Goal: Task Accomplishment & Management: Manage account settings

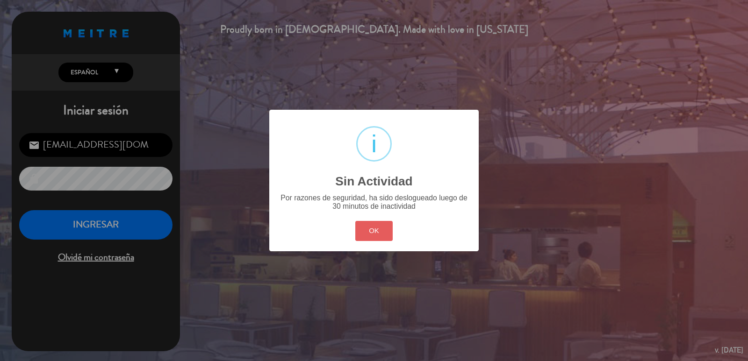
click at [366, 236] on button "OK" at bounding box center [374, 231] width 38 height 20
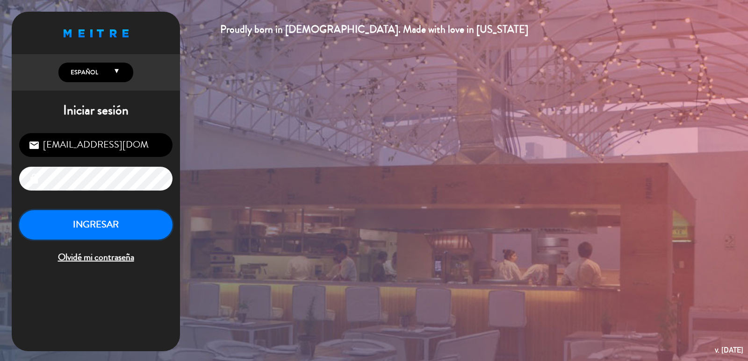
click at [151, 227] on button "INGRESAR" at bounding box center [95, 224] width 153 height 29
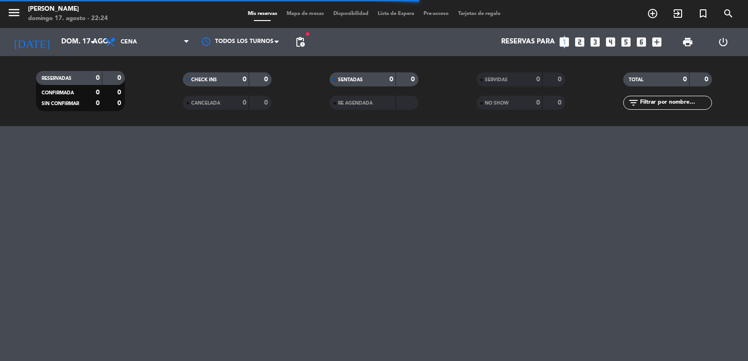
drag, startPoint x: 564, startPoint y: 35, endPoint x: 545, endPoint y: 41, distance: 20.1
click at [564, 35] on div "Reservas para looks_one looks_two looks_3 looks_4 looks_5 looks_6 add_box" at bounding box center [487, 42] width 357 height 28
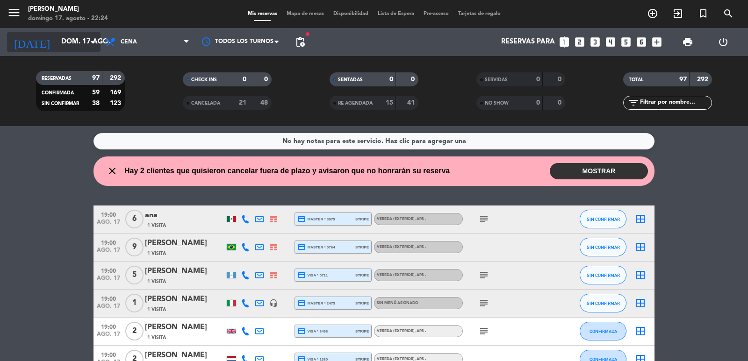
click at [57, 40] on input "dom. 17 ago." at bounding box center [102, 42] width 90 height 18
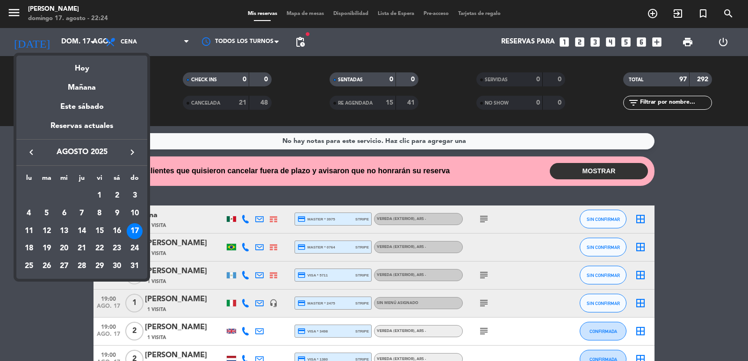
click at [63, 250] on div "20" at bounding box center [64, 249] width 16 height 16
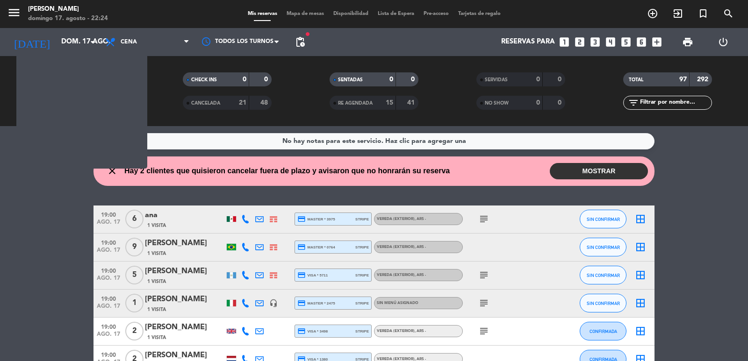
type input "mié. 20 ago."
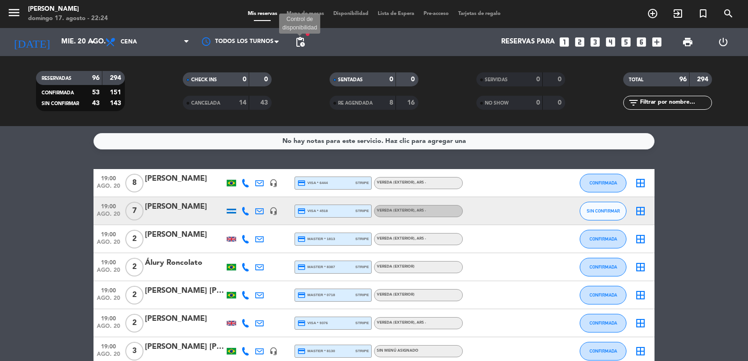
click at [301, 45] on span "pending_actions" at bounding box center [299, 41] width 11 height 11
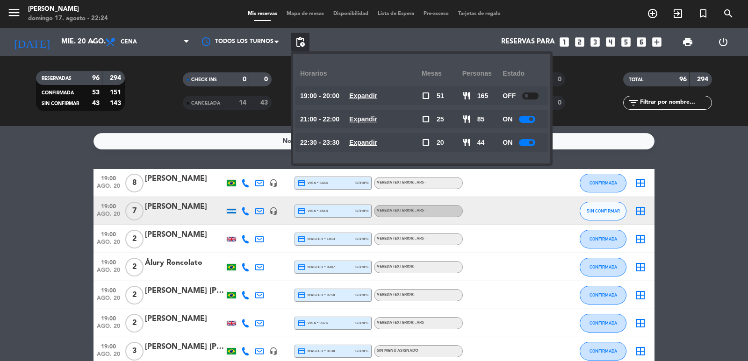
click at [377, 144] on u "Expandir" at bounding box center [363, 142] width 28 height 7
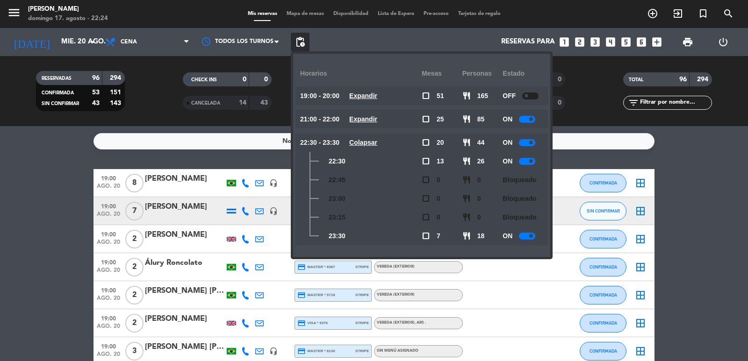
click at [561, 43] on icon "looks_one" at bounding box center [564, 42] width 12 height 12
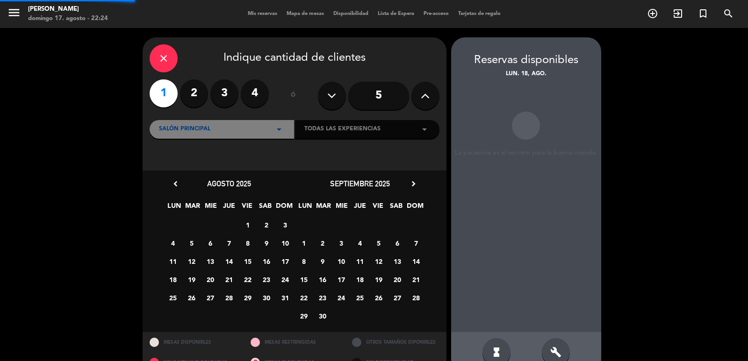
click at [161, 63] on icon "close" at bounding box center [163, 58] width 11 height 11
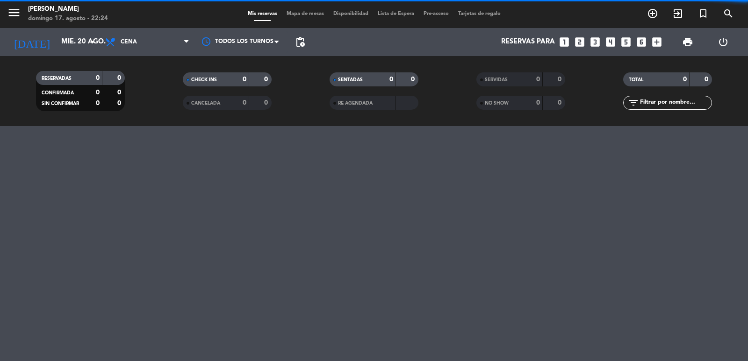
click at [565, 45] on icon "looks_one" at bounding box center [564, 42] width 12 height 12
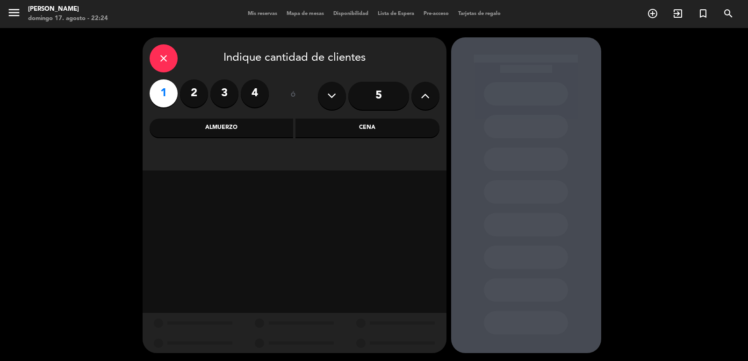
click at [326, 136] on div "Cena" at bounding box center [367, 128] width 144 height 19
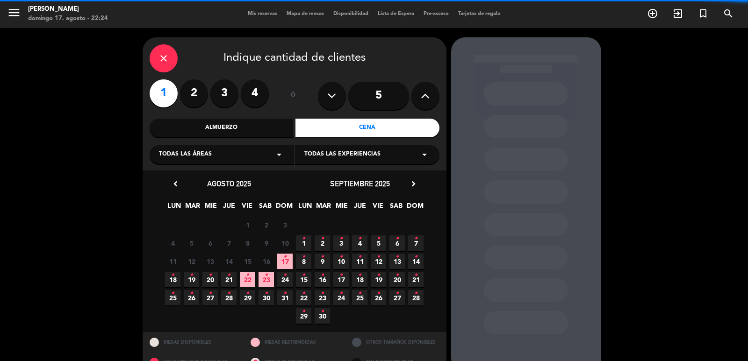
click at [175, 279] on span "18 •" at bounding box center [172, 279] width 15 height 15
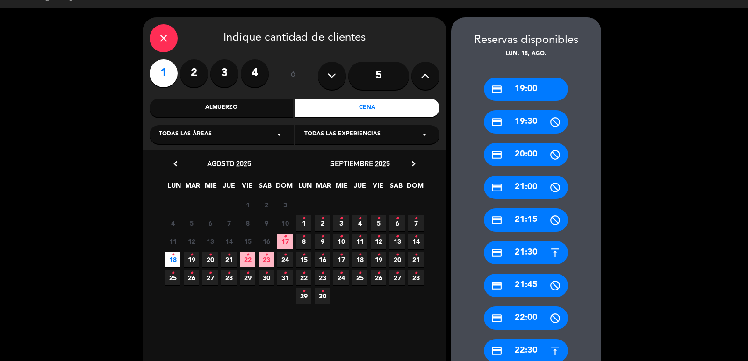
scroll to position [114, 0]
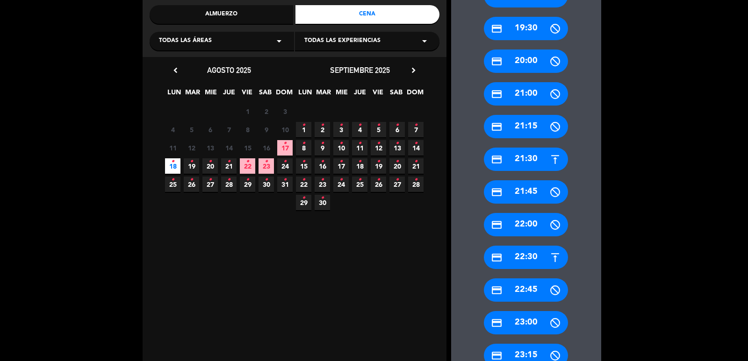
click at [525, 261] on div "credit_card 22:30" at bounding box center [526, 257] width 84 height 23
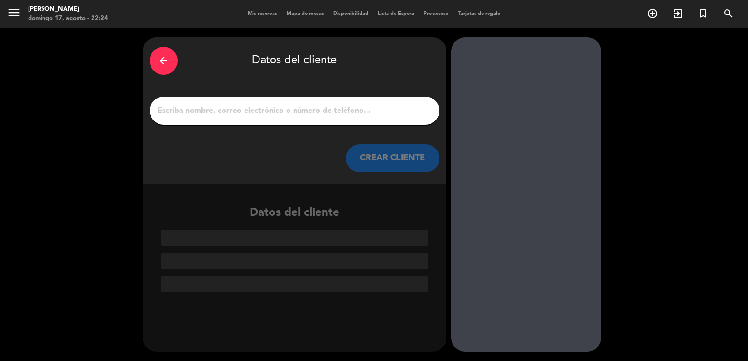
scroll to position [0, 0]
click at [300, 113] on input "1" at bounding box center [295, 110] width 276 height 13
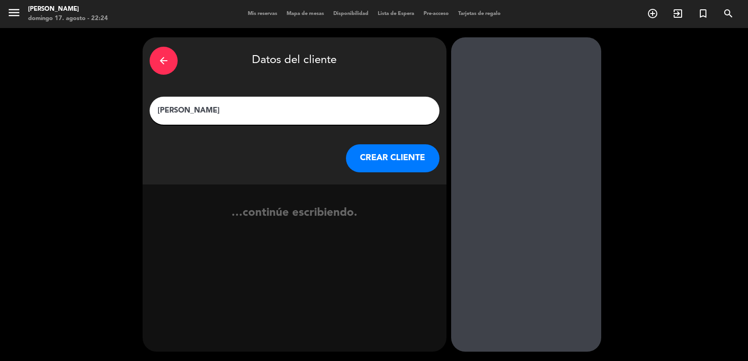
type input "[PERSON_NAME]"
click at [389, 160] on button "CREAR CLIENTE" at bounding box center [392, 158] width 93 height 28
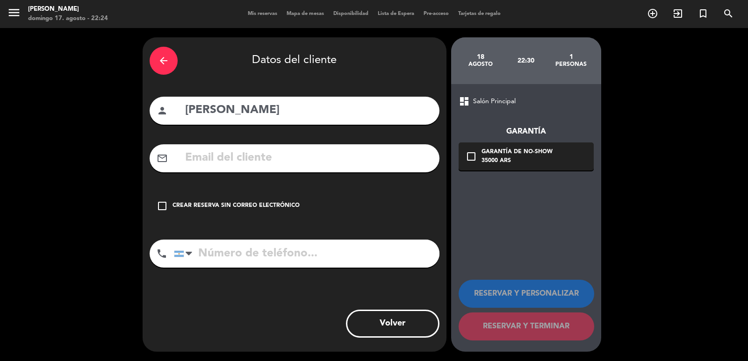
click at [339, 163] on input "text" at bounding box center [308, 158] width 248 height 19
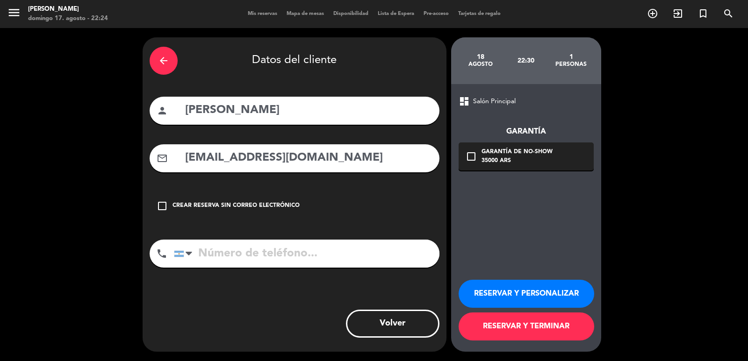
type input "[EMAIL_ADDRESS][DOMAIN_NAME]"
click at [310, 245] on input "tel" at bounding box center [306, 254] width 265 height 28
type input "[PHONE_NUMBER]"
click at [567, 170] on div "check_box_outline_blank Garantía de no-show 35000 ARS" at bounding box center [525, 157] width 135 height 28
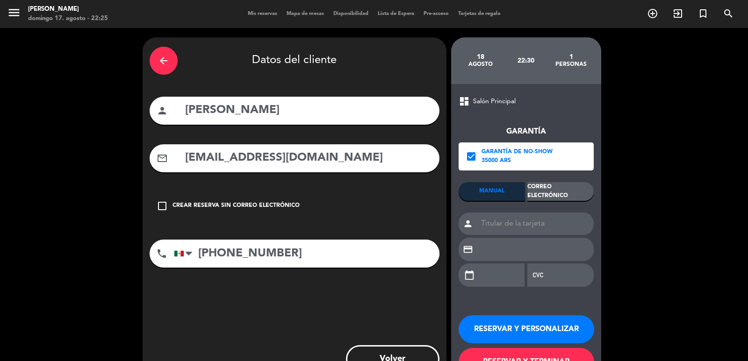
click at [315, 157] on input "[EMAIL_ADDRESS][DOMAIN_NAME]" at bounding box center [308, 158] width 248 height 19
click at [311, 158] on input "[EMAIL_ADDRESS][DOMAIN_NAME]" at bounding box center [308, 158] width 248 height 19
type input "[EMAIL_ADDRESS][DOMAIN_NAME]"
click at [549, 186] on div "Correo Electrónico" at bounding box center [560, 191] width 66 height 19
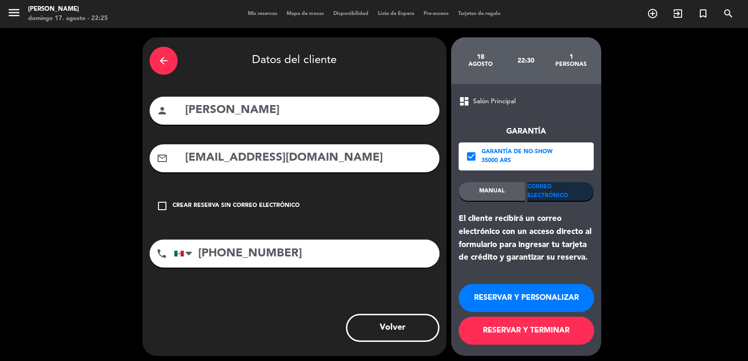
click at [548, 287] on button "RESERVAR Y PERSONALIZAR" at bounding box center [526, 298] width 136 height 28
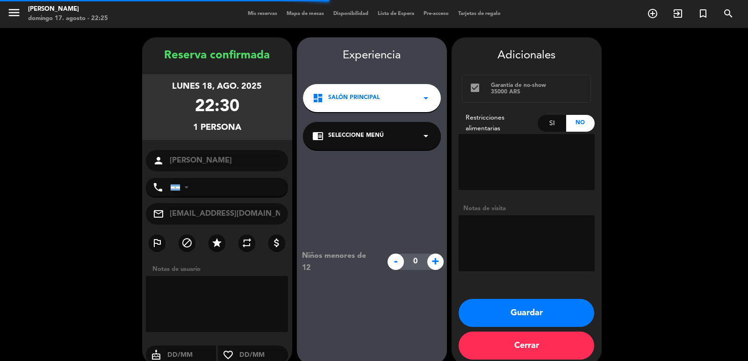
type input "[PHONE_NUMBER]"
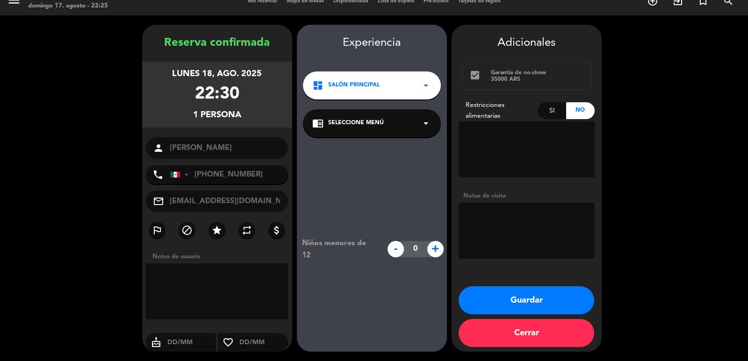
click at [527, 291] on button "Guardar" at bounding box center [526, 300] width 136 height 28
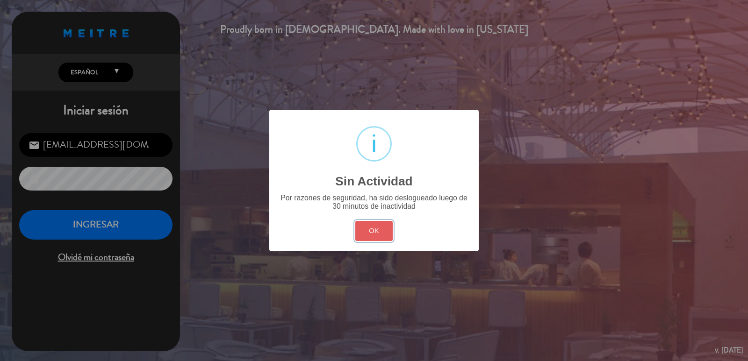
click at [370, 230] on button "OK" at bounding box center [374, 231] width 38 height 20
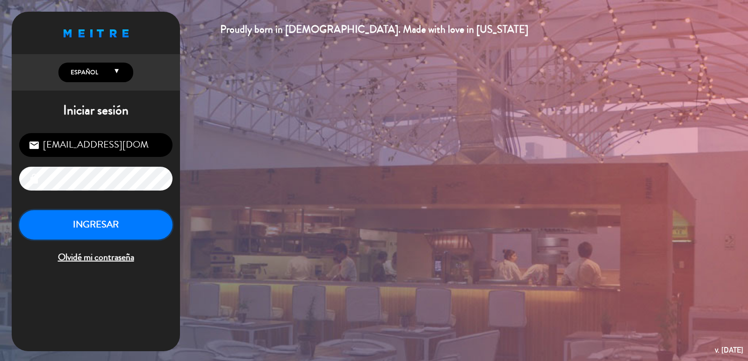
click at [153, 216] on button "INGRESAR" at bounding box center [95, 224] width 153 height 29
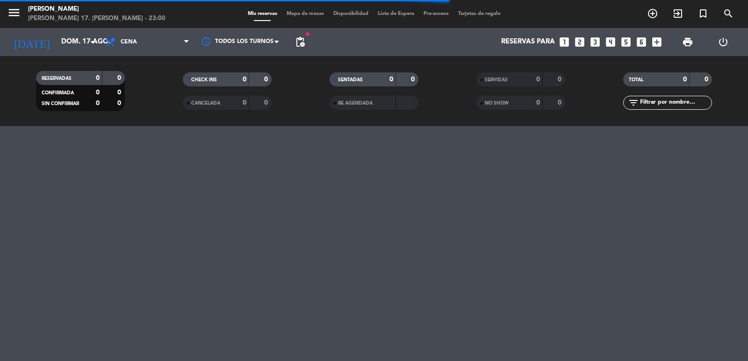
click at [579, 50] on div "Reservas para looks_one looks_two looks_3 looks_4 looks_5 looks_6 add_box" at bounding box center [487, 42] width 357 height 28
click at [565, 41] on icon "looks_one" at bounding box center [564, 42] width 12 height 12
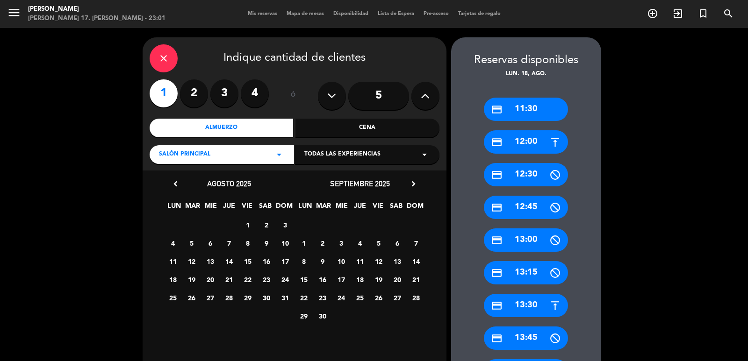
click at [229, 284] on span "21" at bounding box center [228, 279] width 15 height 15
click at [542, 307] on div "credit_card 13:30" at bounding box center [526, 305] width 84 height 23
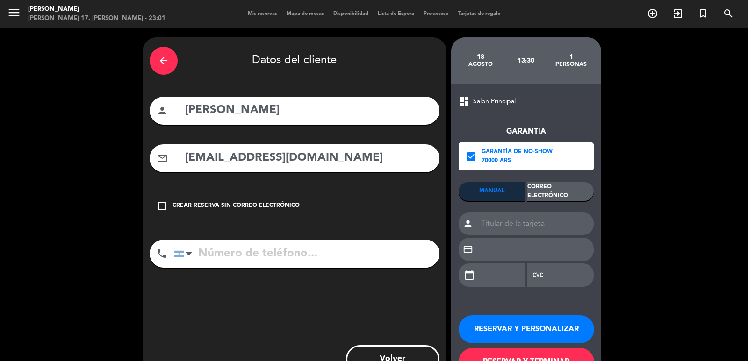
click at [219, 119] on input "[PERSON_NAME]" at bounding box center [308, 110] width 248 height 19
type input "e"
type input "[PERSON_NAME]"
click at [399, 156] on input "[EMAIL_ADDRESS][DOMAIN_NAME]" at bounding box center [308, 158] width 248 height 19
click at [80, 205] on div "arrow_back Datos del cliente person [PERSON_NAME] mail_outline [EMAIL_ADDRESS][…" at bounding box center [374, 212] width 748 height 369
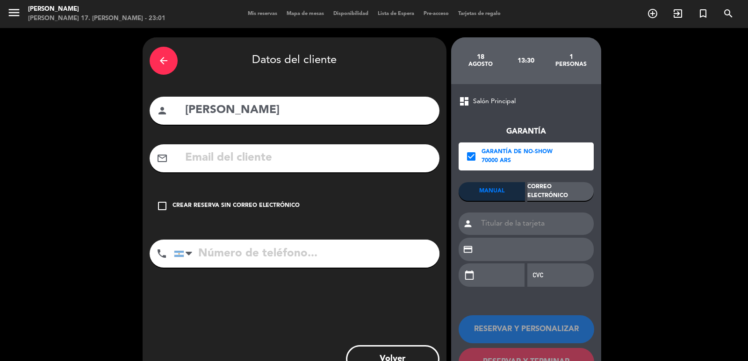
click at [584, 187] on div "Correo Electrónico" at bounding box center [560, 191] width 66 height 19
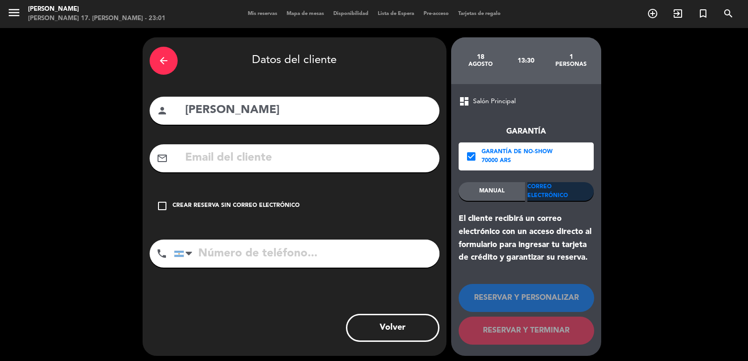
drag, startPoint x: 250, startPoint y: 150, endPoint x: 254, endPoint y: 157, distance: 8.4
click at [250, 153] on input "text" at bounding box center [308, 158] width 248 height 19
click at [304, 248] on input "tel" at bounding box center [306, 254] width 265 height 28
click at [301, 103] on input "[PERSON_NAME]" at bounding box center [308, 110] width 248 height 19
type input "[PERSON_NAME]"
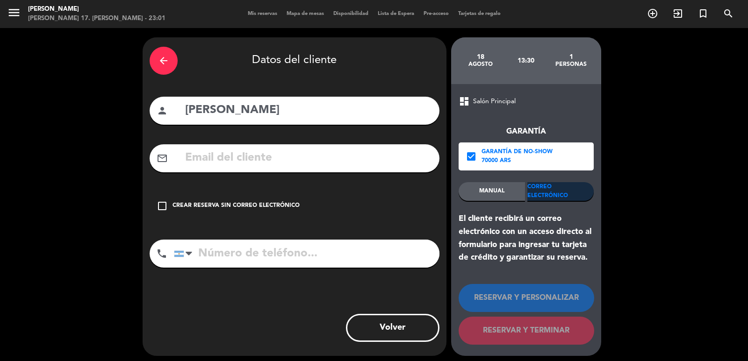
click at [167, 66] on div "arrow_back" at bounding box center [164, 61] width 28 height 28
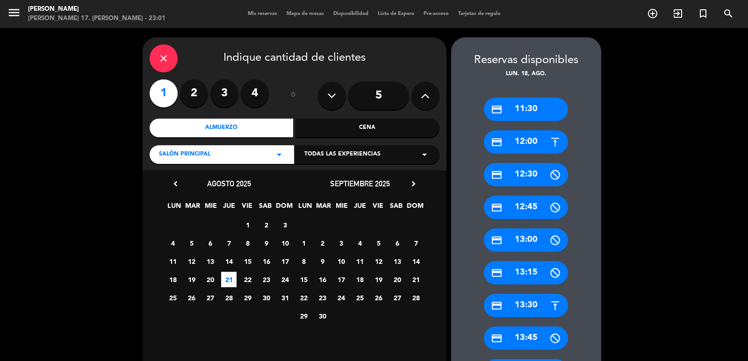
click at [522, 307] on div "credit_card 13:30" at bounding box center [526, 305] width 84 height 23
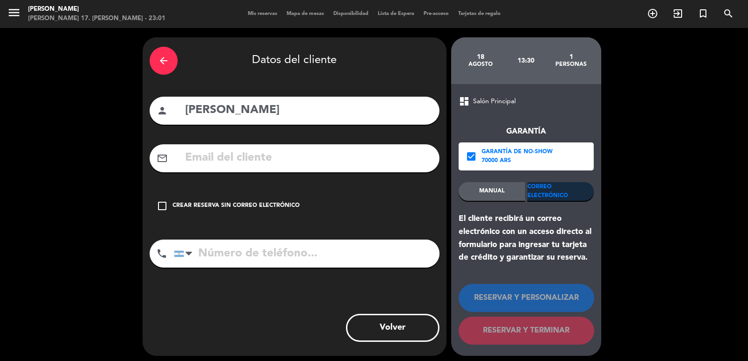
click at [286, 137] on div "arrow_back Datos del cliente person [PERSON_NAME] mail_outline check_box_outlin…" at bounding box center [295, 196] width 304 height 319
click at [299, 175] on div "arrow_back Datos del cliente person [PERSON_NAME] mail_outline check_box_outlin…" at bounding box center [295, 196] width 304 height 319
click at [294, 158] on input "text" at bounding box center [308, 158] width 248 height 19
click at [235, 203] on div "Crear reserva sin correo electrónico" at bounding box center [235, 205] width 127 height 9
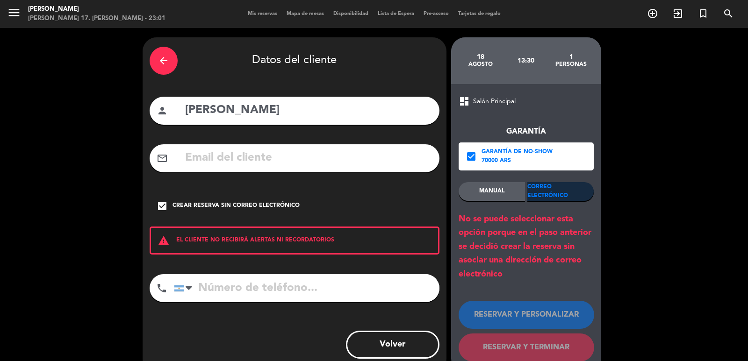
click at [233, 203] on div "Crear reserva sin correo electrónico" at bounding box center [235, 205] width 127 height 9
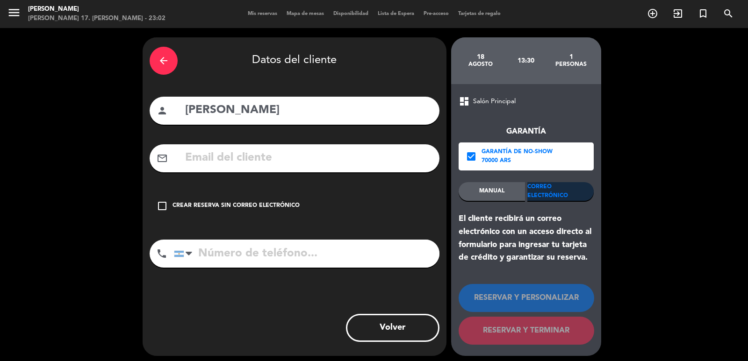
drag, startPoint x: 171, startPoint y: 64, endPoint x: 159, endPoint y: 50, distance: 18.6
click at [162, 52] on div "arrow_back" at bounding box center [164, 61] width 28 height 28
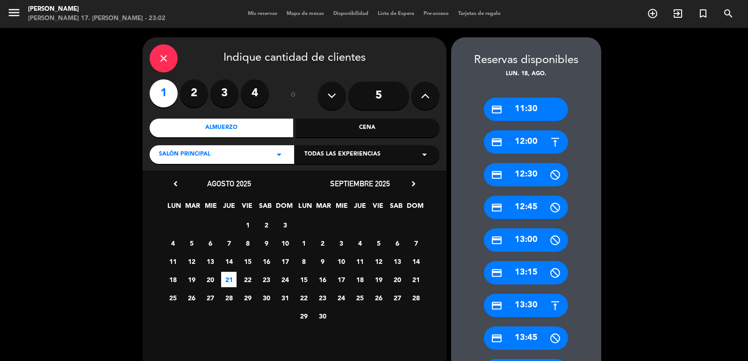
click at [169, 55] on div "close" at bounding box center [164, 58] width 28 height 28
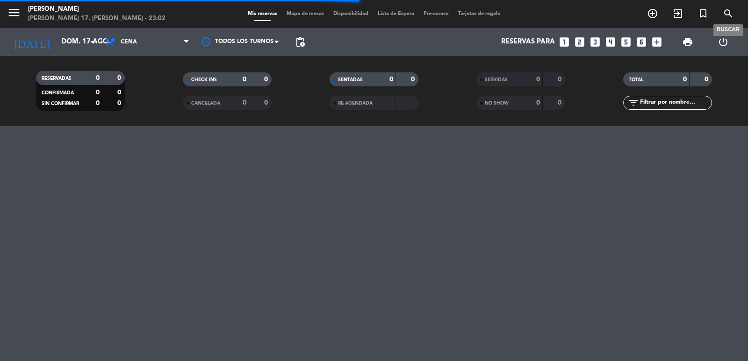
click at [731, 21] on span "search" at bounding box center [727, 14] width 25 height 16
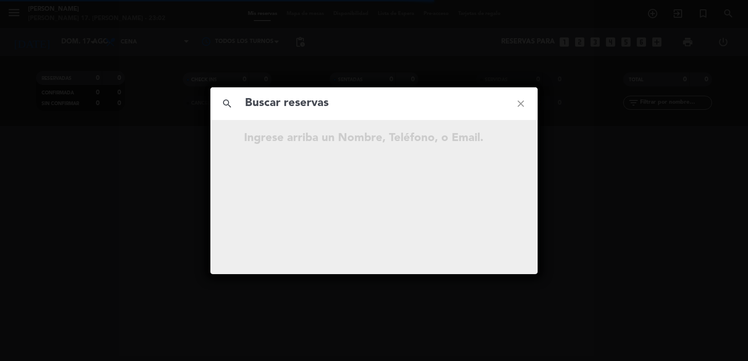
drag, startPoint x: 332, startPoint y: 105, endPoint x: 334, endPoint y: 100, distance: 5.3
click at [334, 100] on input "text" at bounding box center [374, 103] width 260 height 19
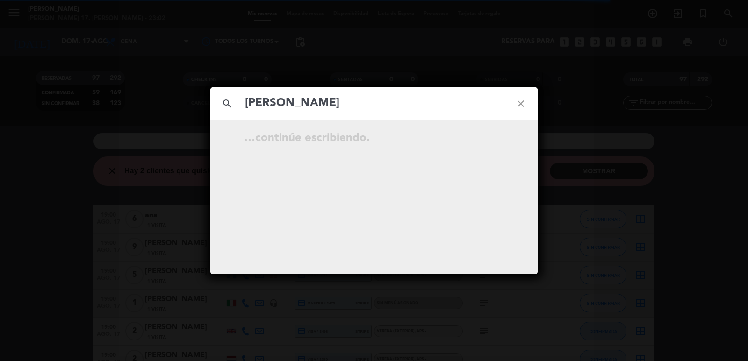
type input "[PERSON_NAME]"
click at [370, 145] on div "ago. 17 21:30 1 [PERSON_NAME][GEOGRAPHIC_DATA] open_in_new" at bounding box center [374, 140] width 262 height 16
click at [499, 145] on icon "open_in_new" at bounding box center [497, 139] width 11 height 11
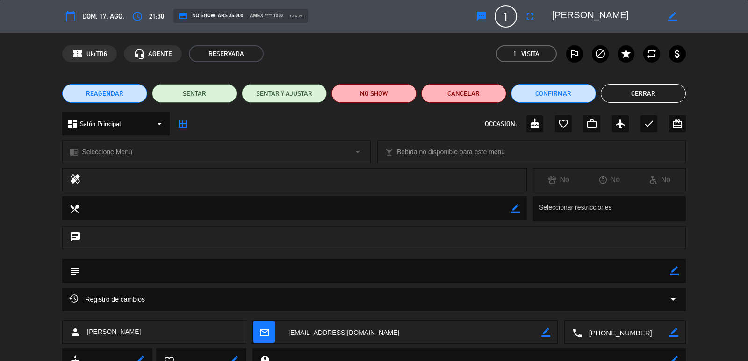
scroll to position [67, 0]
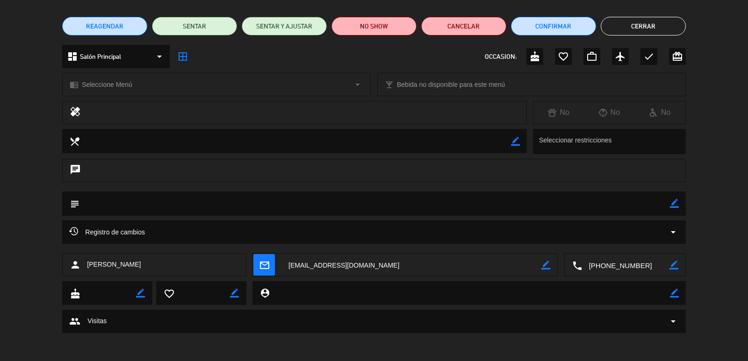
drag, startPoint x: 278, startPoint y: 253, endPoint x: 264, endPoint y: 252, distance: 13.6
click at [264, 252] on div "calendar_today dom. 17, ago. access_time 21:30 credit_card NO SHOW: ARS 35.000 …" at bounding box center [374, 180] width 748 height 361
click at [654, 269] on textarea at bounding box center [625, 265] width 87 height 23
drag, startPoint x: 388, startPoint y: 270, endPoint x: 385, endPoint y: 255, distance: 15.3
click at [272, 267] on div "mail_outline border_color" at bounding box center [405, 265] width 304 height 23
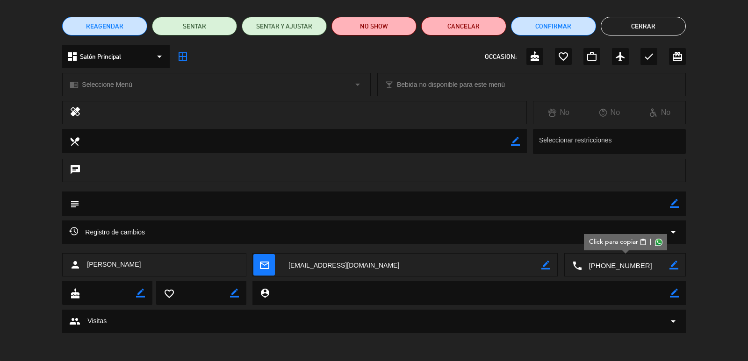
click at [624, 36] on button "Cerrar" at bounding box center [642, 26] width 85 height 19
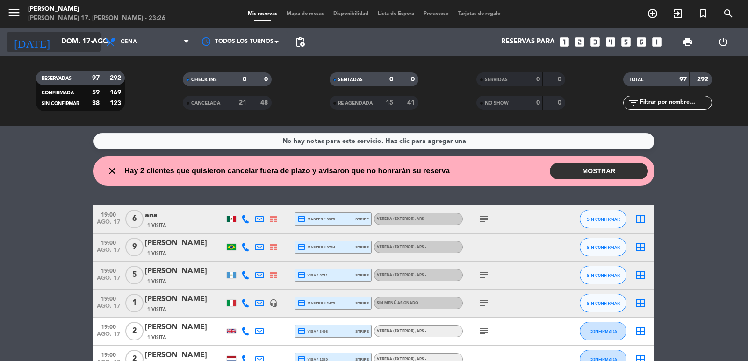
click at [73, 45] on input "dom. 17 ago." at bounding box center [102, 42] width 90 height 18
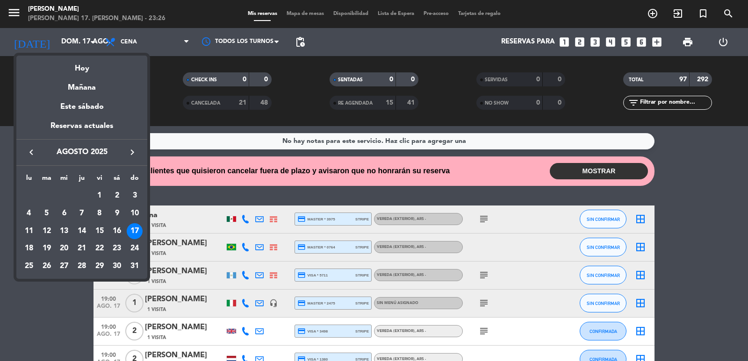
click at [121, 247] on div "23" at bounding box center [117, 249] width 16 height 16
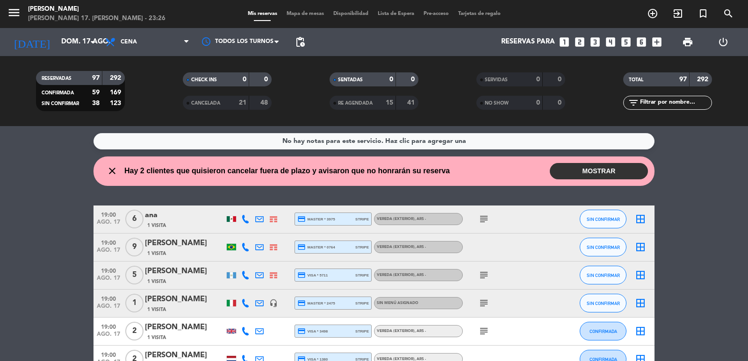
type input "sáb. 23 ago."
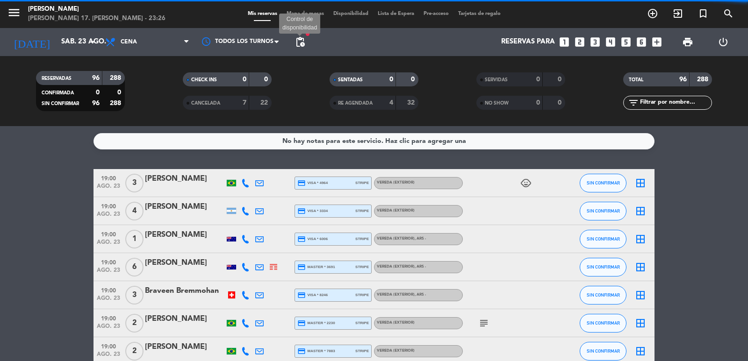
click at [300, 42] on span "pending_actions" at bounding box center [299, 41] width 11 height 11
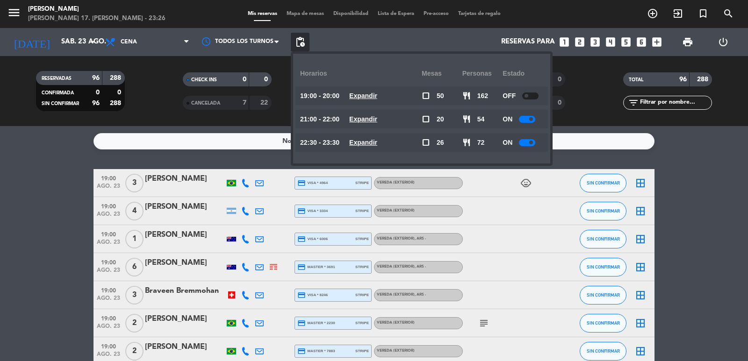
click at [377, 121] on u "Expandir" at bounding box center [363, 118] width 28 height 7
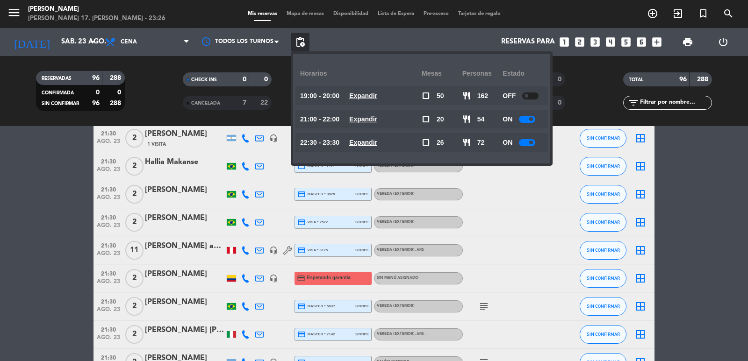
scroll to position [1121, 0]
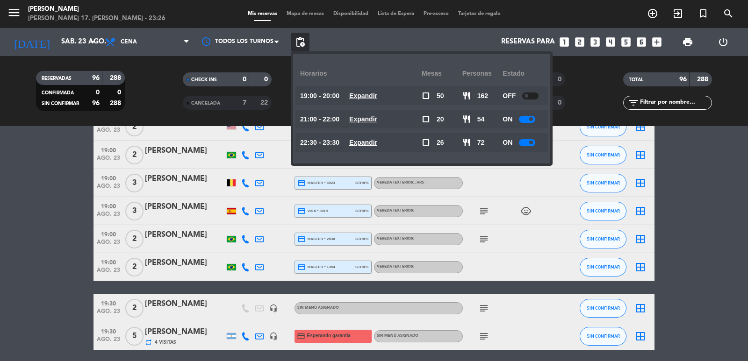
click at [378, 44] on div "Reservas para looks_one looks_two looks_3 looks_4 looks_5 looks_6 add_box" at bounding box center [487, 42] width 357 height 28
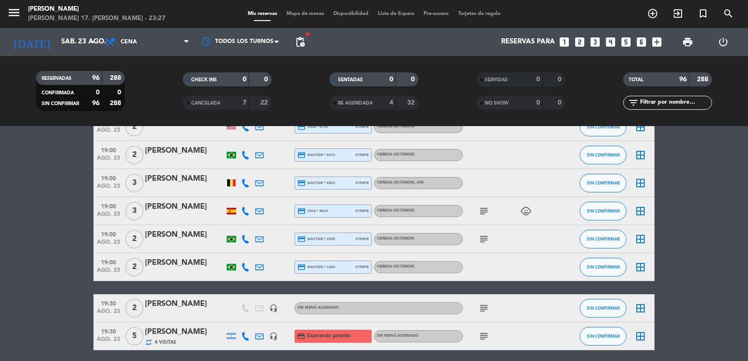
drag, startPoint x: 115, startPoint y: 34, endPoint x: 160, endPoint y: 88, distance: 70.7
click at [115, 34] on span "Cena" at bounding box center [146, 42] width 93 height 21
click at [135, 82] on div "menu [PERSON_NAME] 17. [PERSON_NAME] - 23:27 Mis reservas Mapa de mesas Disponi…" at bounding box center [374, 63] width 748 height 126
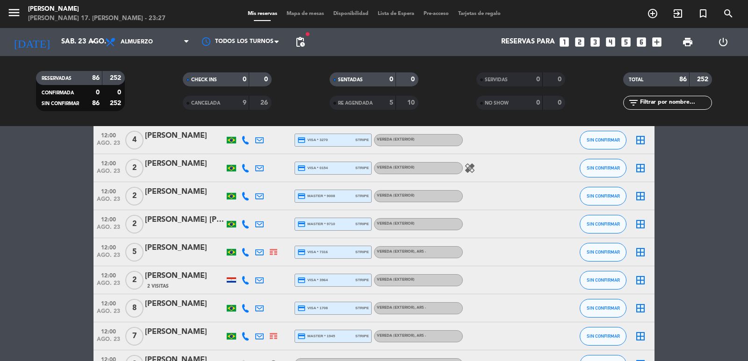
click at [300, 40] on span "pending_actions" at bounding box center [299, 41] width 11 height 11
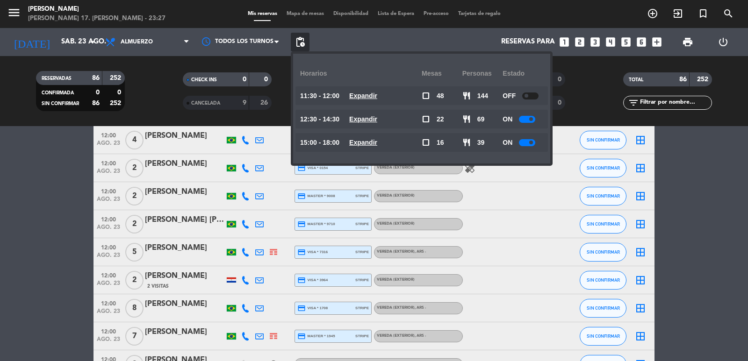
click at [366, 121] on u "Expandir" at bounding box center [363, 118] width 28 height 7
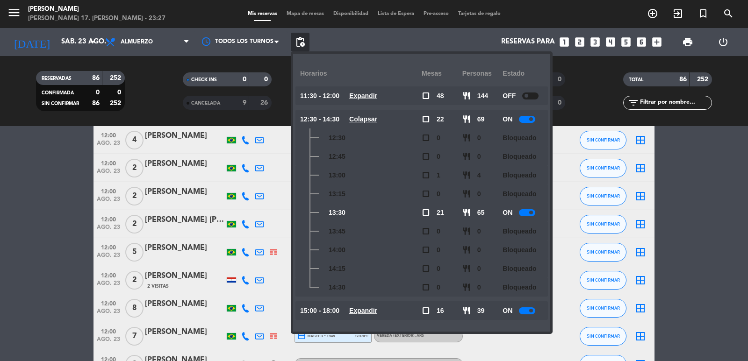
click at [366, 123] on span "Colapsar" at bounding box center [363, 119] width 28 height 11
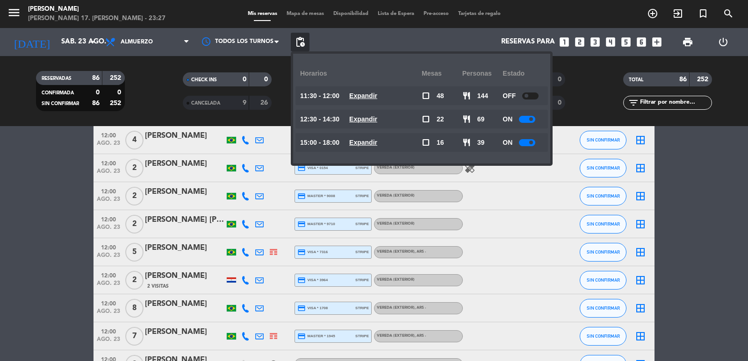
scroll to position [1402, 0]
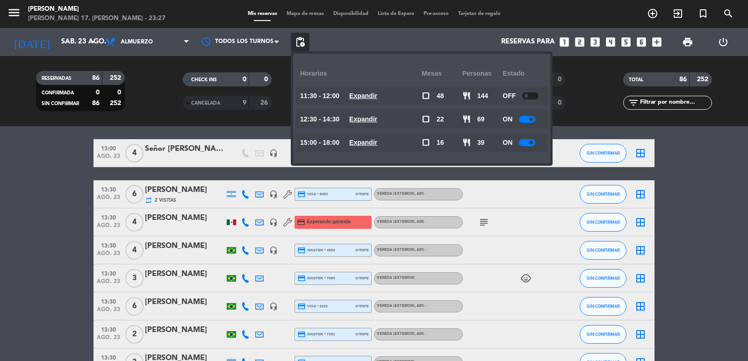
drag, startPoint x: 273, startPoint y: 210, endPoint x: 70, endPoint y: 246, distance: 206.4
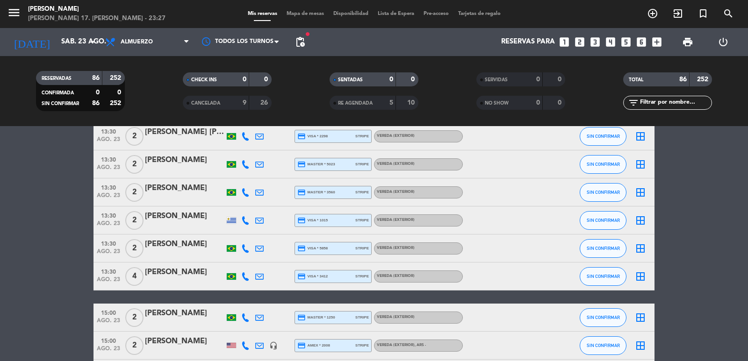
scroll to position [1962, 0]
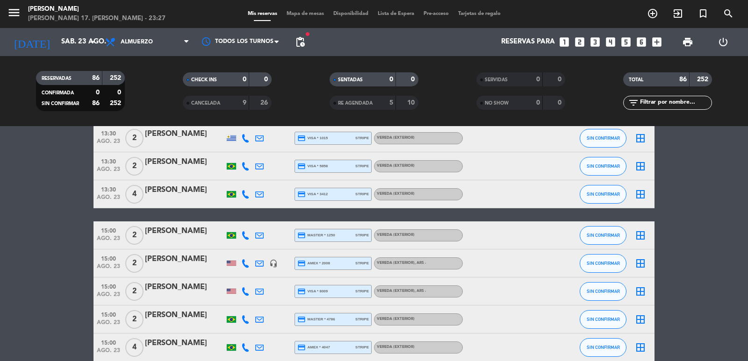
click at [462, 49] on div "Reservas para looks_one looks_two looks_3 looks_4 looks_5 looks_6 add_box" at bounding box center [487, 42] width 357 height 28
click at [582, 45] on icon "looks_two" at bounding box center [579, 42] width 12 height 12
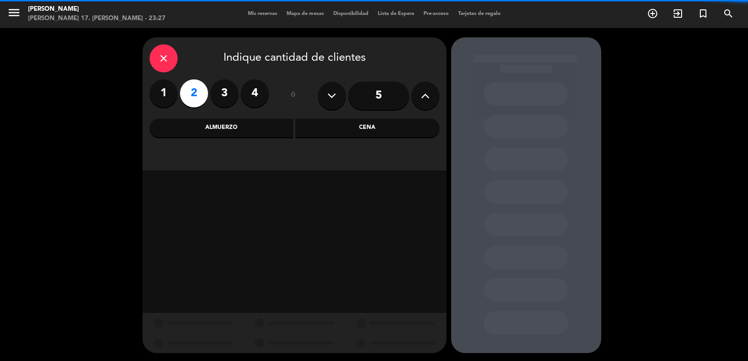
drag, startPoint x: 246, startPoint y: 132, endPoint x: 254, endPoint y: 143, distance: 13.7
click at [246, 131] on div "Almuerzo" at bounding box center [222, 128] width 144 height 19
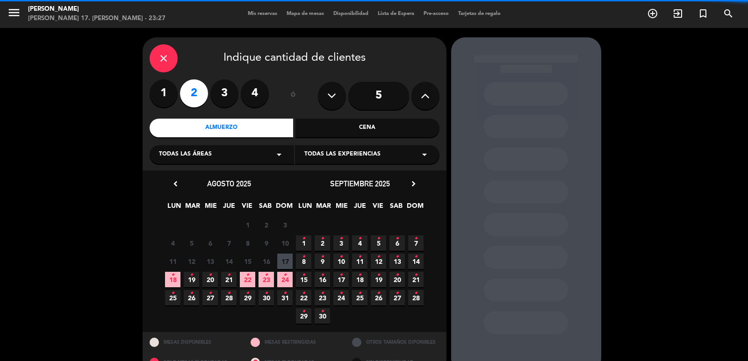
click at [268, 285] on span "23 •" at bounding box center [265, 279] width 15 height 15
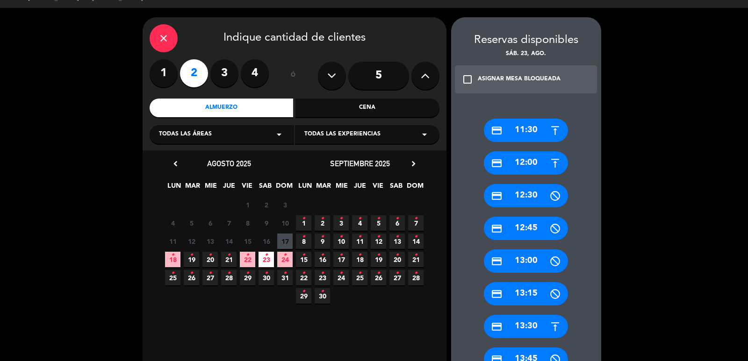
scroll to position [114, 0]
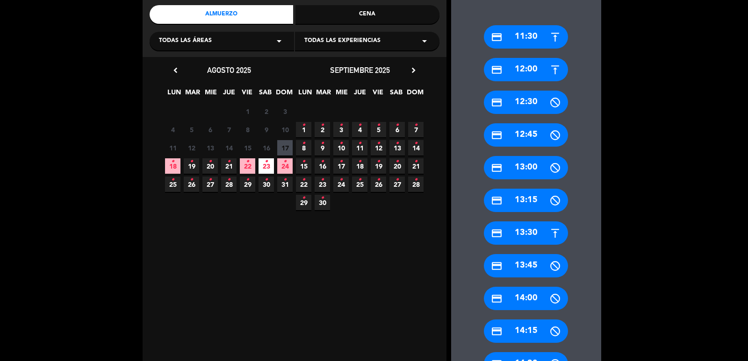
click at [527, 329] on div "credit_card 14:15" at bounding box center [526, 331] width 84 height 23
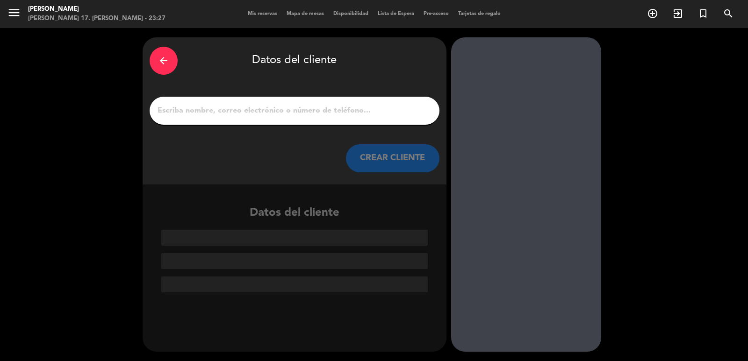
scroll to position [0, 0]
click at [150, 64] on div "arrow_back Datos del cliente" at bounding box center [295, 60] width 290 height 33
click at [172, 65] on div "arrow_back" at bounding box center [164, 61] width 28 height 28
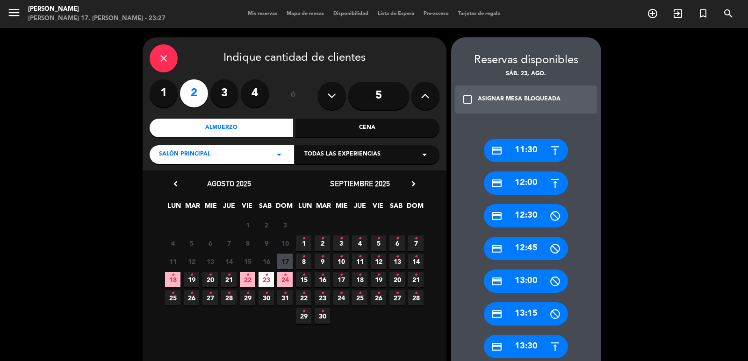
scroll to position [187, 0]
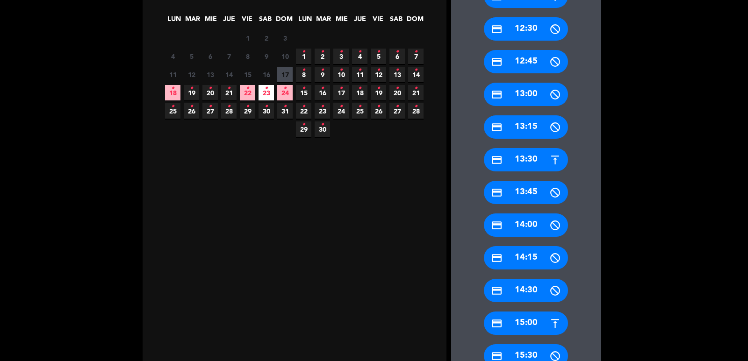
click at [522, 327] on div "credit_card 15:00" at bounding box center [526, 323] width 84 height 23
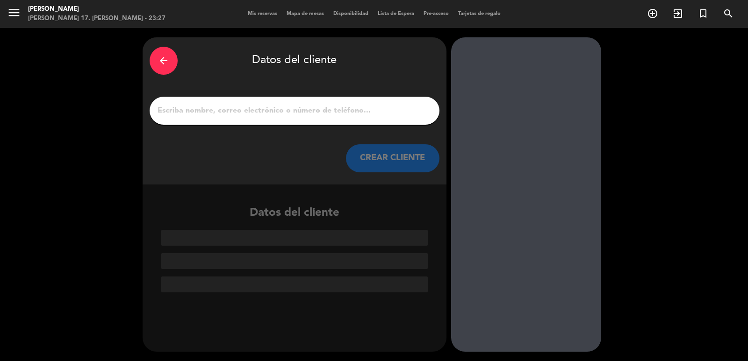
scroll to position [0, 0]
drag, startPoint x: 285, startPoint y: 95, endPoint x: 287, endPoint y: 102, distance: 7.6
click at [286, 95] on div "arrow_back Datos del cliente CREAR CLIENTE" at bounding box center [295, 110] width 304 height 147
click at [286, 108] on input "1" at bounding box center [295, 110] width 276 height 13
type input "k"
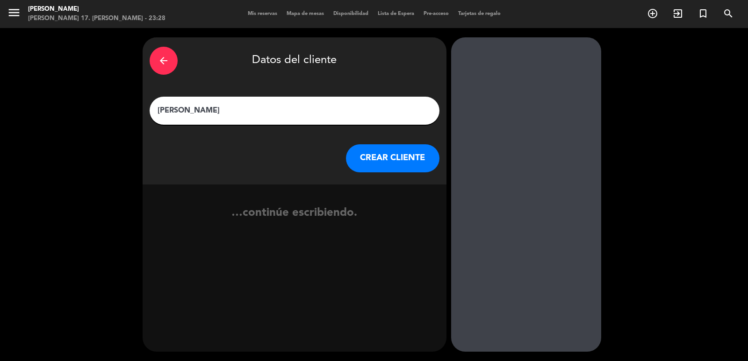
type input "[PERSON_NAME]"
click at [364, 171] on div "arrow_back Datos del cliente [PERSON_NAME] CLIENTE" at bounding box center [295, 110] width 304 height 147
click at [371, 163] on button "CREAR CLIENTE" at bounding box center [392, 158] width 93 height 28
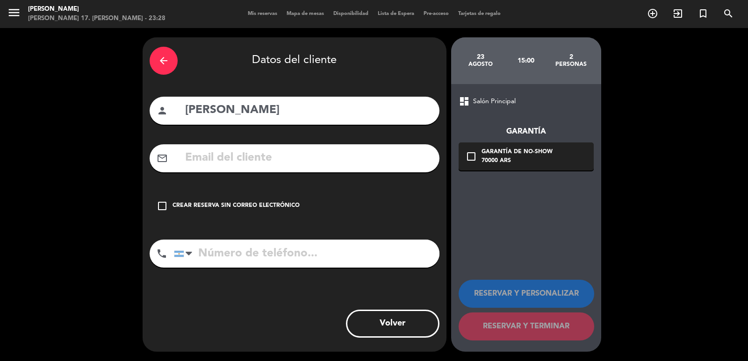
click at [285, 166] on input "text" at bounding box center [308, 158] width 248 height 19
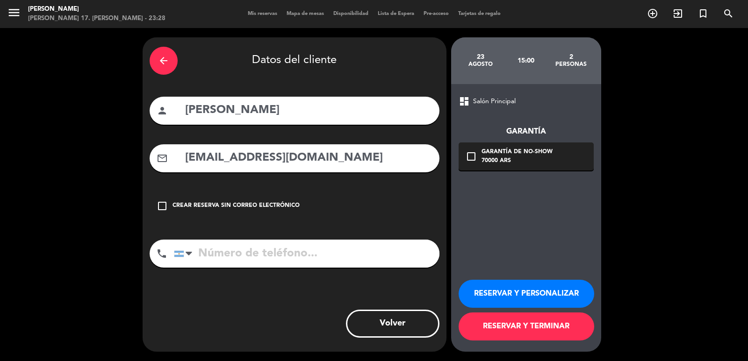
type input "[EMAIL_ADDRESS][DOMAIN_NAME]"
click at [249, 257] on input "tel" at bounding box center [306, 254] width 265 height 28
type input "[PHONE_NUMBER]"
click at [509, 160] on div "70000 ARS" at bounding box center [516, 161] width 71 height 9
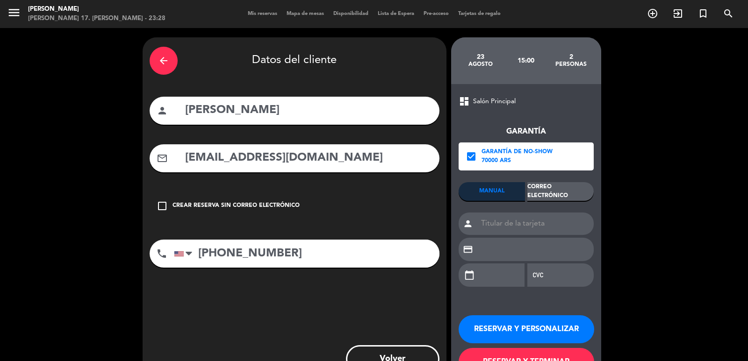
click at [552, 193] on div "Correo Electrónico" at bounding box center [560, 191] width 66 height 19
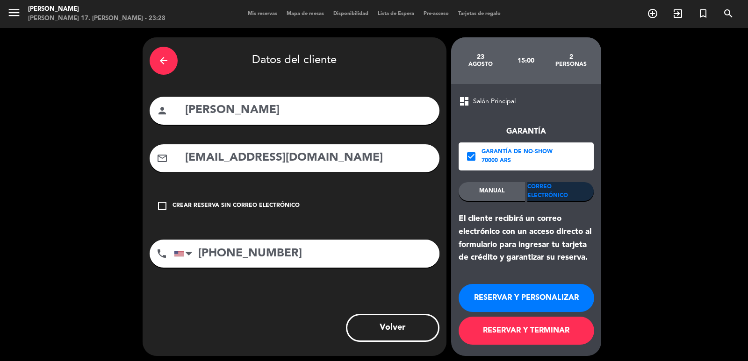
click at [516, 301] on button "RESERVAR Y PERSONALIZAR" at bounding box center [526, 298] width 136 height 28
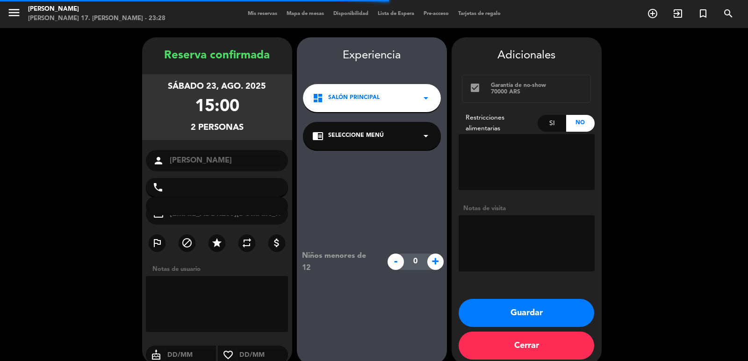
type input "[PHONE_NUMBER]"
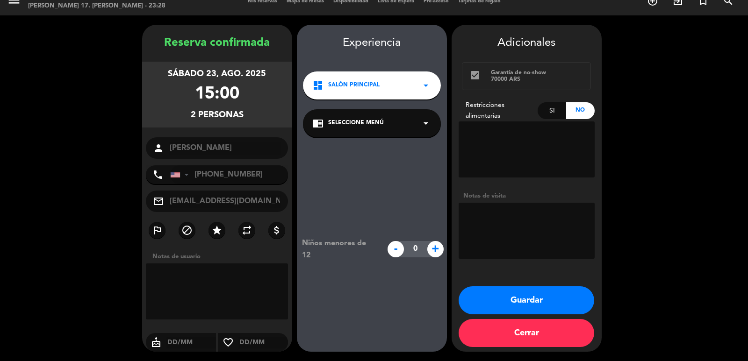
click at [365, 83] on span "Salón Principal" at bounding box center [353, 85] width 51 height 9
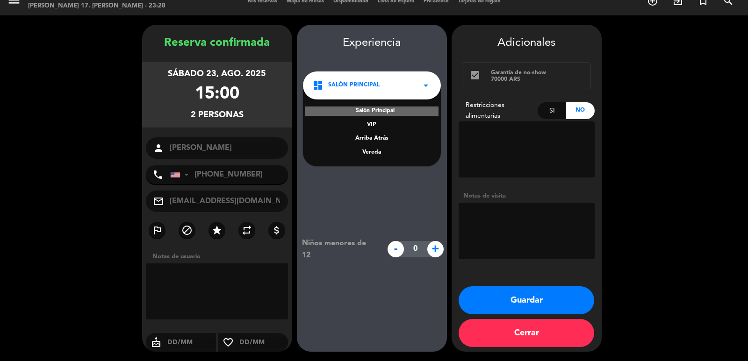
click at [367, 155] on div "Vereda" at bounding box center [371, 152] width 119 height 9
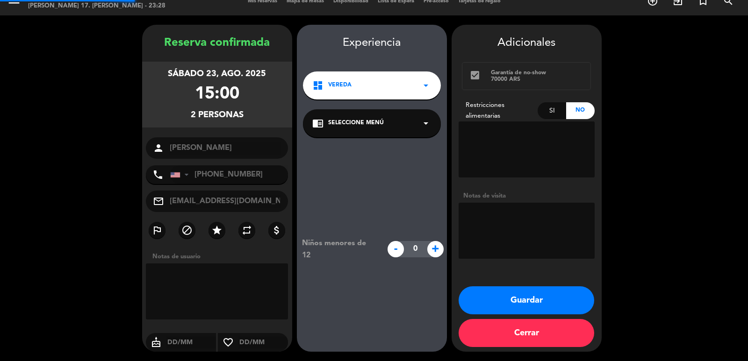
click at [373, 118] on div "chrome_reader_mode Seleccione Menú arrow_drop_down" at bounding box center [372, 123] width 138 height 28
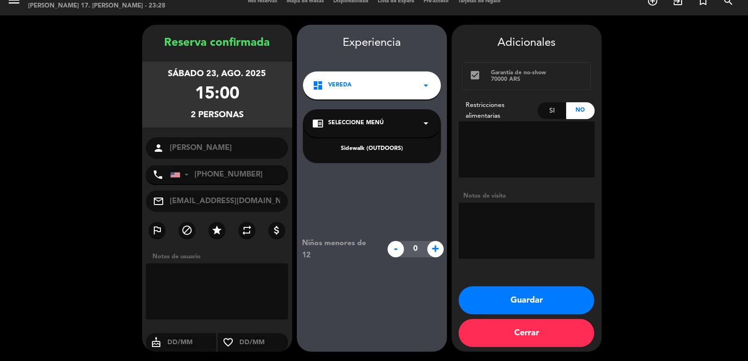
click at [379, 147] on div "Sidewalk (OUTDOORS)" at bounding box center [371, 148] width 119 height 9
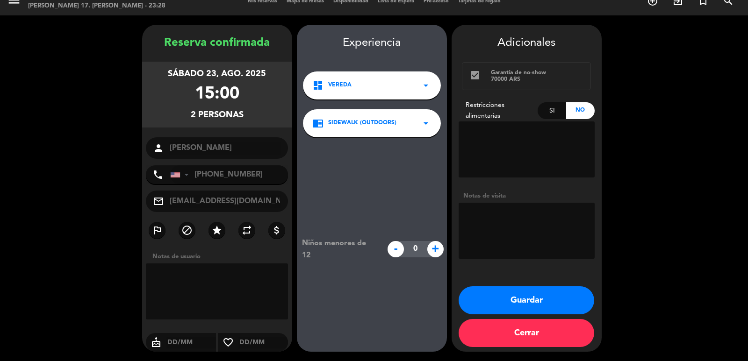
click at [503, 289] on button "Guardar" at bounding box center [526, 300] width 136 height 28
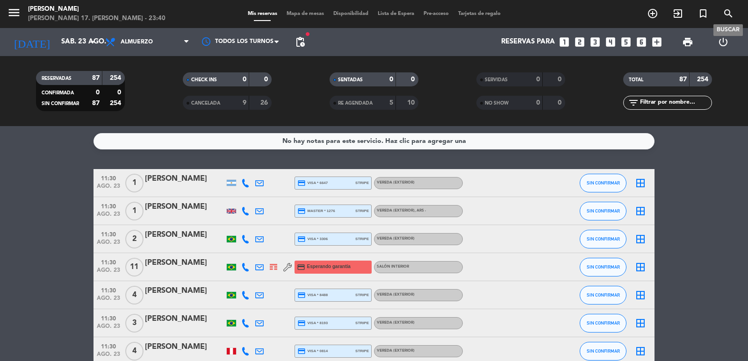
click at [738, 12] on span "search" at bounding box center [727, 14] width 25 height 16
click at [731, 14] on div "search close Ingrese arriba un Nombre, Teléfono, o Email." at bounding box center [374, 180] width 748 height 361
click at [730, 19] on div "search close Ingrese arriba un Nombre, Teléfono, o Email." at bounding box center [374, 180] width 748 height 361
click at [658, 16] on icon "search" at bounding box center [652, 13] width 11 height 11
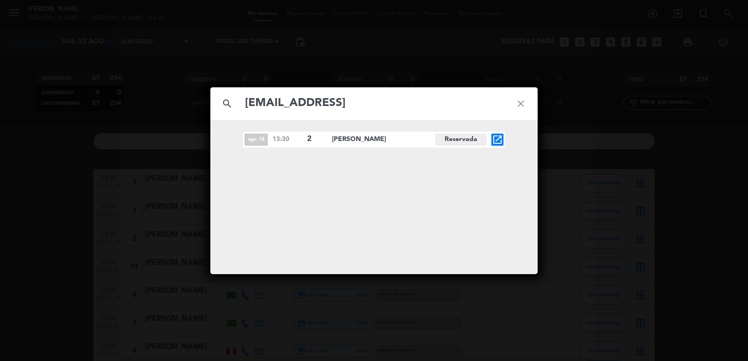
type input "[EMAIL_ADDRESS]"
click at [494, 143] on icon "open_in_new" at bounding box center [497, 139] width 11 height 11
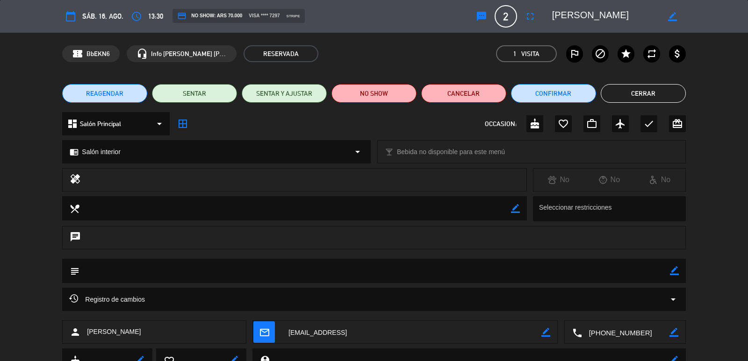
click at [664, 94] on button "Cerrar" at bounding box center [642, 93] width 85 height 19
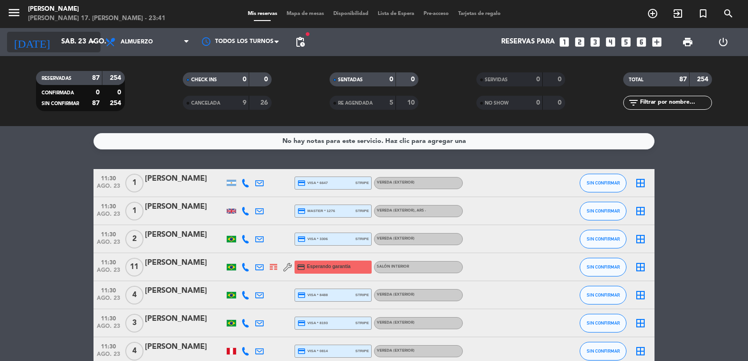
click at [61, 48] on input "sáb. 23 ago." at bounding box center [102, 42] width 90 height 18
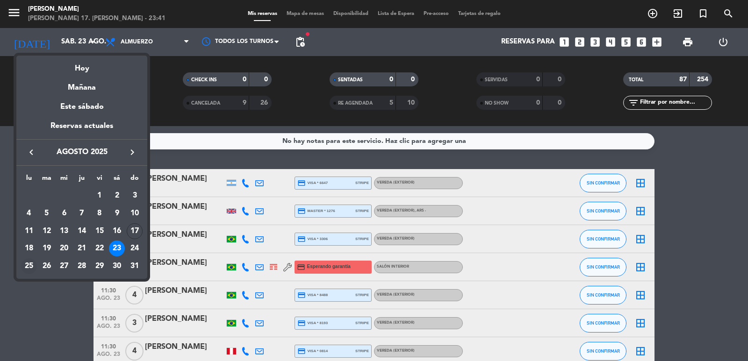
click at [29, 266] on div "25" at bounding box center [29, 266] width 16 height 16
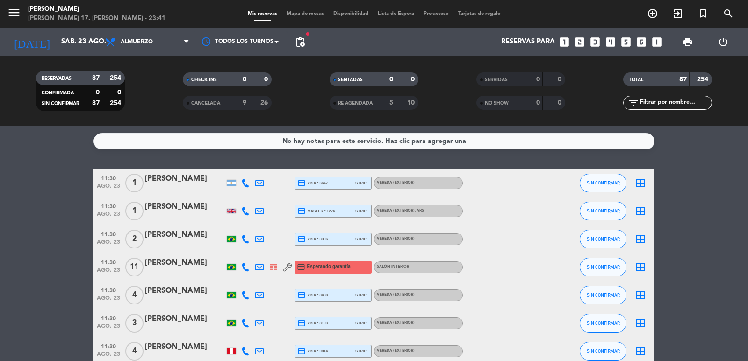
type input "lun. 25 ago."
click at [177, 42] on span "Almuerzo" at bounding box center [146, 42] width 93 height 21
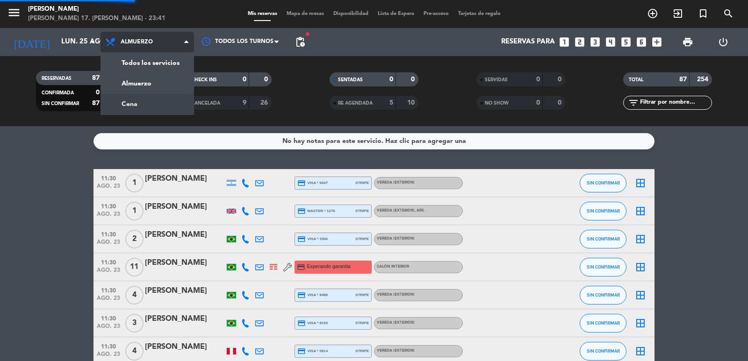
click at [152, 108] on div "menu [PERSON_NAME] 17. [PERSON_NAME] - 23:41 Mis reservas Mapa de mesas Disponi…" at bounding box center [374, 63] width 748 height 126
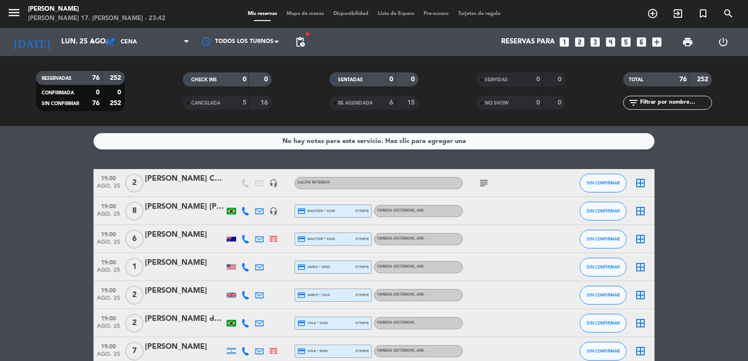
click at [292, 49] on span "pending_actions" at bounding box center [300, 42] width 19 height 19
click at [298, 46] on span "pending_actions" at bounding box center [299, 41] width 11 height 11
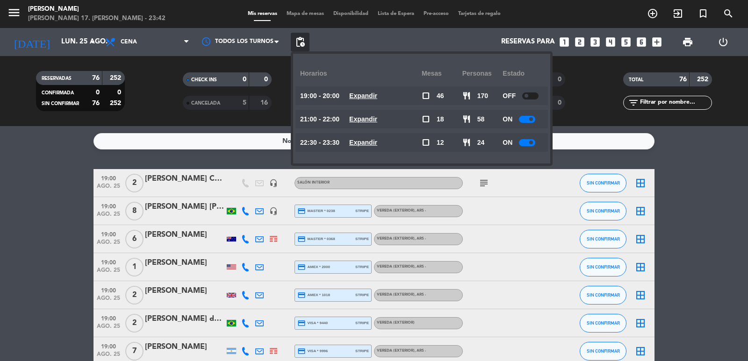
click at [655, 16] on icon "add_circle_outline" at bounding box center [652, 13] width 11 height 11
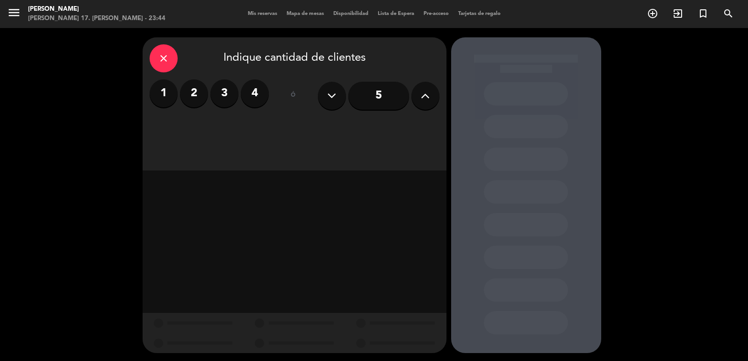
click at [416, 102] on button at bounding box center [425, 96] width 28 height 28
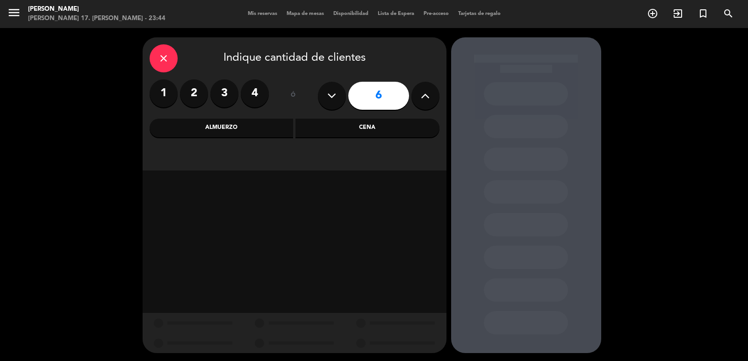
click at [416, 101] on button at bounding box center [425, 96] width 28 height 28
type input "7"
drag, startPoint x: 330, startPoint y: 133, endPoint x: 325, endPoint y: 130, distance: 5.9
click at [325, 130] on div "Cena" at bounding box center [367, 128] width 144 height 19
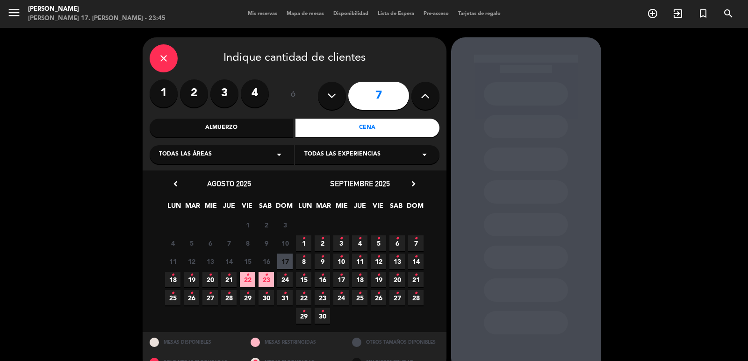
click at [359, 301] on span "25 •" at bounding box center [359, 297] width 15 height 15
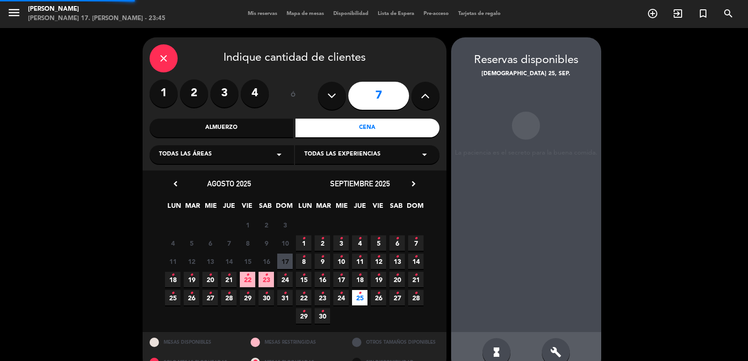
scroll to position [20, 0]
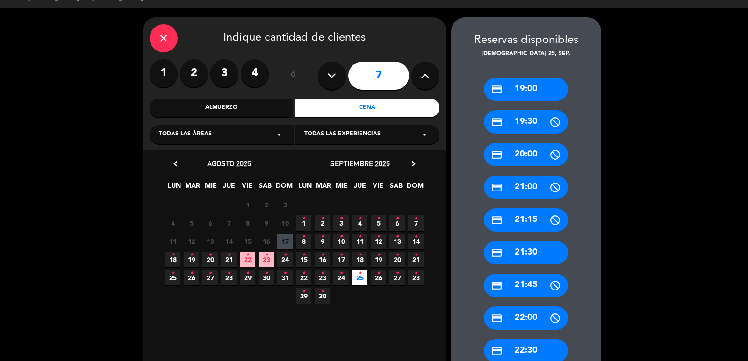
click at [233, 104] on div "Almuerzo" at bounding box center [222, 108] width 144 height 19
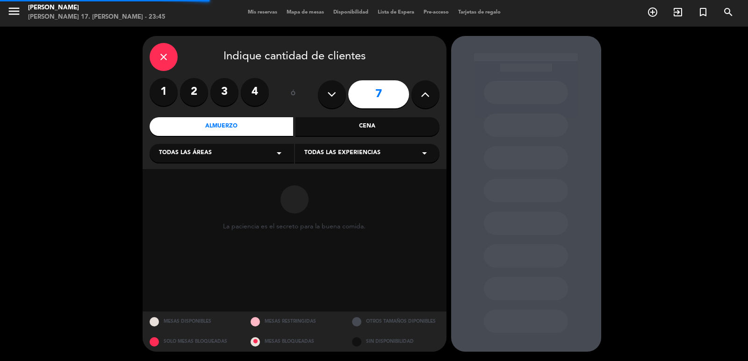
click at [250, 151] on div "Todas las áreas arrow_drop_down" at bounding box center [222, 153] width 144 height 19
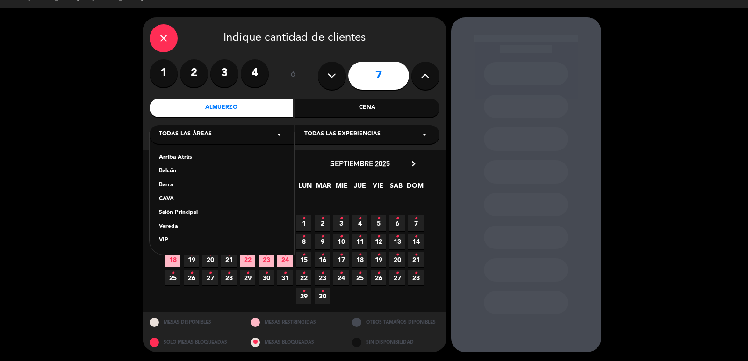
click at [184, 225] on div "Vereda" at bounding box center [222, 226] width 126 height 9
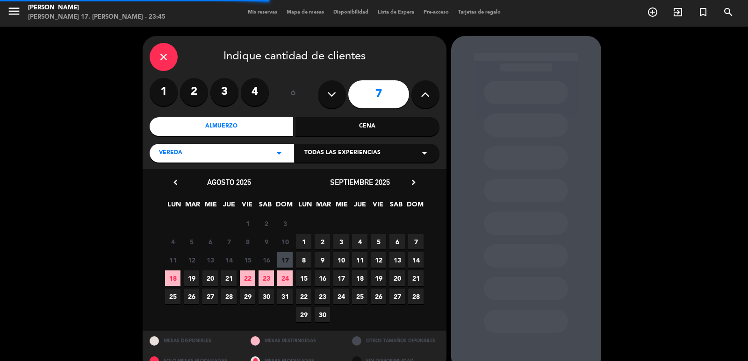
scroll to position [20, 0]
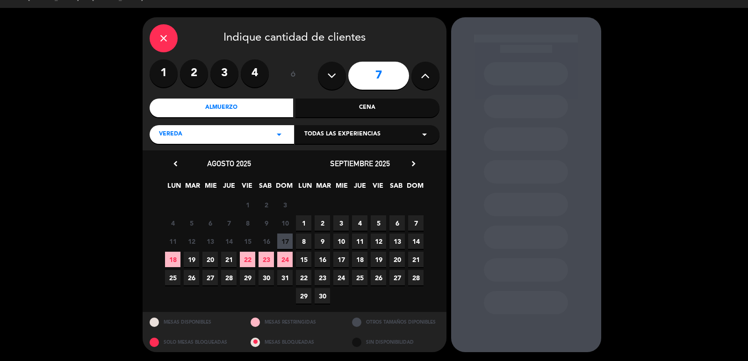
click at [356, 281] on span "25" at bounding box center [359, 277] width 15 height 15
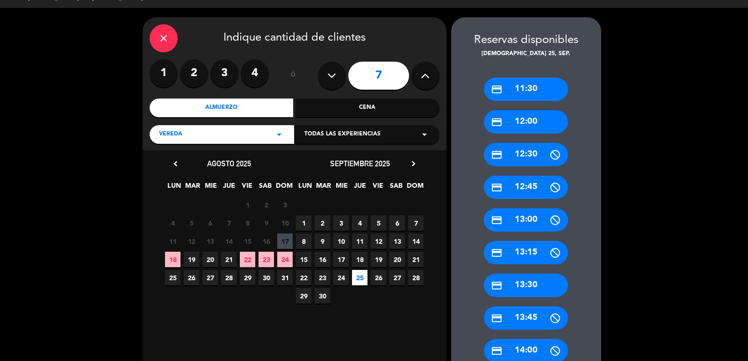
click at [535, 120] on div "credit_card 12:00" at bounding box center [526, 121] width 84 height 23
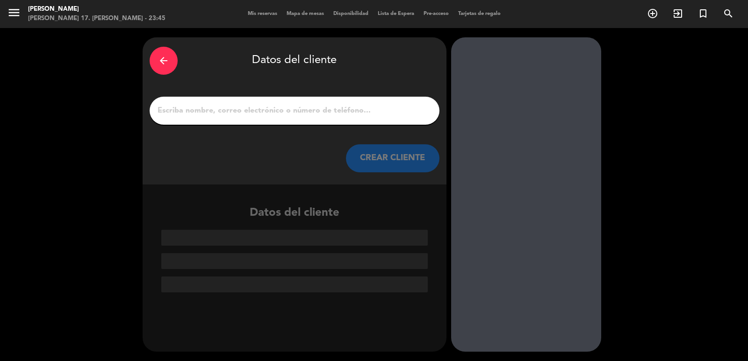
scroll to position [0, 0]
click at [374, 114] on input "1" at bounding box center [295, 110] width 276 height 13
paste input "[PERSON_NAME]"
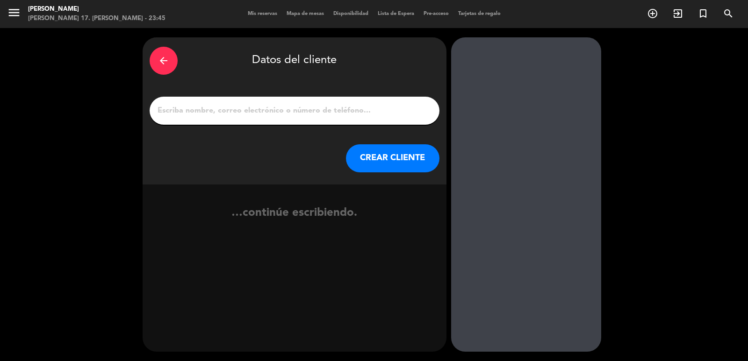
type input "[PERSON_NAME]"
click at [389, 158] on button "CREAR CLIENTE" at bounding box center [392, 158] width 93 height 28
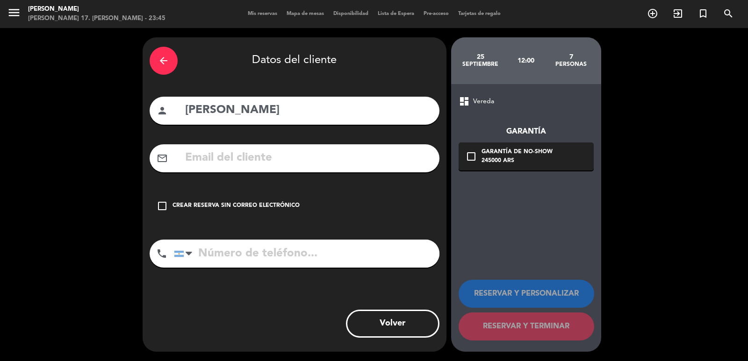
click at [323, 256] on input "tel" at bounding box center [306, 254] width 265 height 28
paste input "[PHONE_NUMBER]"
type input "[PHONE_NUMBER]"
click at [334, 168] on input "text" at bounding box center [308, 158] width 248 height 19
paste input "[EMAIL_ADDRESS][DOMAIN_NAME]"
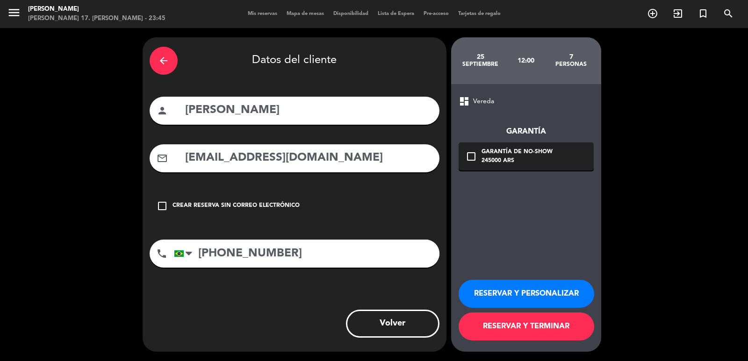
type input "[EMAIL_ADDRESS][DOMAIN_NAME]"
click at [496, 162] on div "245000 ARS" at bounding box center [516, 161] width 71 height 9
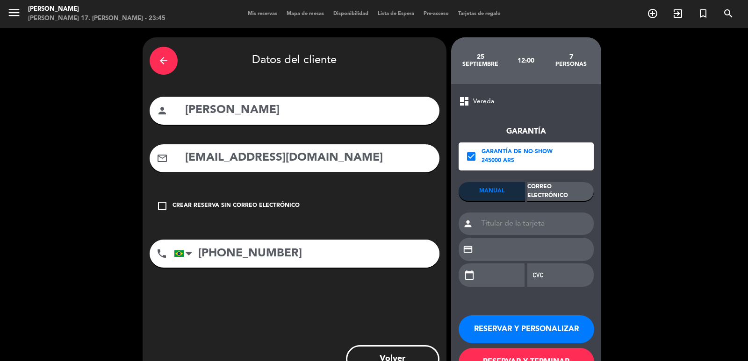
click at [535, 199] on div "Correo Electrónico" at bounding box center [560, 191] width 66 height 19
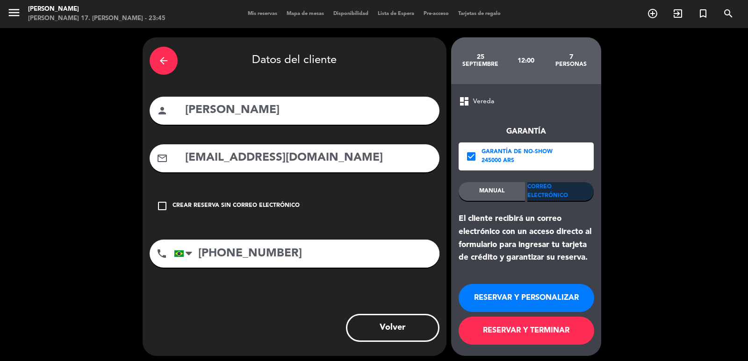
drag, startPoint x: 516, startPoint y: 341, endPoint x: 428, endPoint y: 297, distance: 98.2
click at [517, 339] on button "RESERVAR Y TERMINAR" at bounding box center [526, 331] width 136 height 28
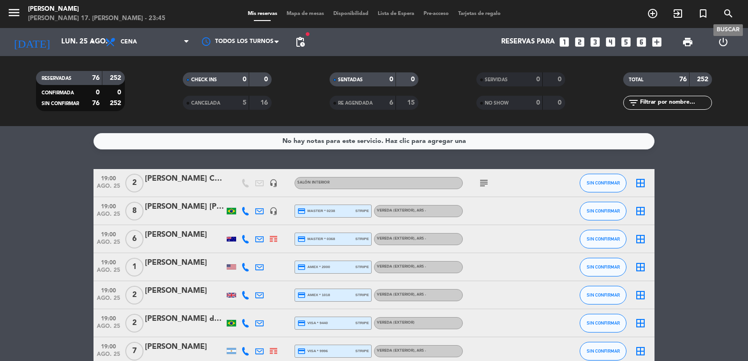
click at [733, 11] on icon "search" at bounding box center [727, 13] width 11 height 11
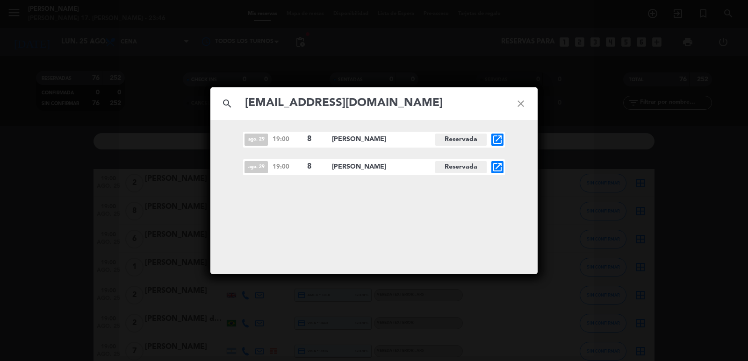
type input "[EMAIL_ADDRESS][DOMAIN_NAME]"
click at [493, 173] on span "open_in_new" at bounding box center [497, 167] width 12 height 12
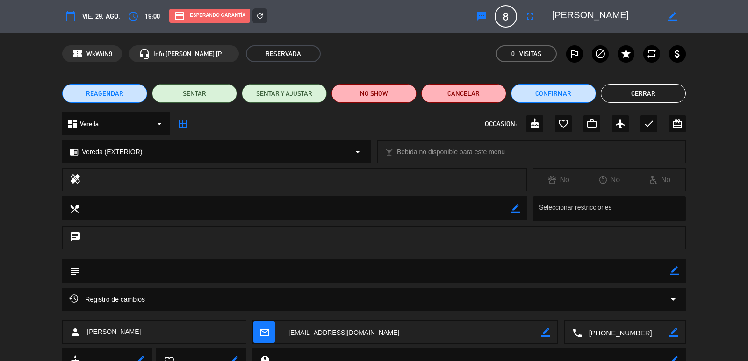
click at [257, 17] on icon "refresh" at bounding box center [260, 16] width 8 height 8
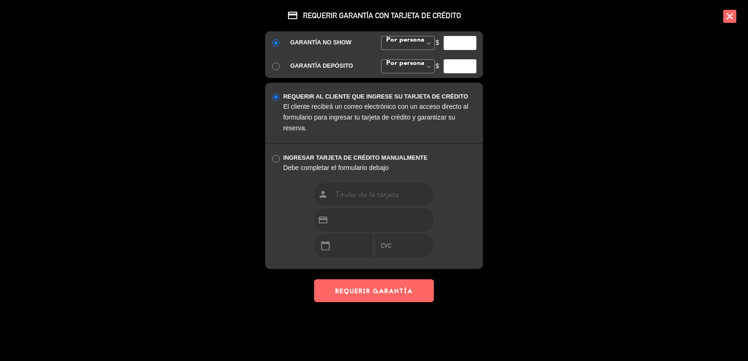
click at [460, 44] on input "number" at bounding box center [459, 43] width 33 height 14
type input "8"
click at [380, 291] on button "REQUERIR GARANTÍA" at bounding box center [374, 290] width 120 height 23
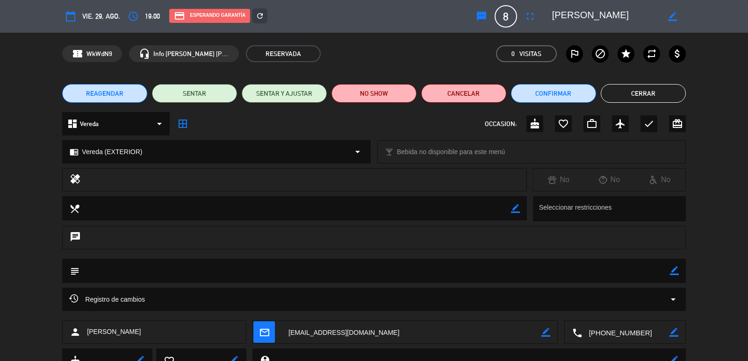
click at [672, 93] on div "credit_card REQUERIR GARANTÍA CON TARJETA DE CRÉDITO GARANTÍA NO SHOW Por perso…" at bounding box center [374, 180] width 748 height 361
click at [619, 92] on button "Cerrar" at bounding box center [642, 93] width 85 height 19
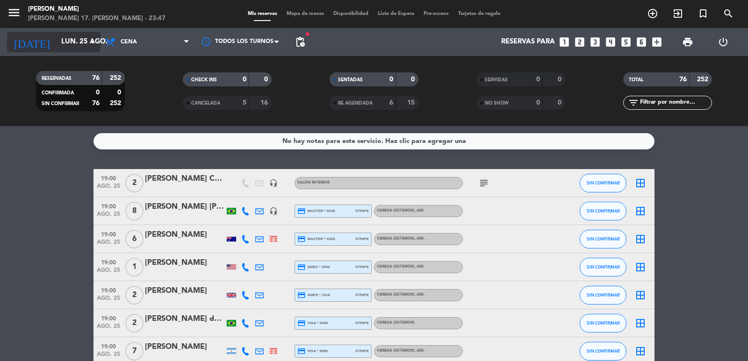
click at [78, 33] on input "lun. 25 ago." at bounding box center [102, 42] width 90 height 18
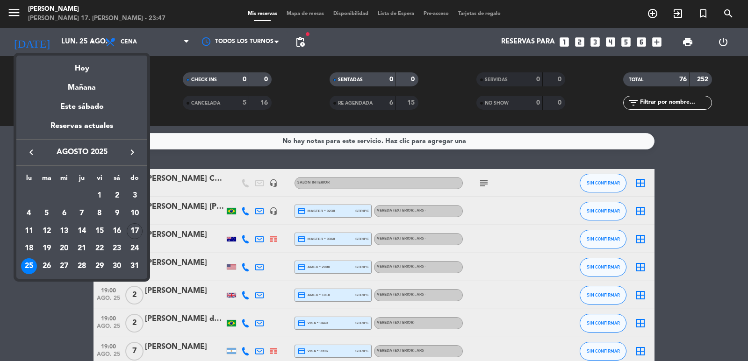
click at [25, 249] on div "18" at bounding box center [29, 249] width 16 height 16
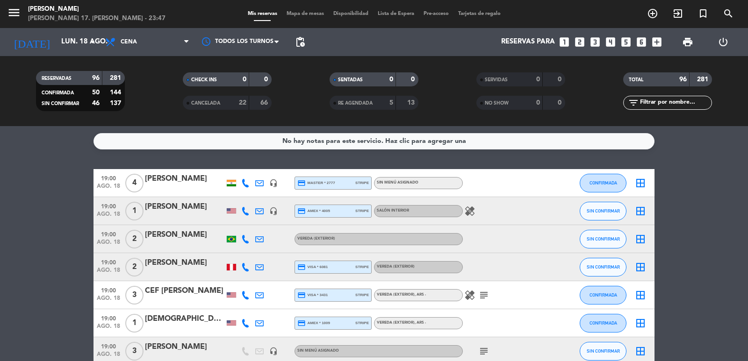
click at [302, 47] on span "pending_actions" at bounding box center [299, 41] width 11 height 11
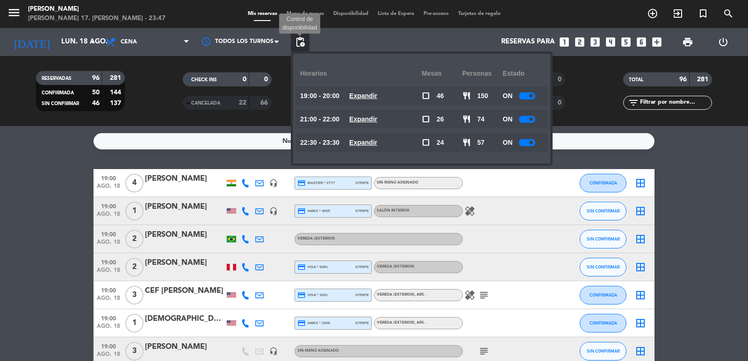
click at [302, 47] on span "pending_actions" at bounding box center [299, 41] width 11 height 11
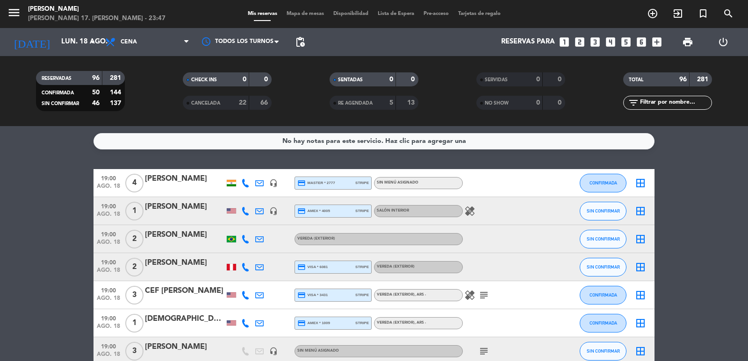
click at [303, 46] on span "pending_actions" at bounding box center [299, 41] width 11 height 11
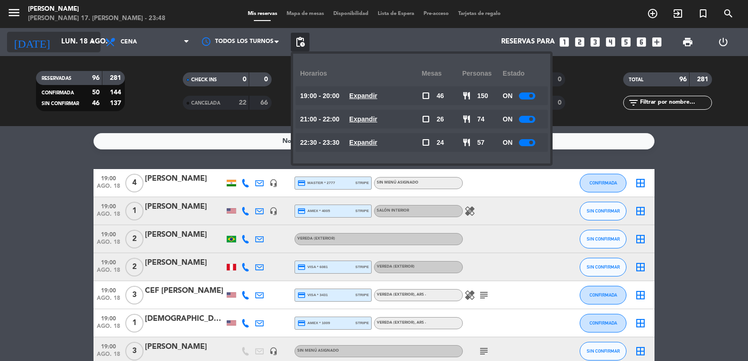
click at [91, 45] on icon "arrow_drop_down" at bounding box center [92, 41] width 11 height 11
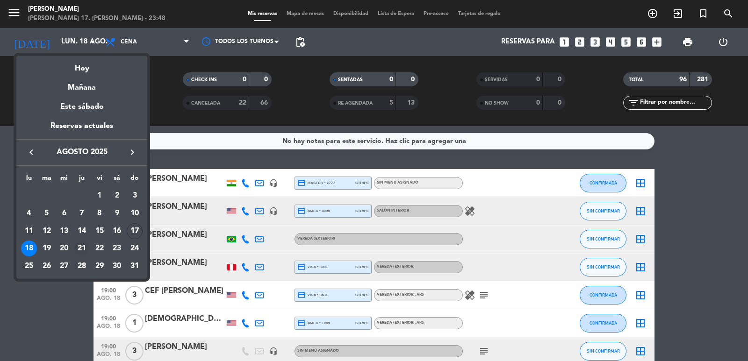
click at [79, 247] on div "21" at bounding box center [82, 249] width 16 height 16
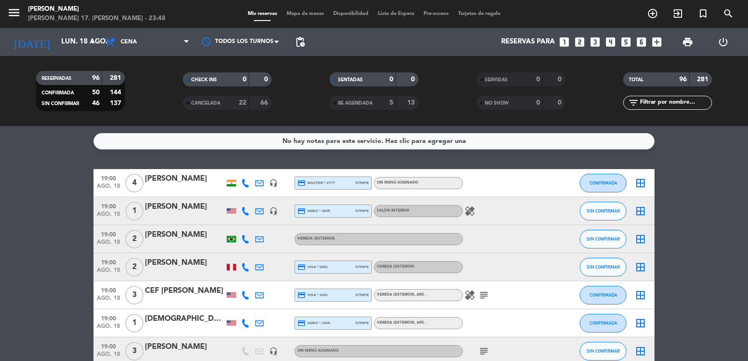
type input "jue. 21 ago."
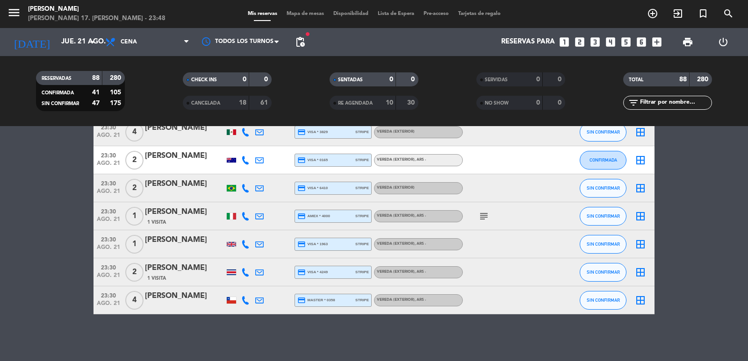
scroll to position [1907, 0]
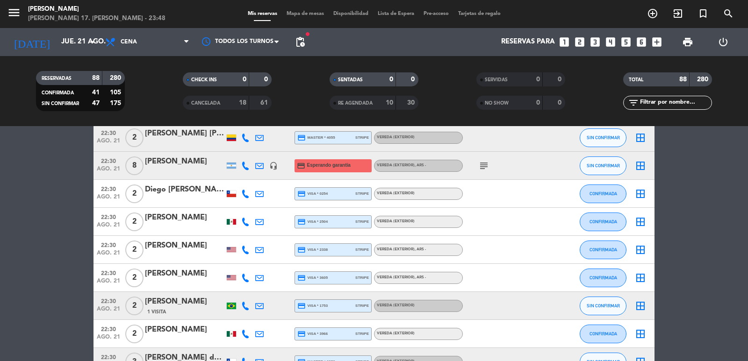
click at [183, 162] on div "[PERSON_NAME]" at bounding box center [184, 162] width 79 height 12
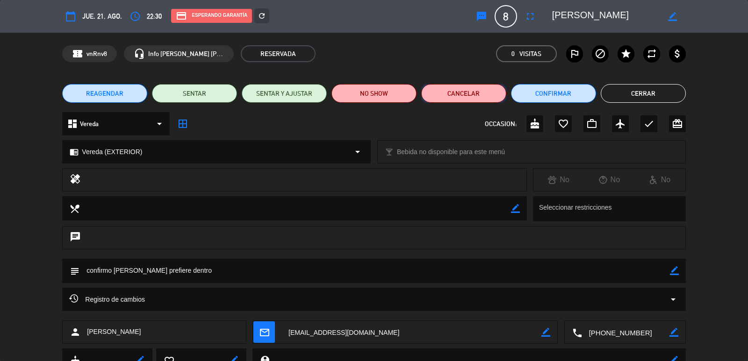
click at [440, 90] on button "Cancelar" at bounding box center [463, 93] width 85 height 19
click at [457, 90] on div "22:30 PM ago., 21 8 [PERSON_NAME] Esta reserva tiene una garantía de ARS 280000…" at bounding box center [374, 111] width 210 height 135
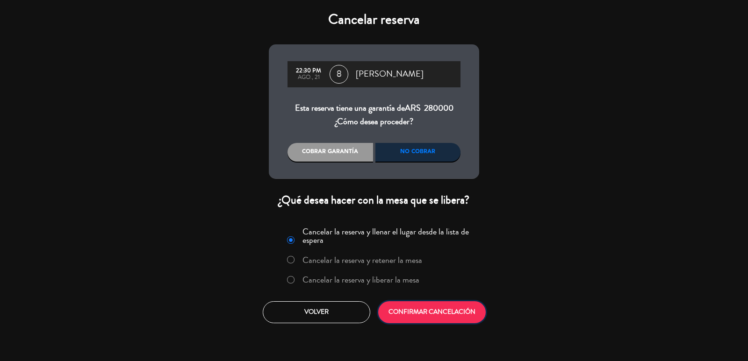
drag, startPoint x: 438, startPoint y: 309, endPoint x: 470, endPoint y: 302, distance: 32.9
click at [438, 309] on button "CONFIRMAR CANCELACIÓN" at bounding box center [431, 312] width 107 height 22
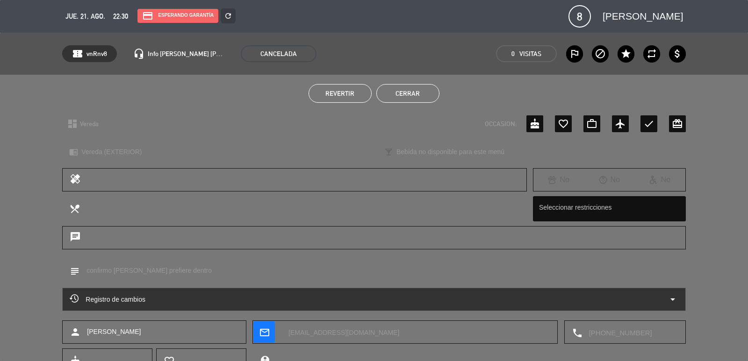
click at [443, 81] on div "Revertir Cerrar" at bounding box center [374, 93] width 748 height 37
drag, startPoint x: 414, startPoint y: 98, endPoint x: 747, endPoint y: 22, distance: 341.6
click at [414, 99] on button "Cerrar" at bounding box center [407, 93] width 63 height 19
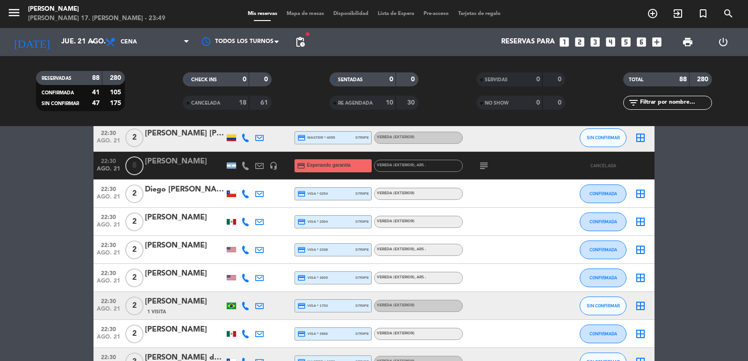
click at [721, 13] on span "search" at bounding box center [727, 14] width 25 height 16
click at [729, 14] on div "search close Ingrese arriba un Nombre, Teléfono, o Email." at bounding box center [374, 180] width 748 height 361
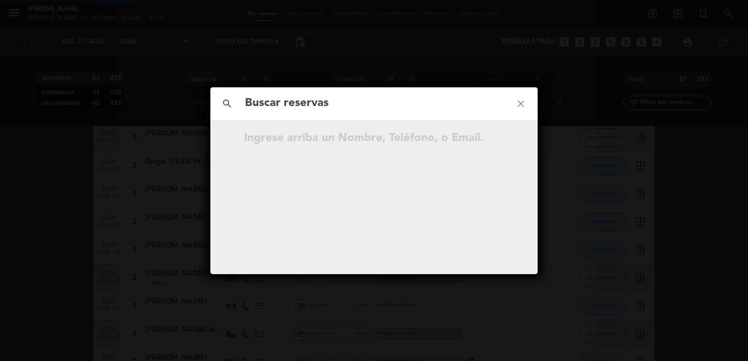
click at [390, 105] on input "text" at bounding box center [374, 103] width 260 height 19
paste input "[EMAIL_ADDRESS][DOMAIN_NAME]"
type input "[EMAIL_ADDRESS][DOMAIN_NAME]"
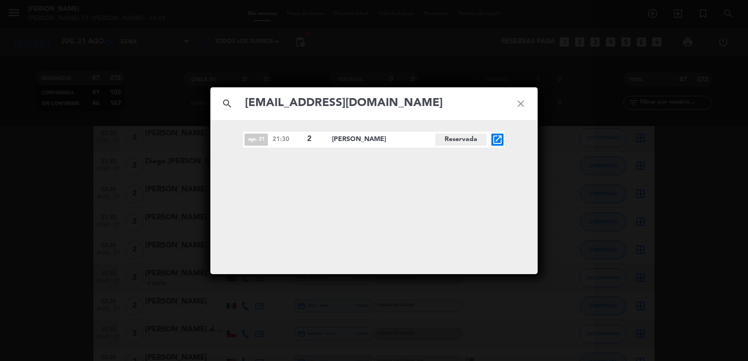
click at [499, 136] on icon "open_in_new" at bounding box center [497, 139] width 11 height 11
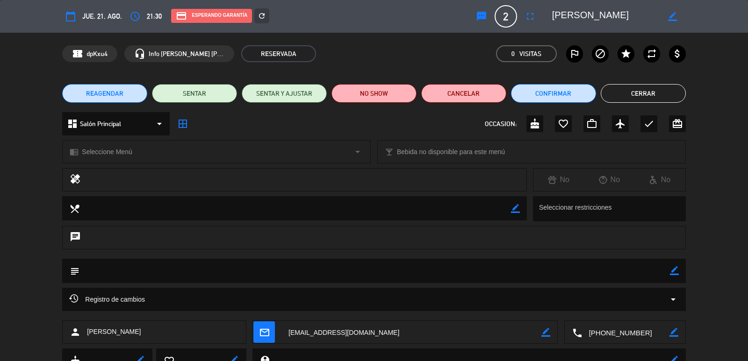
click at [328, 202] on textarea at bounding box center [294, 208] width 431 height 24
click at [672, 273] on icon "border_color" at bounding box center [674, 270] width 9 height 9
click at [632, 277] on textarea at bounding box center [374, 271] width 590 height 24
type textarea "confirma, no puede colocar tarjeta"
click at [676, 275] on icon at bounding box center [674, 270] width 9 height 9
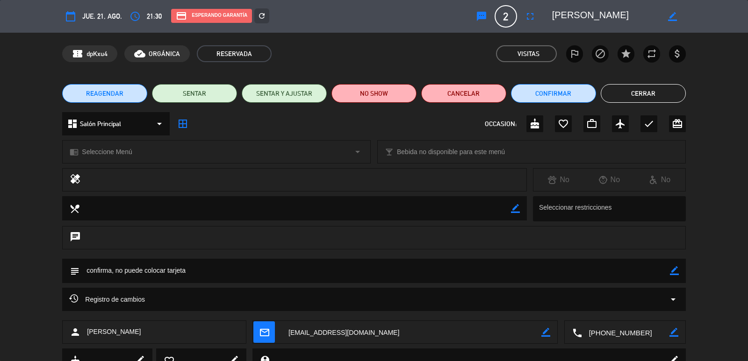
click at [647, 100] on button "Cerrar" at bounding box center [642, 93] width 85 height 19
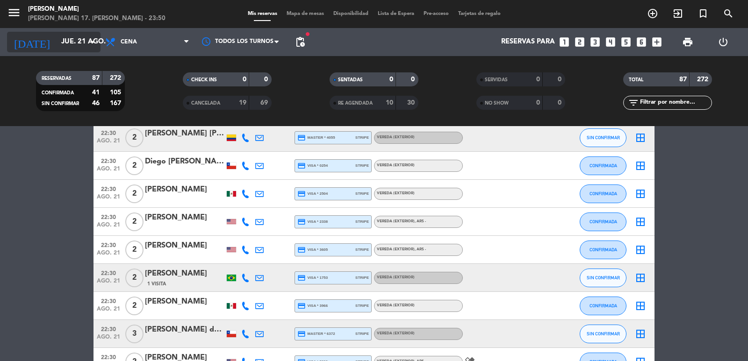
click at [72, 31] on div "[DATE] jue. 21 ago. arrow_drop_down" at bounding box center [53, 42] width 93 height 28
click at [73, 35] on input "jue. 21 ago." at bounding box center [102, 42] width 90 height 18
click at [60, 54] on div "[DATE] jue. 21 ago. arrow_drop_down" at bounding box center [53, 42] width 93 height 28
click at [63, 47] on input "jue. 21 ago." at bounding box center [102, 42] width 90 height 18
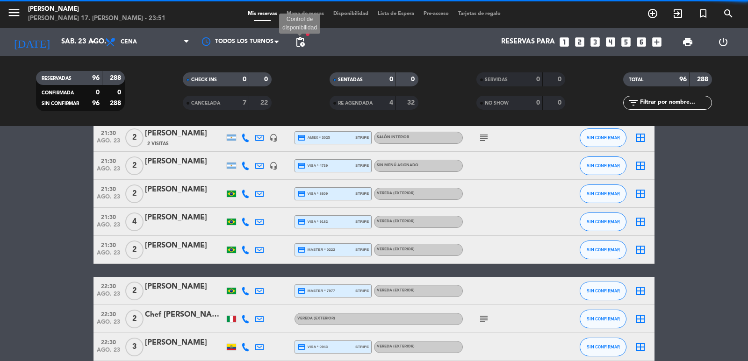
click at [303, 47] on span "pending_actions" at bounding box center [299, 41] width 11 height 11
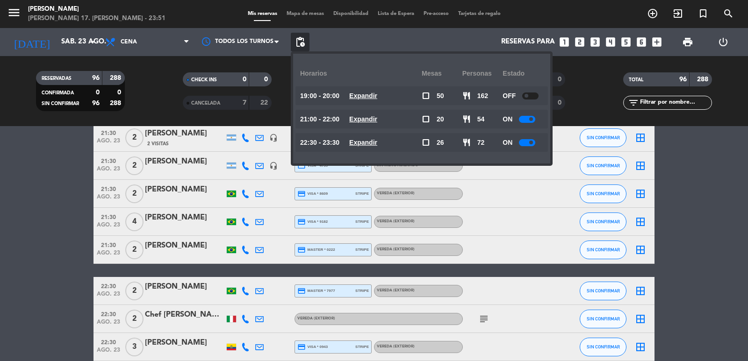
click at [369, 120] on u "Expandir" at bounding box center [363, 118] width 28 height 7
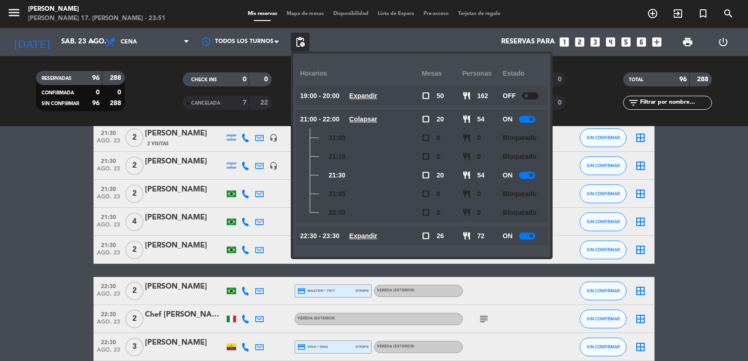
click at [371, 119] on u "Colapsar" at bounding box center [363, 118] width 28 height 7
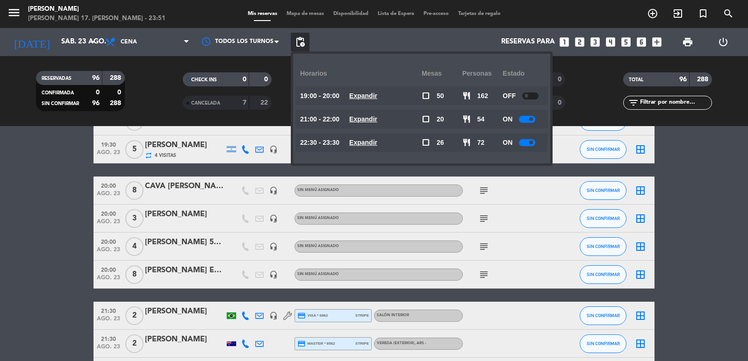
scroll to position [2149, 0]
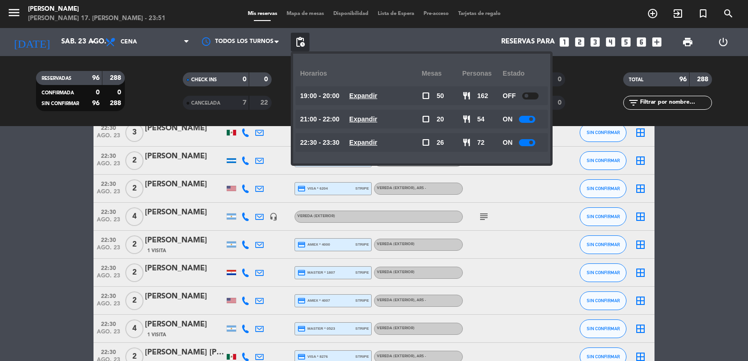
click at [377, 147] on span "Expandir" at bounding box center [363, 142] width 28 height 11
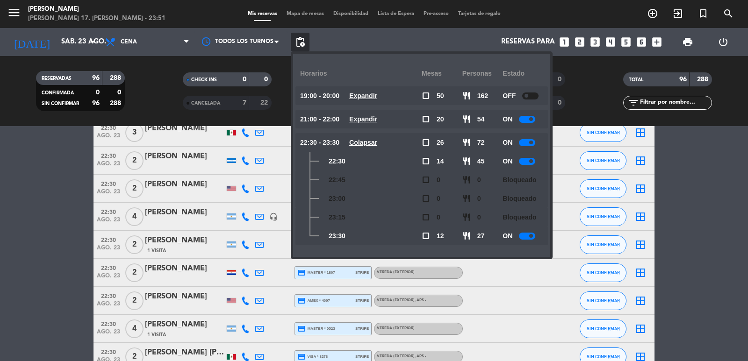
scroll to position [2611, 0]
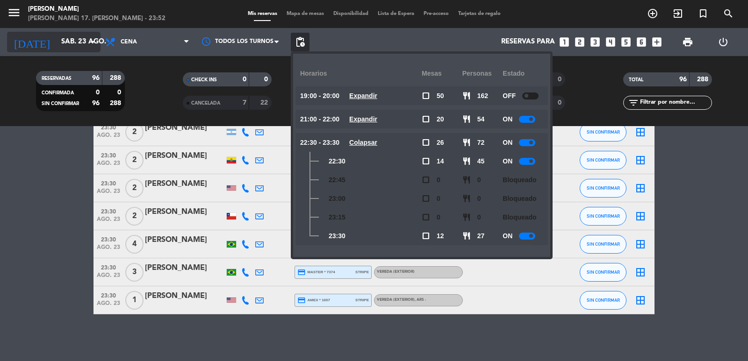
click at [65, 37] on input "sáb. 23 ago." at bounding box center [102, 42] width 90 height 18
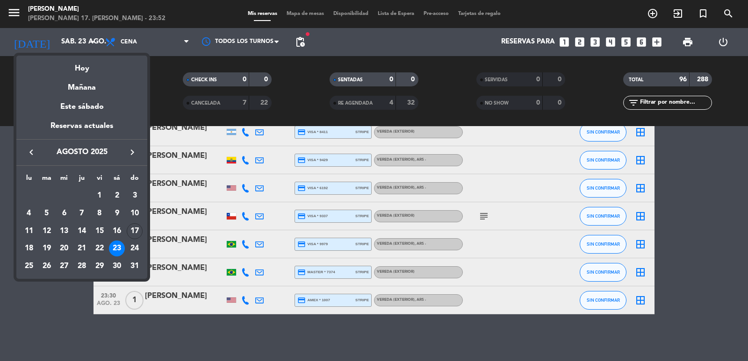
click at [64, 254] on div "semana que viene esta semana semana previa misma semana del año anterior Hoy Ma…" at bounding box center [81, 165] width 131 height 228
drag, startPoint x: 62, startPoint y: 251, endPoint x: 175, endPoint y: 100, distance: 188.6
click at [62, 251] on div "20" at bounding box center [64, 249] width 16 height 16
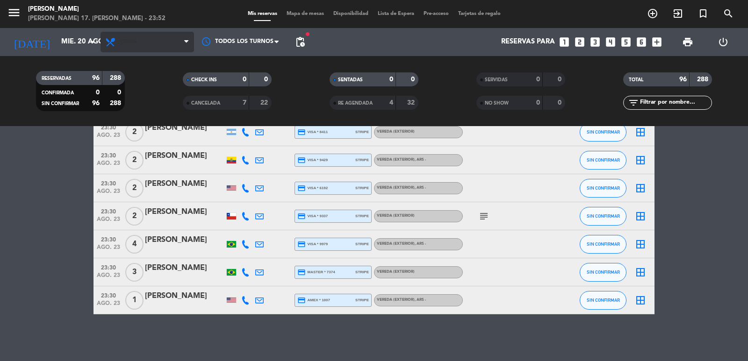
click at [137, 43] on span "Cena" at bounding box center [146, 42] width 93 height 21
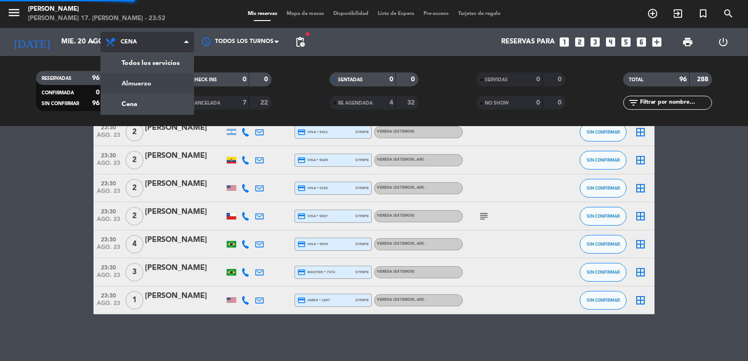
click at [166, 83] on div "menu [PERSON_NAME] 17. [PERSON_NAME] - 23:52 Mis reservas Mapa de mesas Disponi…" at bounding box center [374, 63] width 748 height 126
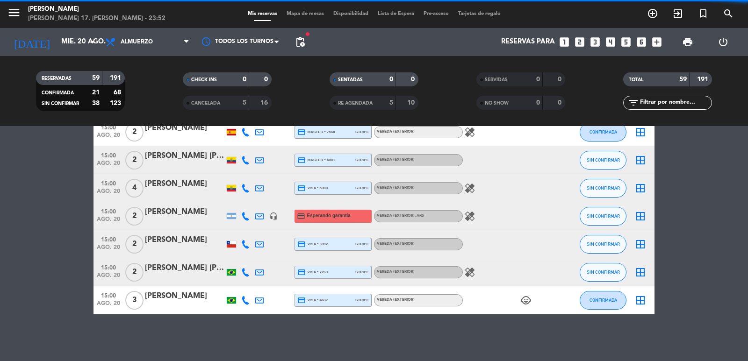
click at [303, 44] on span "pending_actions" at bounding box center [299, 41] width 11 height 11
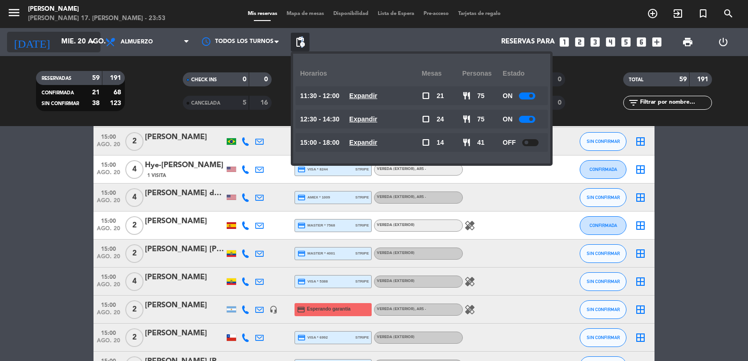
click at [79, 35] on input "mié. 20 ago." at bounding box center [102, 42] width 90 height 18
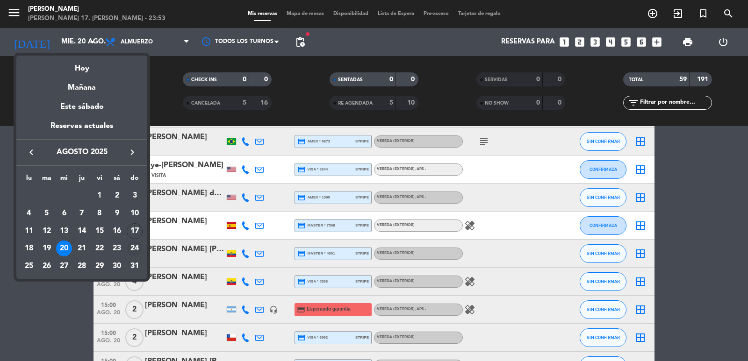
click at [136, 250] on div "24" at bounding box center [135, 249] width 16 height 16
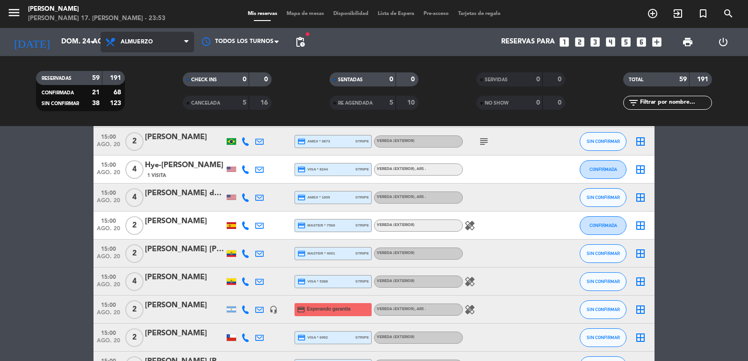
click at [128, 49] on span "Almuerzo" at bounding box center [146, 42] width 93 height 21
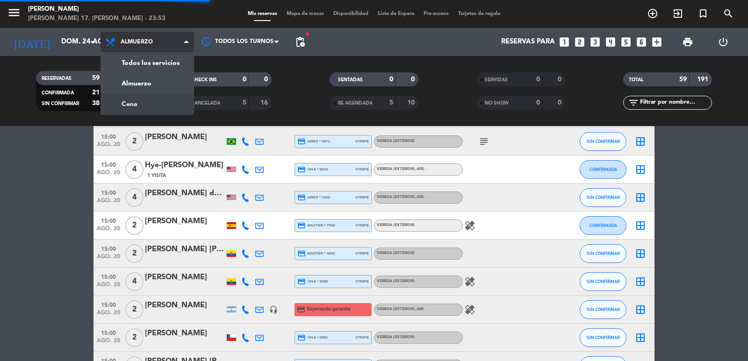
click at [141, 102] on div "menu [PERSON_NAME] 17. [PERSON_NAME] - 23:53 Mis reservas Mapa de mesas Disponi…" at bounding box center [374, 63] width 748 height 126
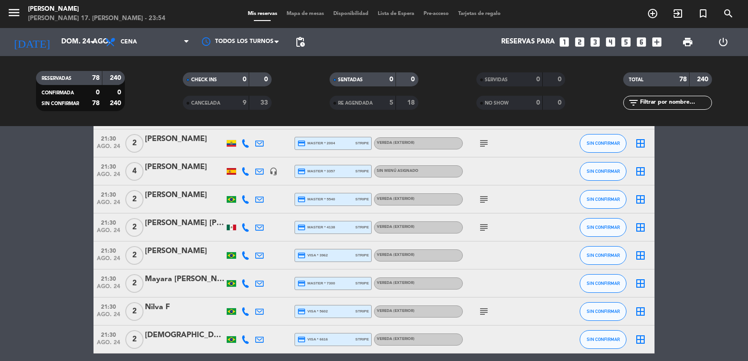
click at [292, 39] on span "pending_actions" at bounding box center [300, 42] width 19 height 19
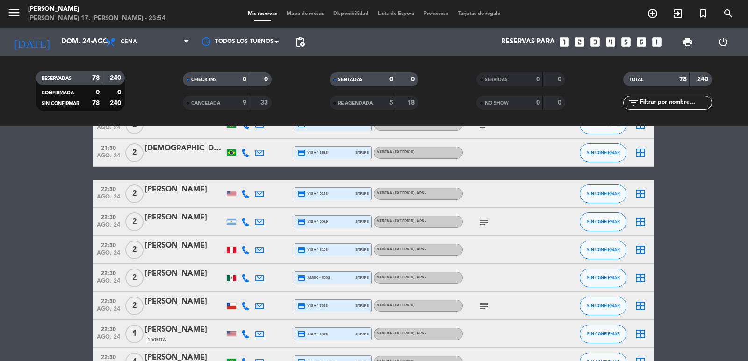
click at [298, 43] on span "pending_actions" at bounding box center [299, 41] width 11 height 11
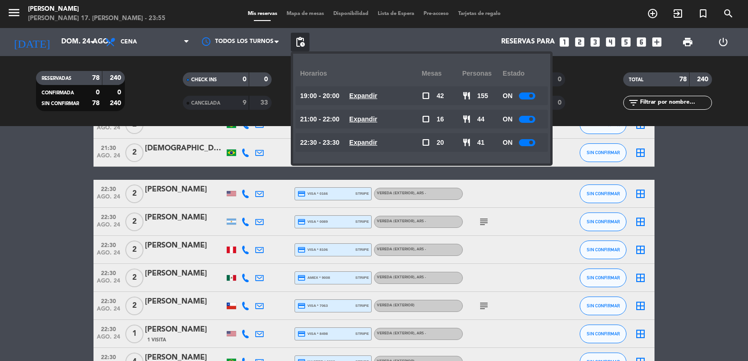
click at [75, 35] on input "dom. 24 ago." at bounding box center [102, 42] width 90 height 18
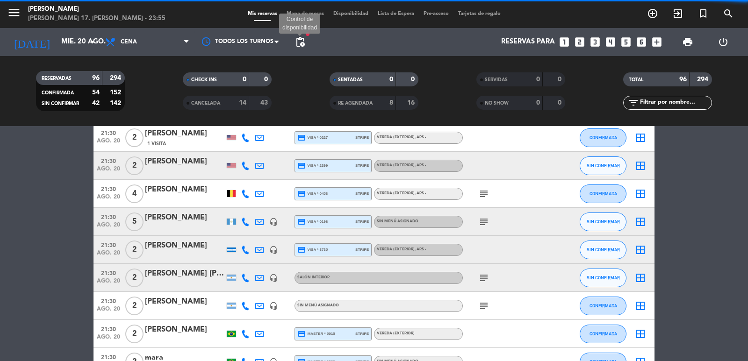
click at [300, 37] on span "pending_actions" at bounding box center [299, 41] width 11 height 11
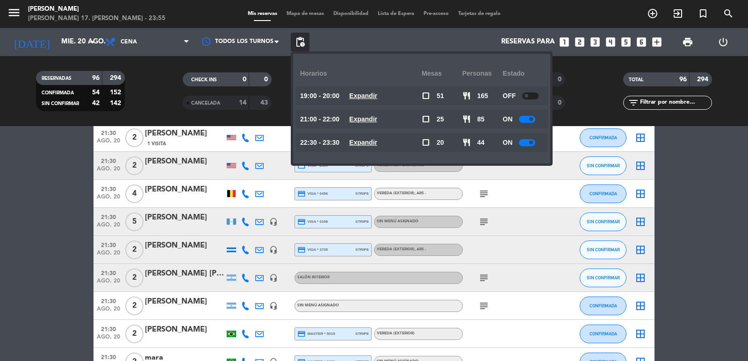
click at [377, 143] on u "Expandir" at bounding box center [363, 142] width 28 height 7
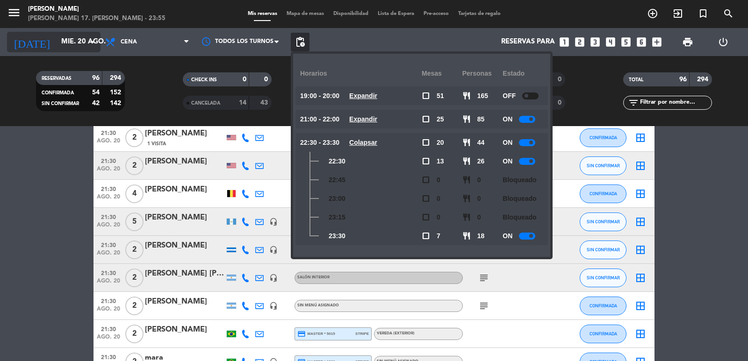
click at [91, 39] on icon "arrow_drop_down" at bounding box center [92, 41] width 11 height 11
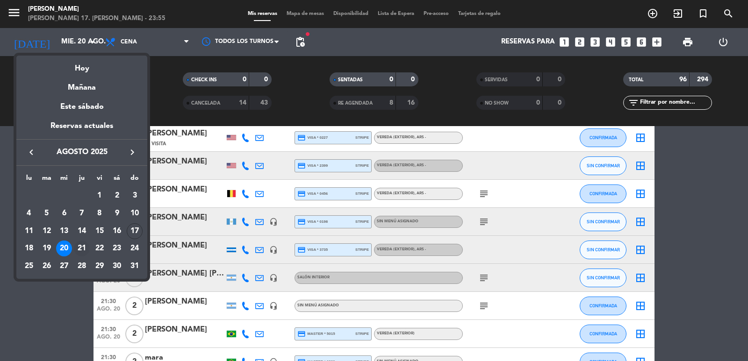
click at [80, 251] on div "21" at bounding box center [82, 249] width 16 height 16
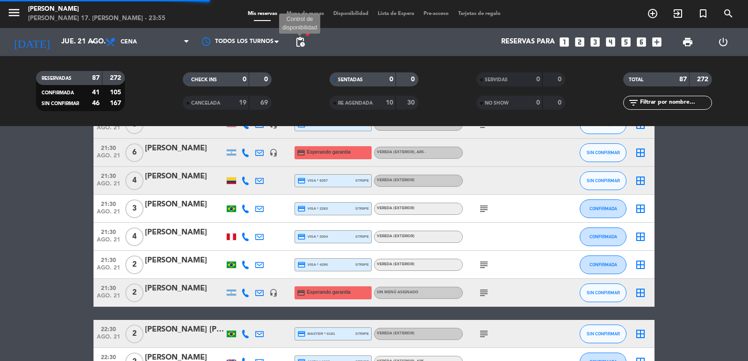
click at [304, 41] on span "pending_actions" at bounding box center [299, 41] width 11 height 11
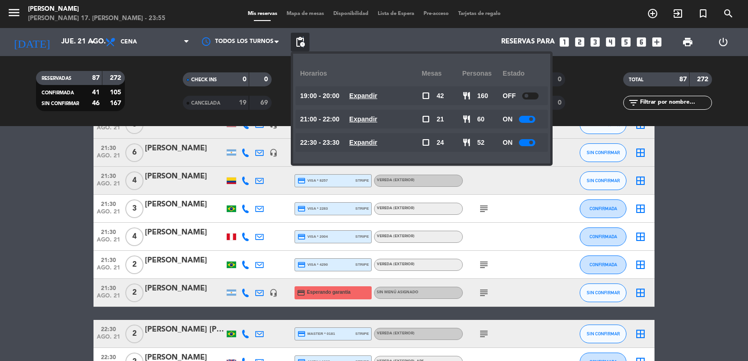
click at [372, 124] on span "Expandir" at bounding box center [363, 119] width 28 height 11
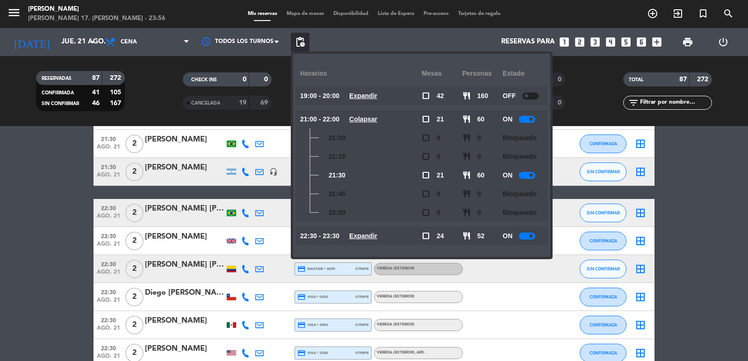
scroll to position [2346, 0]
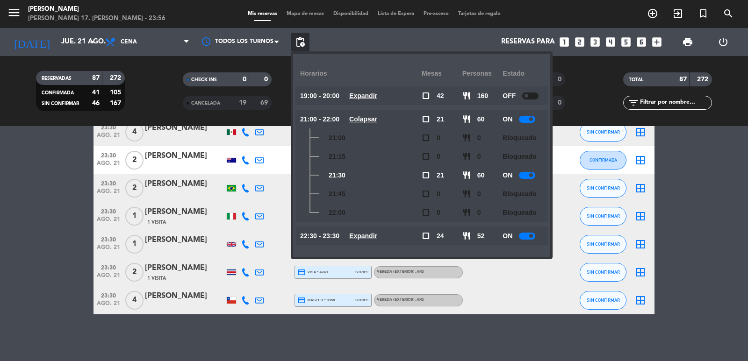
click at [377, 238] on u "Expandir" at bounding box center [363, 235] width 28 height 7
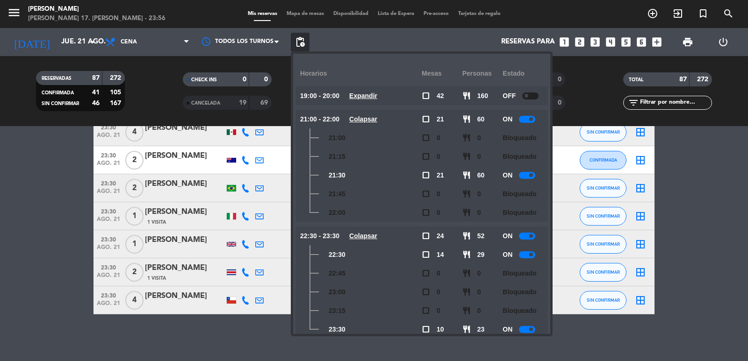
scroll to position [16, 0]
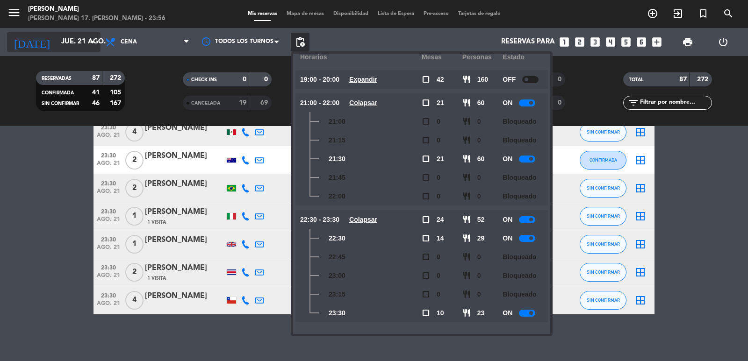
click at [90, 42] on icon "arrow_drop_down" at bounding box center [92, 41] width 11 height 11
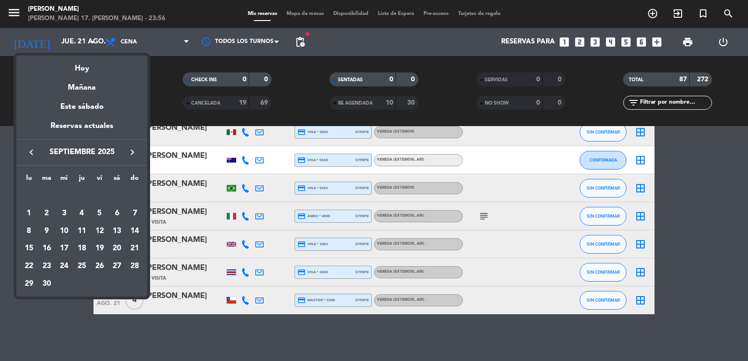
click at [60, 270] on div "24" at bounding box center [64, 266] width 16 height 16
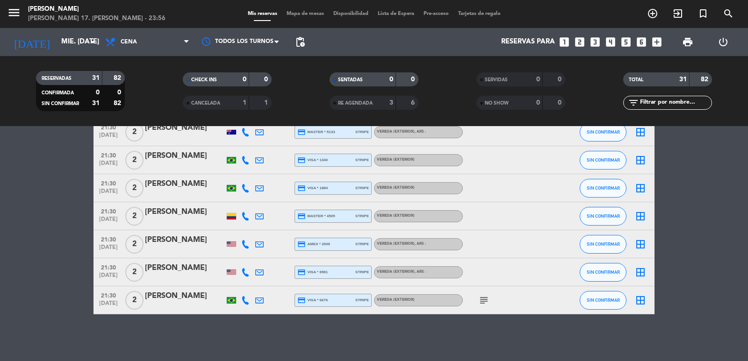
scroll to position [737, 0]
click at [300, 42] on span "pending_actions" at bounding box center [299, 41] width 11 height 11
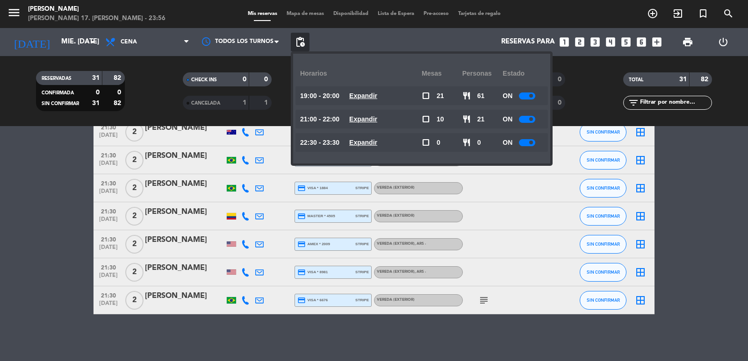
click at [300, 42] on span "pending_actions" at bounding box center [299, 41] width 11 height 11
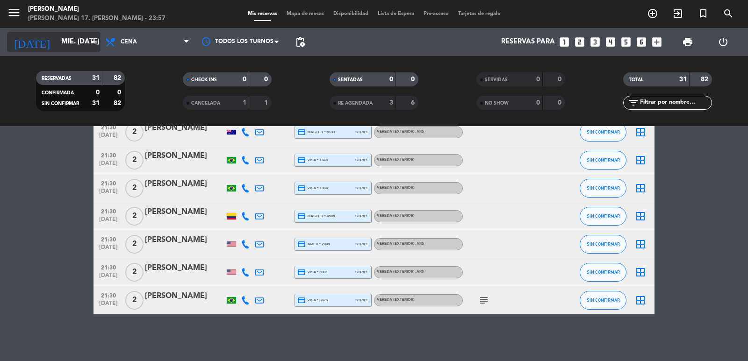
click at [68, 43] on input "mié. [DATE]" at bounding box center [102, 42] width 90 height 18
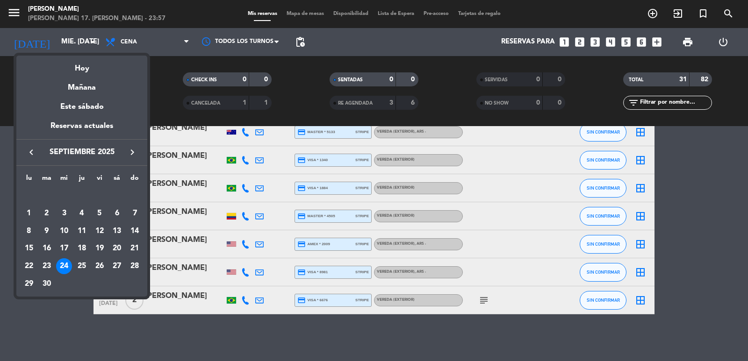
click at [33, 157] on icon "keyboard_arrow_left" at bounding box center [31, 152] width 11 height 11
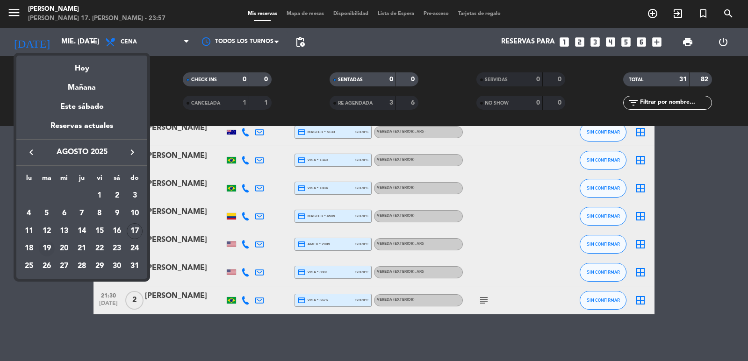
click at [50, 248] on div "19" at bounding box center [47, 249] width 16 height 16
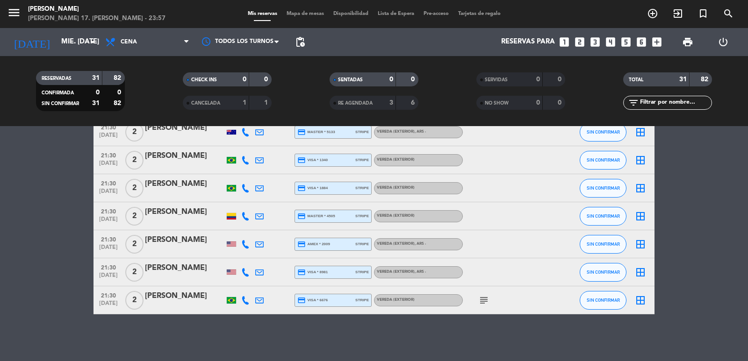
type input "[DATE] ago."
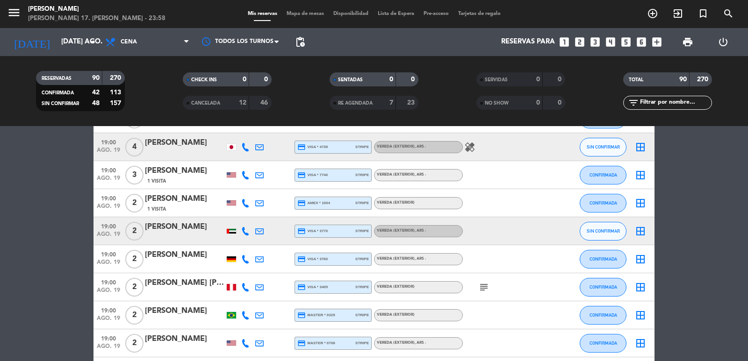
click at [737, 10] on span "search" at bounding box center [727, 14] width 25 height 16
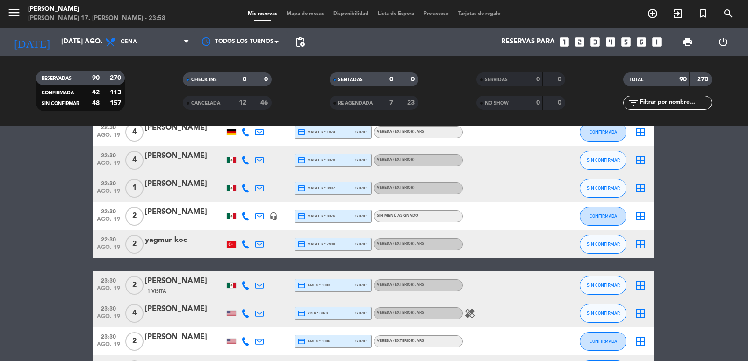
click at [729, 13] on div "search close Ingrese arriba un Nombre, Teléfono, o Email." at bounding box center [374, 180] width 748 height 361
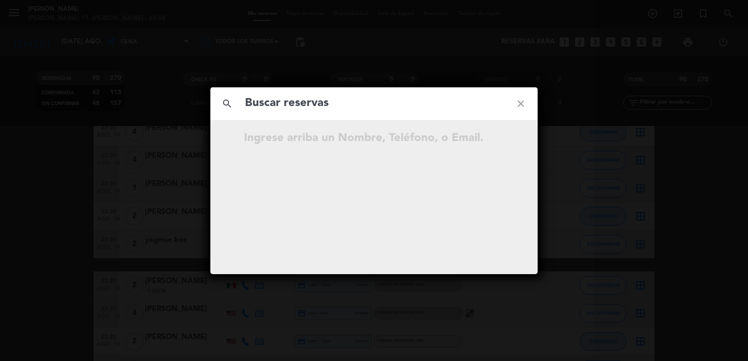
click at [407, 104] on input "text" at bounding box center [374, 103] width 260 height 19
paste input "[EMAIL_ADDRESS]"
type input "[EMAIL_ADDRESS]"
click at [499, 136] on icon "open_in_new" at bounding box center [497, 139] width 11 height 11
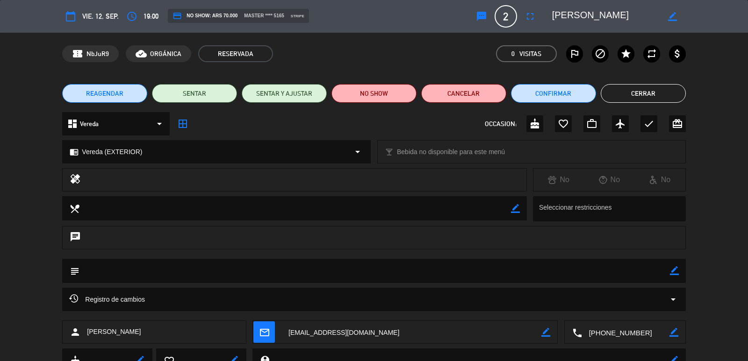
click at [157, 120] on icon "arrow_drop_down" at bounding box center [159, 123] width 11 height 11
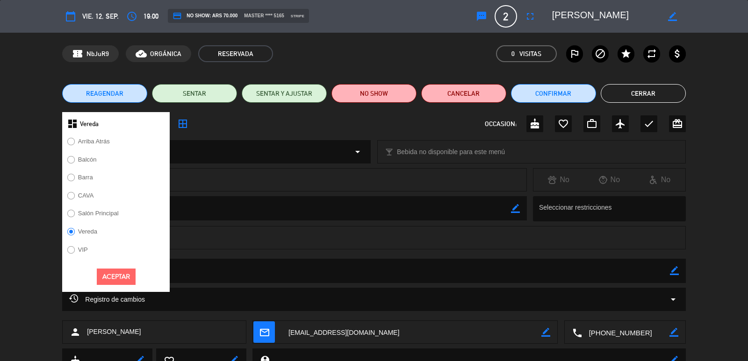
click at [122, 215] on label "Salón Principal" at bounding box center [92, 214] width 61 height 15
click at [126, 280] on button "Aceptar" at bounding box center [116, 277] width 39 height 16
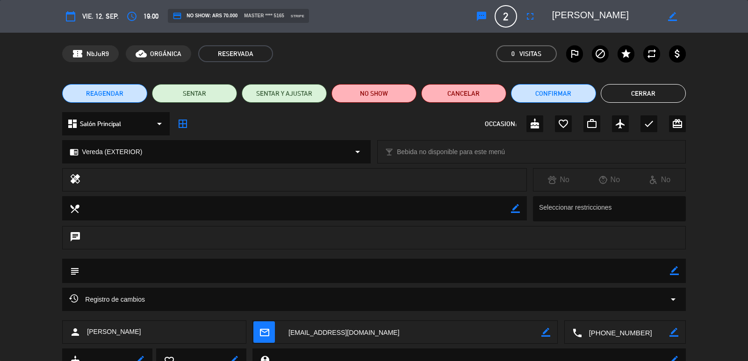
click at [632, 96] on button "Cerrar" at bounding box center [642, 93] width 85 height 19
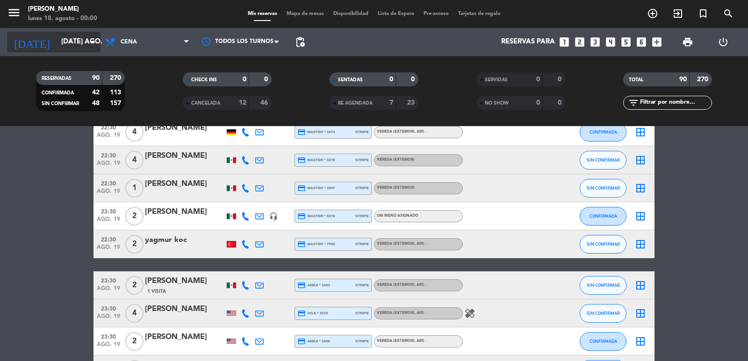
click at [84, 56] on div "[DATE] [DATE] ago. arrow_drop_down" at bounding box center [53, 42] width 93 height 28
click at [71, 43] on input "[DATE] ago." at bounding box center [102, 42] width 90 height 18
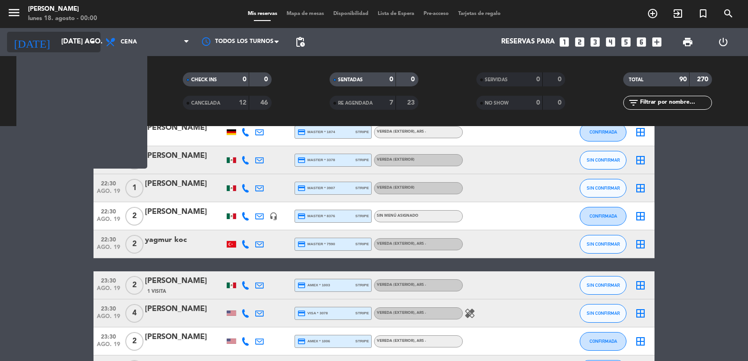
click at [86, 46] on input "[DATE] ago." at bounding box center [102, 42] width 90 height 18
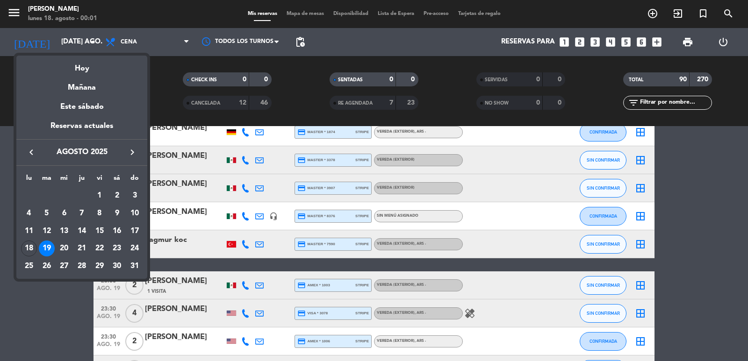
click at [118, 251] on div "23" at bounding box center [117, 249] width 16 height 16
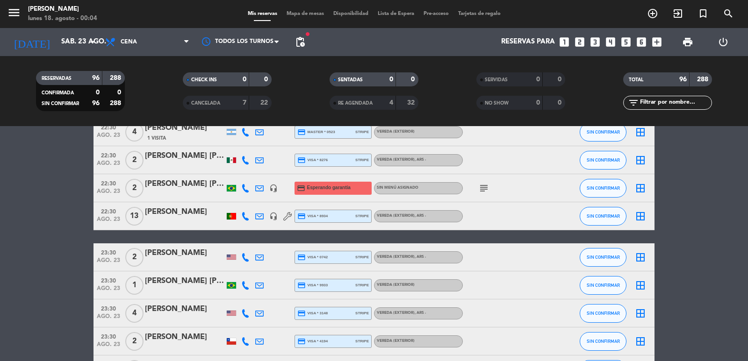
click at [299, 42] on span "pending_actions" at bounding box center [299, 41] width 11 height 11
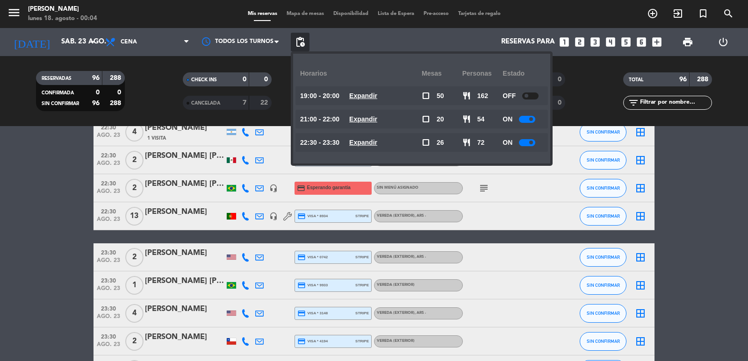
click at [377, 139] on u "Expandir" at bounding box center [363, 142] width 28 height 7
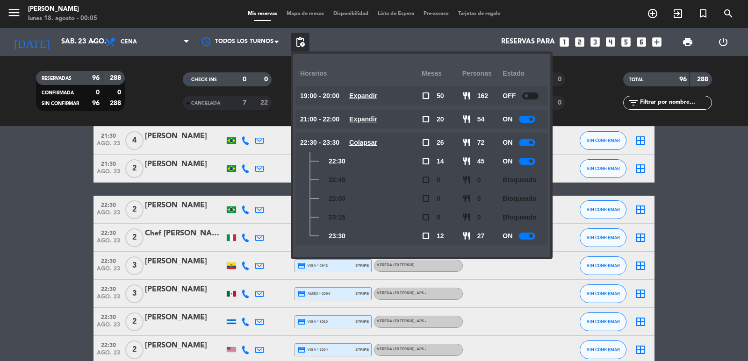
scroll to position [2056, 0]
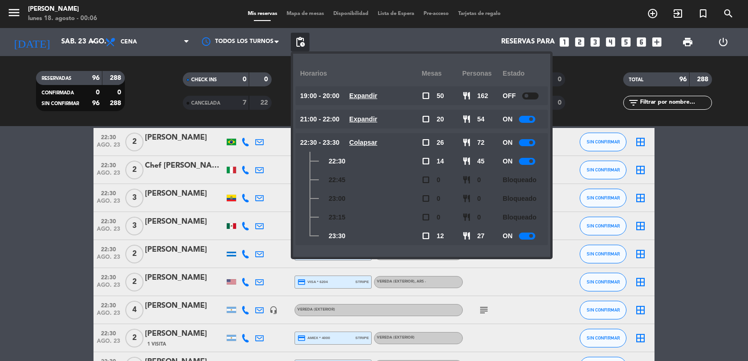
click at [78, 54] on div "[DATE] sáb. 23 ago. arrow_drop_down" at bounding box center [53, 42] width 93 height 28
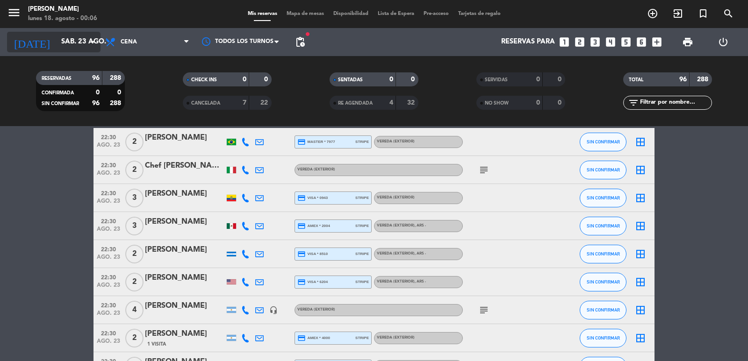
click at [86, 44] on input "sáb. 23 ago." at bounding box center [102, 42] width 90 height 18
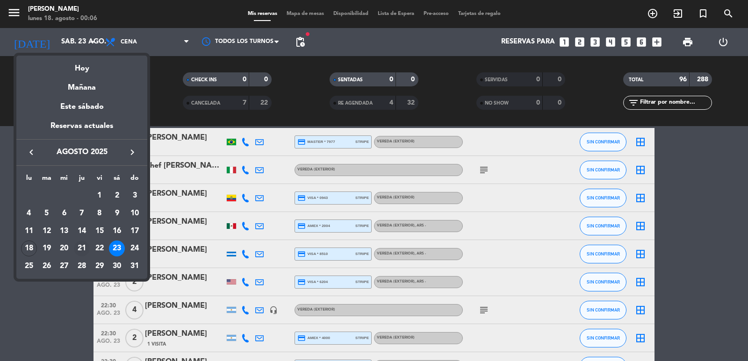
click at [82, 249] on div "21" at bounding box center [82, 249] width 16 height 16
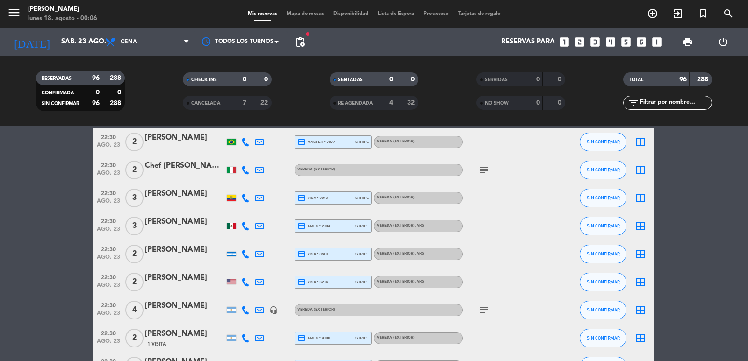
type input "jue. 21 ago."
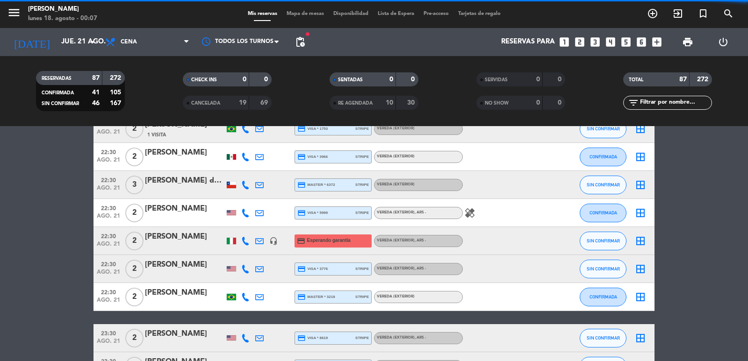
click at [290, 35] on div "[DATE] jue. 21 ago. arrow_drop_down Todos los servicios Almuerzo Cena Cena Todo…" at bounding box center [374, 42] width 748 height 28
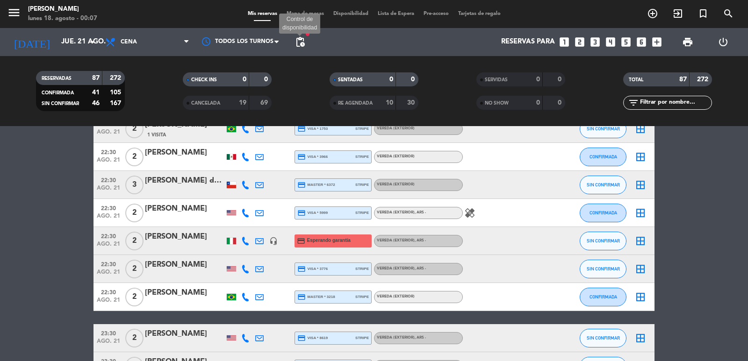
click at [302, 41] on span "pending_actions" at bounding box center [299, 41] width 11 height 11
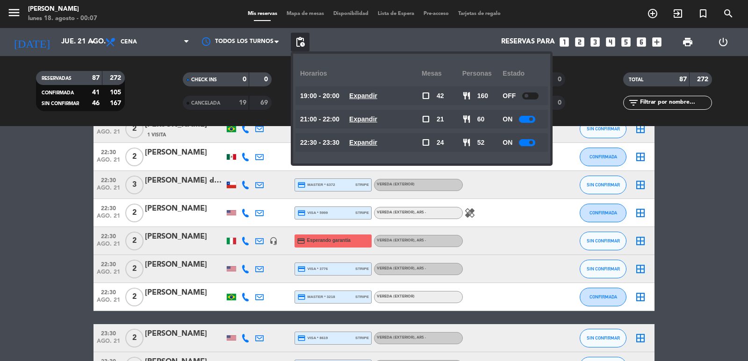
click at [372, 144] on u "Expandir" at bounding box center [363, 142] width 28 height 7
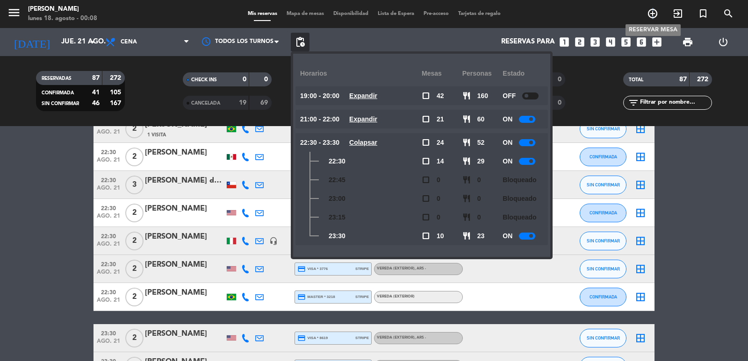
click at [652, 19] on icon "add_circle_outline" at bounding box center [652, 13] width 11 height 11
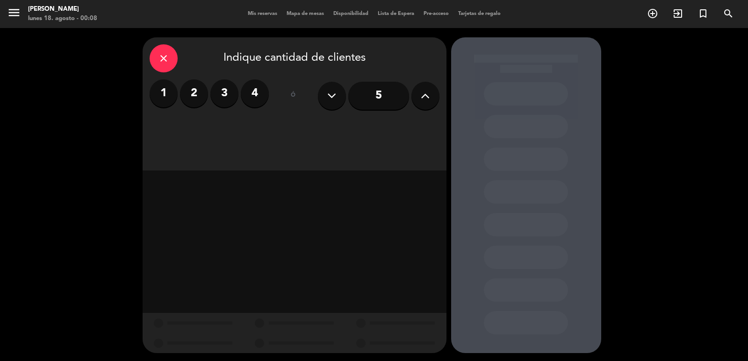
click at [248, 94] on label "4" at bounding box center [255, 93] width 28 height 28
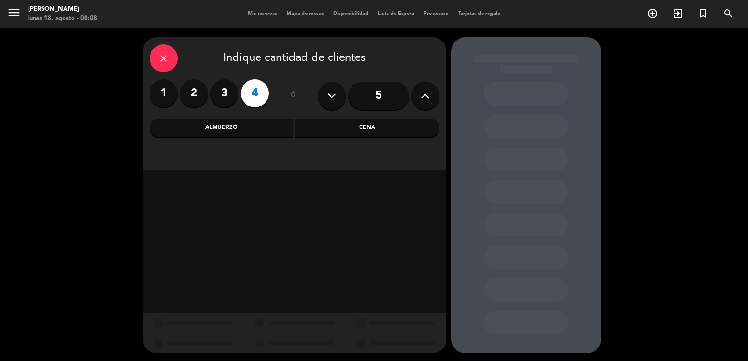
click at [355, 130] on div "Cena" at bounding box center [367, 128] width 144 height 19
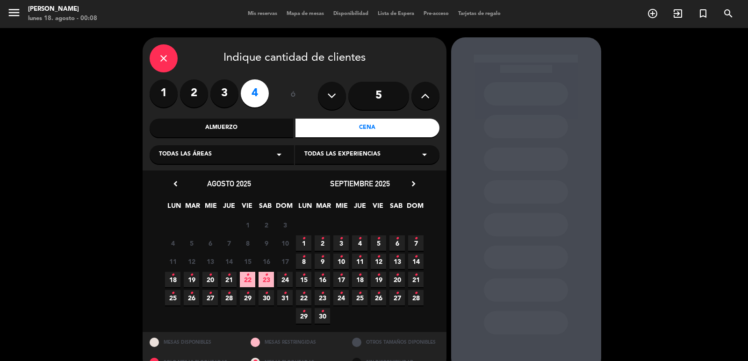
click at [420, 185] on div "septiembre 2025 chevron_right" at bounding box center [359, 184] width 131 height 13
click at [412, 183] on icon "chevron_right" at bounding box center [413, 184] width 10 height 10
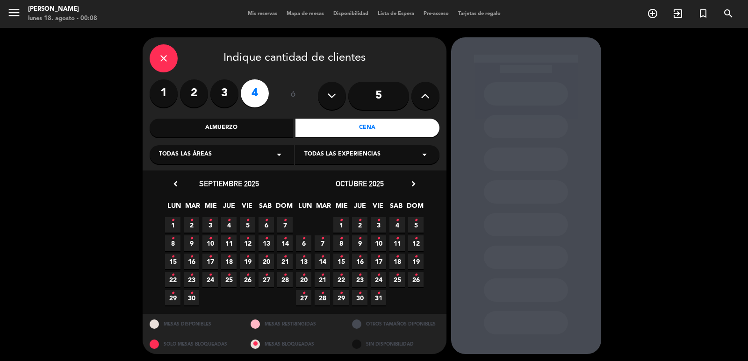
click at [412, 183] on icon "chevron_right" at bounding box center [413, 184] width 10 height 10
click at [302, 279] on icon "•" at bounding box center [303, 275] width 3 height 15
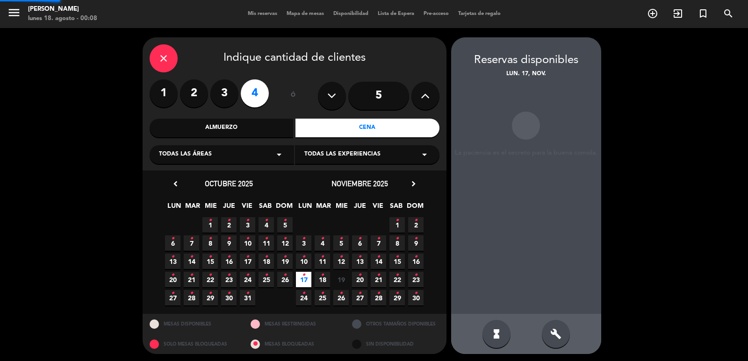
scroll to position [2, 0]
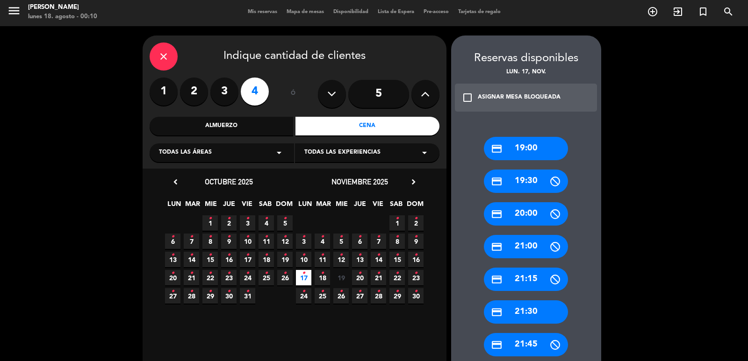
click at [552, 319] on div "credit_card 21:30" at bounding box center [526, 311] width 84 height 23
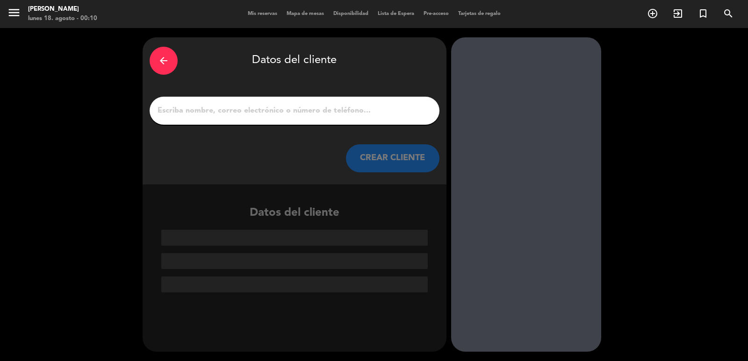
scroll to position [0, 0]
click at [279, 99] on div at bounding box center [295, 111] width 290 height 28
click at [279, 117] on input "1" at bounding box center [295, 110] width 276 height 13
paste input "[EMAIL_ADDRESS][DOMAIN_NAME]"
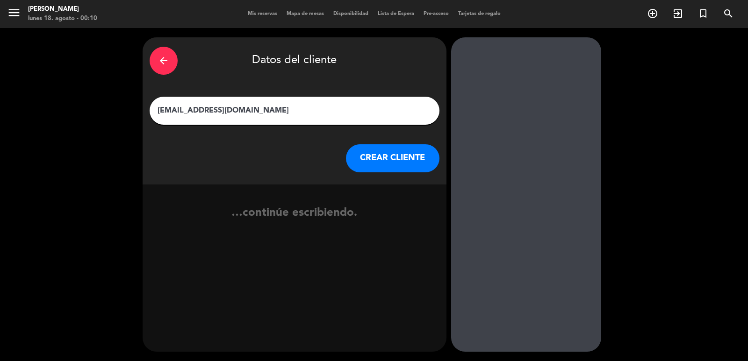
type input "[EMAIL_ADDRESS][DOMAIN_NAME]"
click at [386, 150] on button "CREAR CLIENTE" at bounding box center [392, 158] width 93 height 28
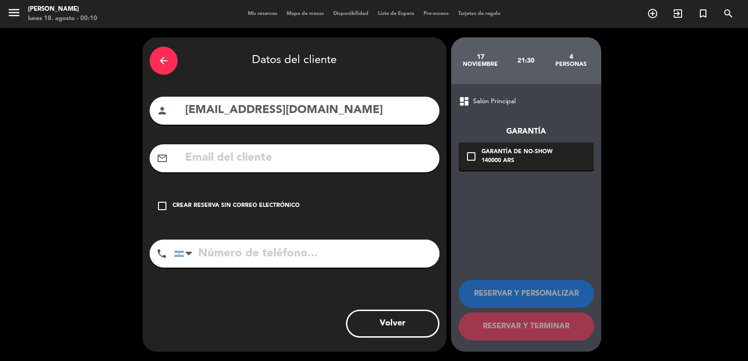
click at [354, 106] on input "[EMAIL_ADDRESS][DOMAIN_NAME]" at bounding box center [308, 110] width 248 height 19
paste input "[PERSON_NAME]"
type input "[PERSON_NAME]"
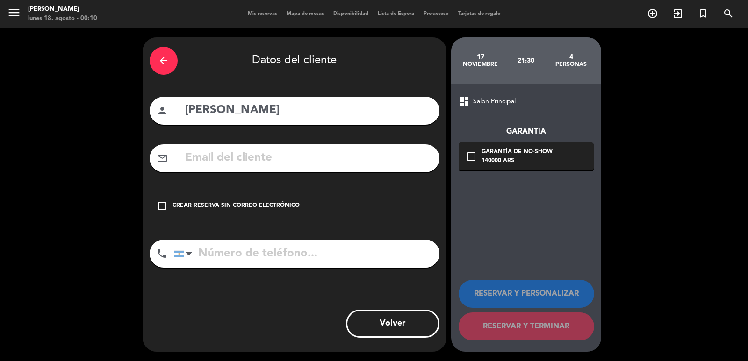
click at [298, 251] on input "tel" at bounding box center [306, 254] width 265 height 28
click at [336, 173] on div "arrow_back Datos del cliente person [PERSON_NAME] mail_outline check_box_outlin…" at bounding box center [295, 194] width 304 height 314
click at [337, 151] on input "text" at bounding box center [308, 158] width 248 height 19
paste input "[EMAIL_ADDRESS][DOMAIN_NAME]"
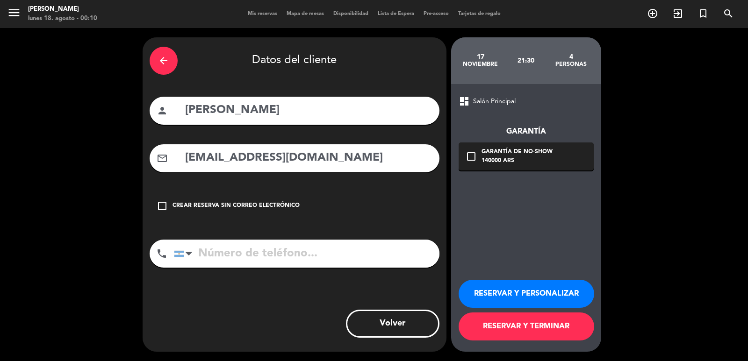
type input "[EMAIL_ADDRESS][DOMAIN_NAME]"
click at [364, 243] on input "tel" at bounding box center [306, 254] width 265 height 28
paste input "[PHONE_NUMBER]"
type input "[PHONE_NUMBER]"
click at [553, 163] on div "check_box_outline_blank Garantía de no-show 140000 ARS" at bounding box center [525, 157] width 135 height 28
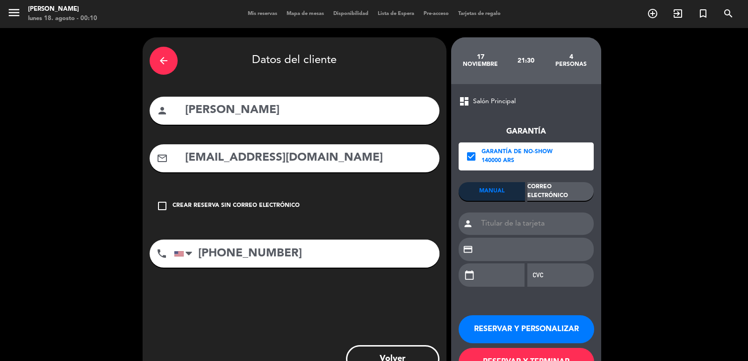
click at [575, 197] on div "Correo Electrónico" at bounding box center [560, 191] width 66 height 19
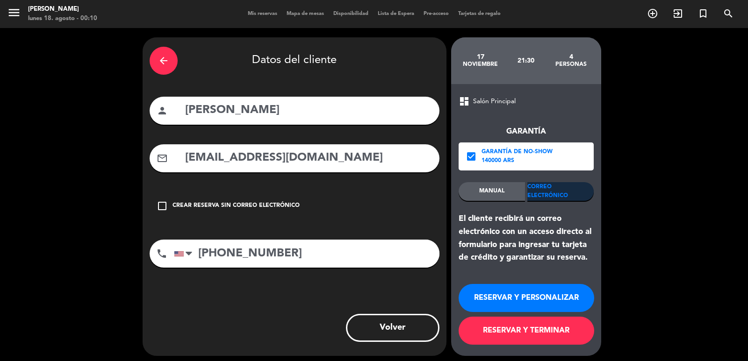
click at [550, 336] on button "RESERVAR Y TERMINAR" at bounding box center [526, 331] width 136 height 28
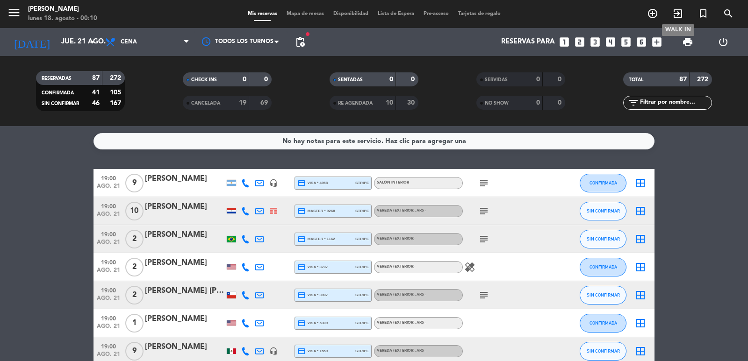
click at [649, 13] on icon "add_circle_outline" at bounding box center [652, 13] width 11 height 11
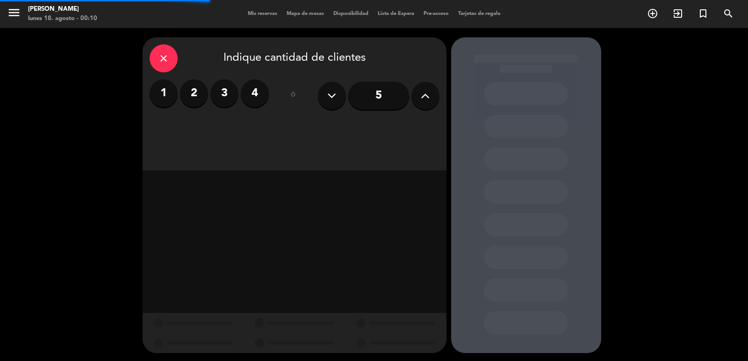
click at [423, 96] on icon at bounding box center [425, 96] width 9 height 14
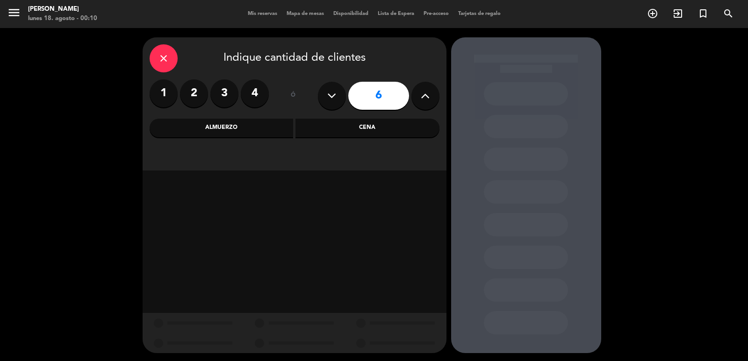
drag, startPoint x: 396, startPoint y: 133, endPoint x: 342, endPoint y: 143, distance: 54.8
click at [395, 133] on div "Cena" at bounding box center [367, 128] width 144 height 19
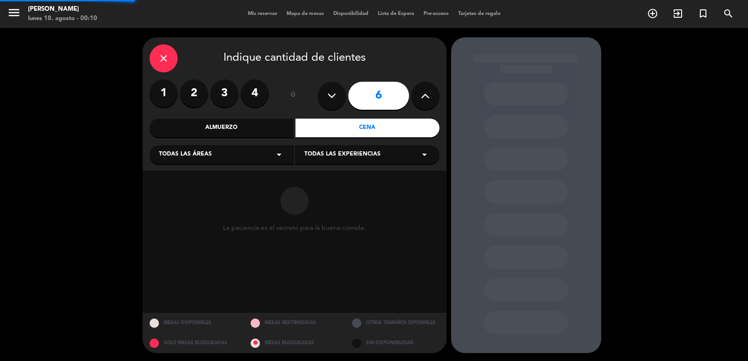
click at [218, 165] on div "close Indique cantidad de clientes 1 2 3 4 ó 6 Almuerzo Cena Todas las áreas ar…" at bounding box center [295, 103] width 304 height 133
click at [223, 159] on div "Todas las áreas arrow_drop_down" at bounding box center [222, 154] width 144 height 19
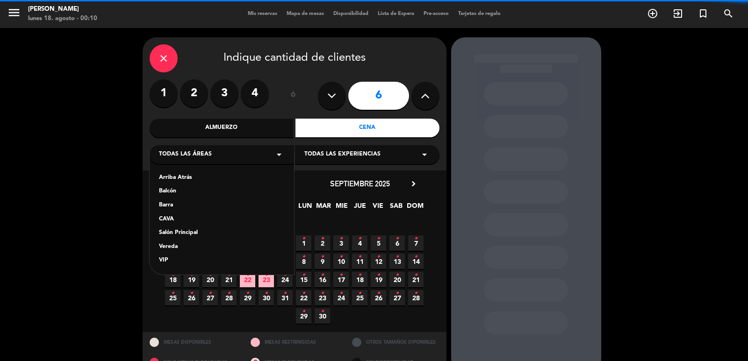
click at [174, 248] on div "Vereda" at bounding box center [222, 247] width 126 height 9
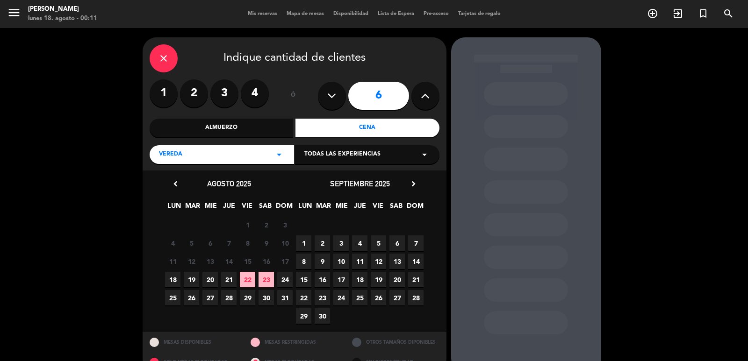
click at [342, 300] on span "24" at bounding box center [340, 297] width 15 height 15
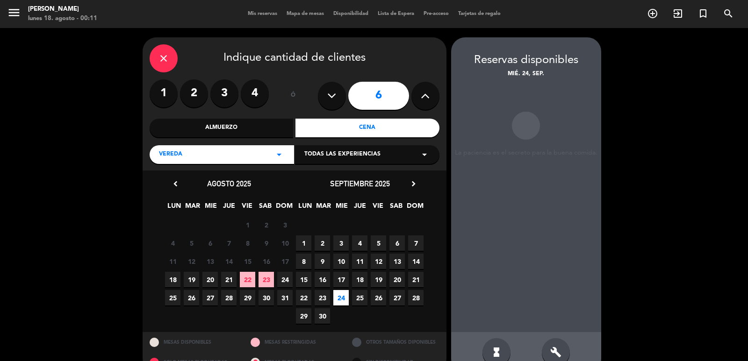
scroll to position [20, 0]
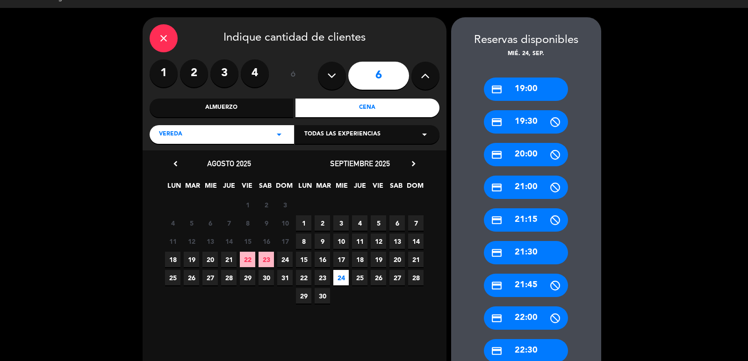
click at [517, 86] on div "credit_card 19:00" at bounding box center [526, 89] width 84 height 23
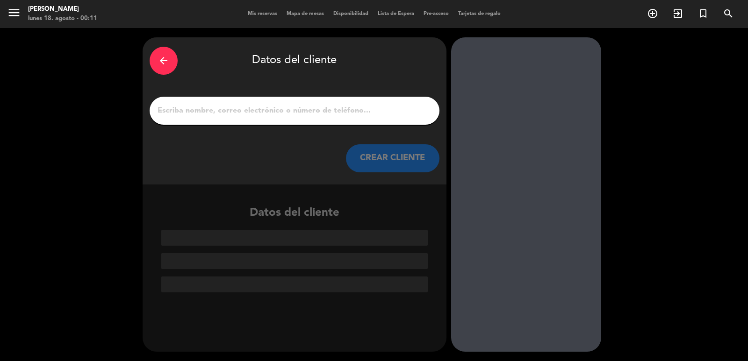
scroll to position [0, 0]
click at [401, 111] on input "1" at bounding box center [295, 110] width 276 height 13
paste input "[PERSON_NAME]"
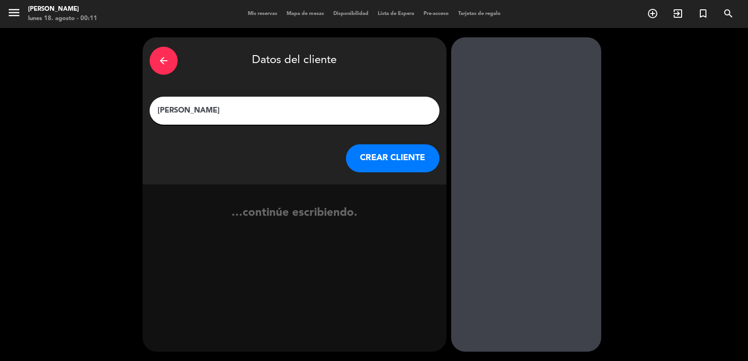
type input "[PERSON_NAME]"
drag, startPoint x: 383, startPoint y: 159, endPoint x: 375, endPoint y: 156, distance: 8.0
click at [375, 156] on button "CREAR CLIENTE" at bounding box center [392, 158] width 93 height 28
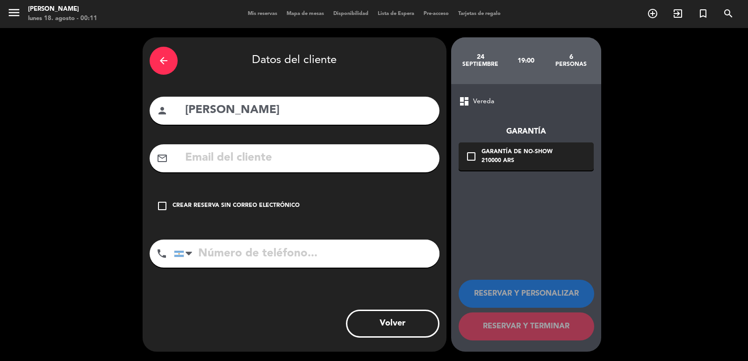
click at [296, 257] on input "tel" at bounding box center [306, 254] width 265 height 28
paste input "[EMAIL_ADDRESS][DOMAIN_NAME]"
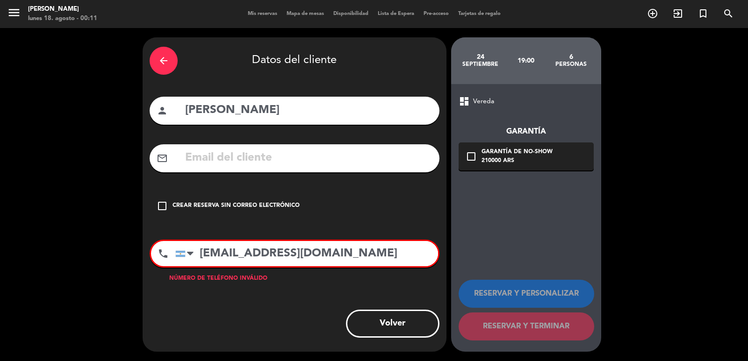
type input "[EMAIL_ADDRESS][DOMAIN_NAME]"
click at [236, 140] on div "arrow_back Datos del cliente person [PERSON_NAME] mail_outline check_box_outlin…" at bounding box center [295, 194] width 304 height 314
click at [244, 157] on input "text" at bounding box center [308, 158] width 248 height 19
paste input "[EMAIL_ADDRESS][DOMAIN_NAME]"
type input "[EMAIL_ADDRESS][DOMAIN_NAME]"
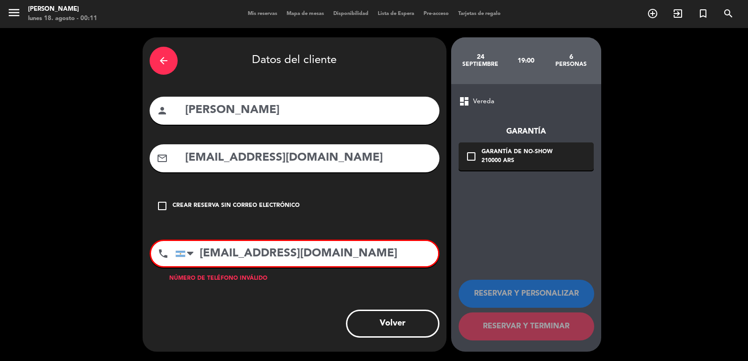
click at [350, 260] on input "[EMAIL_ADDRESS][DOMAIN_NAME]" at bounding box center [306, 253] width 263 height 25
click at [350, 261] on input "[EMAIL_ADDRESS][DOMAIN_NAME]" at bounding box center [306, 253] width 263 height 25
click at [350, 260] on input "[EMAIL_ADDRESS][DOMAIN_NAME]" at bounding box center [306, 253] width 263 height 25
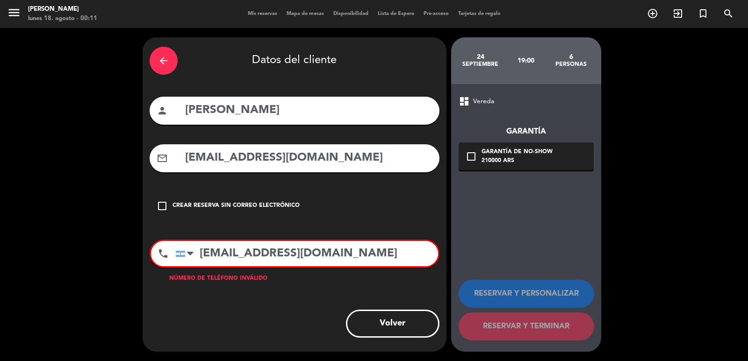
click at [350, 260] on input "[EMAIL_ADDRESS][DOMAIN_NAME]" at bounding box center [306, 253] width 263 height 25
paste input "1) [PHONE_NUMBER]"
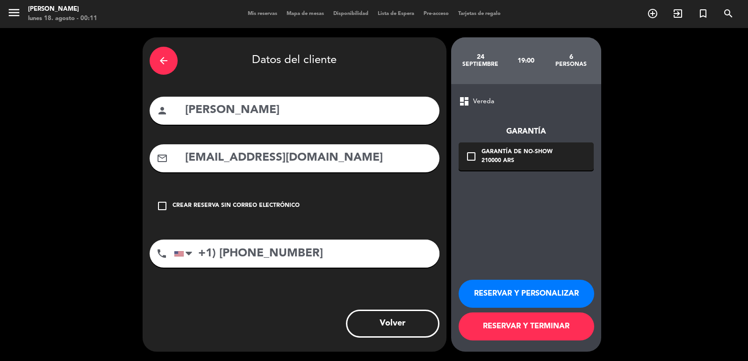
type input "+1) [PHONE_NUMBER]"
click at [606, 140] on div "arrow_back Datos del cliente person [PERSON_NAME] mail_outline [EMAIL_ADDRESS][…" at bounding box center [374, 194] width 748 height 333
click at [570, 154] on div "check_box_outline_blank Garantía de no-show 210000 ARS" at bounding box center [525, 157] width 135 height 28
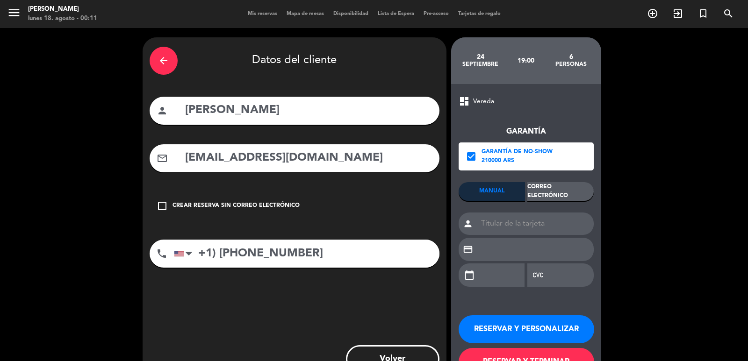
click at [570, 188] on div "Correo Electrónico" at bounding box center [560, 191] width 66 height 19
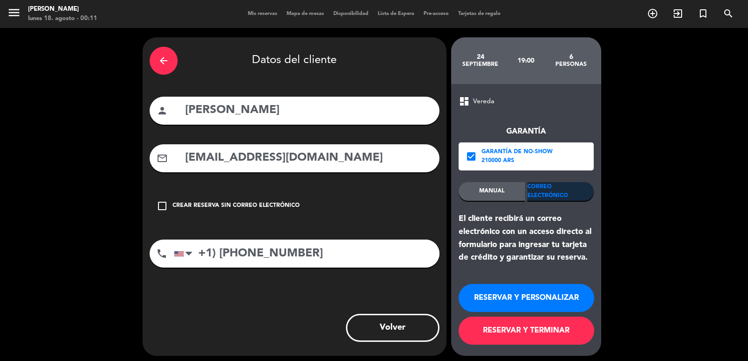
click at [564, 335] on button "RESERVAR Y TERMINAR" at bounding box center [526, 331] width 136 height 28
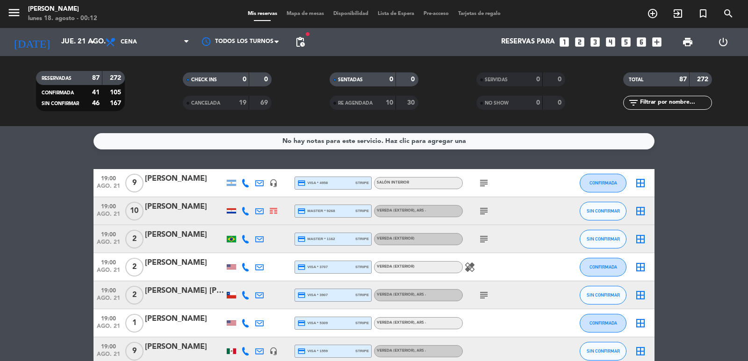
click at [661, 10] on span "add_circle_outline" at bounding box center [652, 14] width 25 height 16
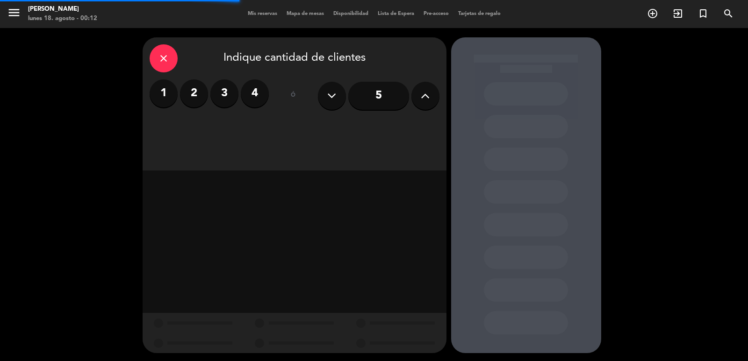
click at [157, 88] on label "1" at bounding box center [164, 93] width 28 height 28
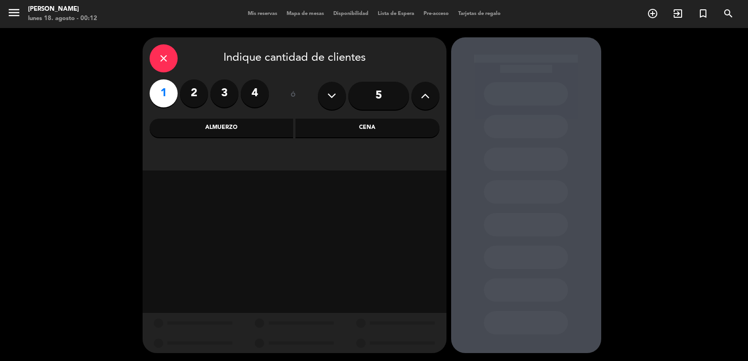
click at [328, 128] on div "Cena" at bounding box center [367, 128] width 144 height 19
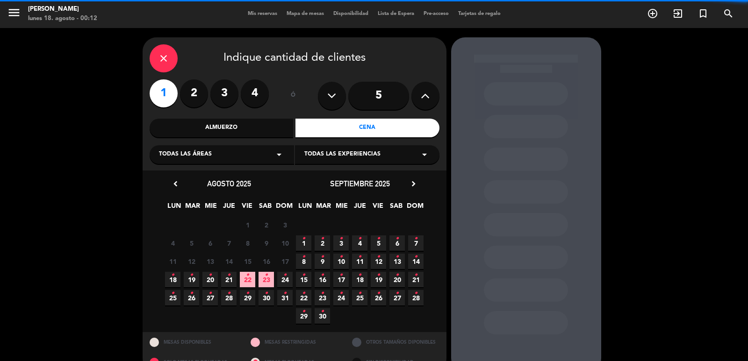
click at [230, 278] on icon "•" at bounding box center [228, 275] width 3 height 15
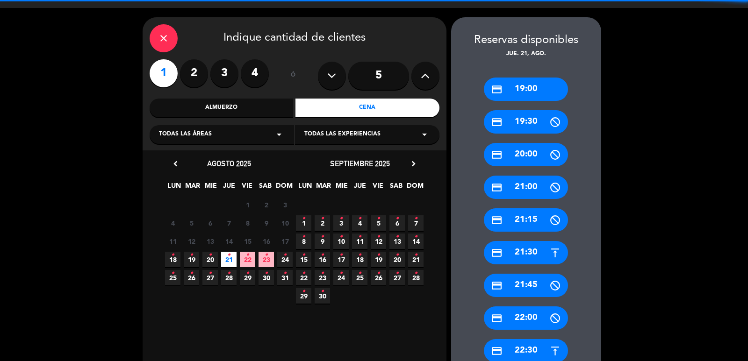
scroll to position [211, 0]
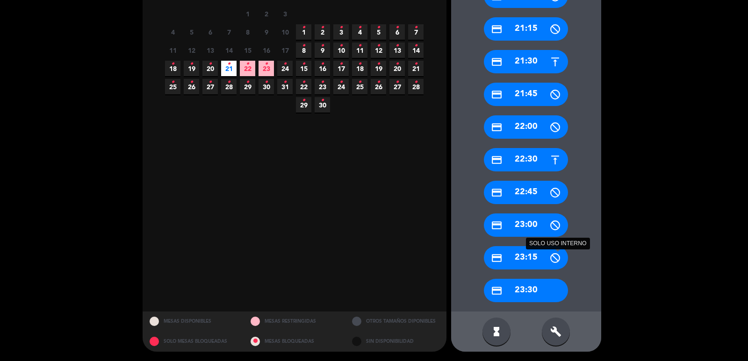
click at [544, 289] on div "credit_card 23:30" at bounding box center [526, 290] width 84 height 23
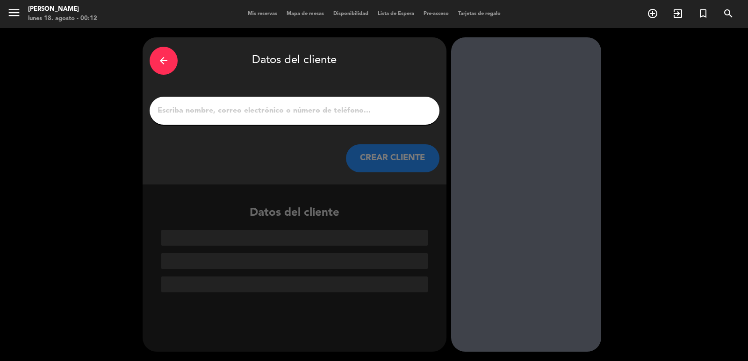
scroll to position [0, 0]
click at [318, 114] on input "1" at bounding box center [295, 110] width 276 height 13
paste input "[PERSON_NAME]"
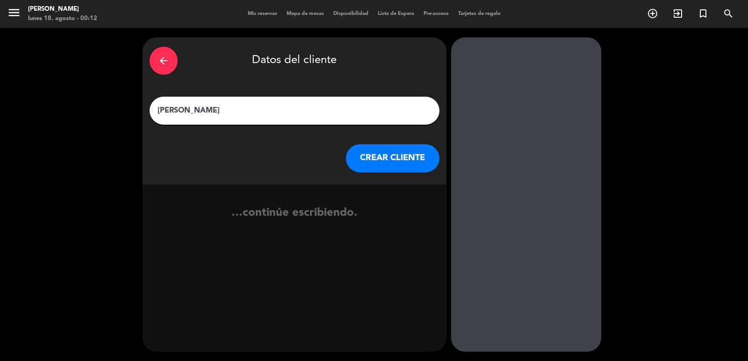
type input "[PERSON_NAME]"
click at [373, 153] on button "CREAR CLIENTE" at bounding box center [392, 158] width 93 height 28
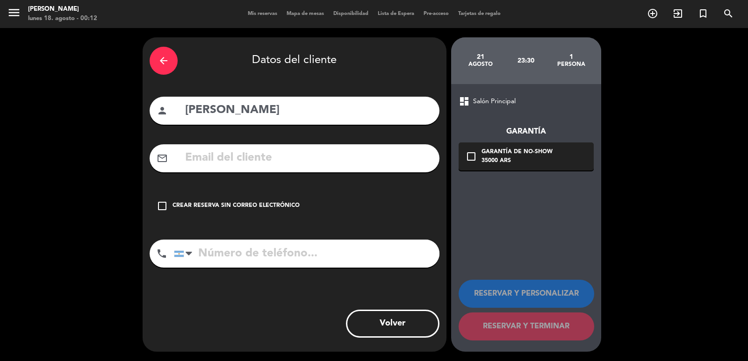
drag, startPoint x: 306, startPoint y: 156, endPoint x: 315, endPoint y: 207, distance: 51.8
click at [305, 156] on input "text" at bounding box center [308, 158] width 248 height 19
click at [323, 263] on input "tel" at bounding box center [306, 254] width 265 height 28
paste input "1 202 386 1429"
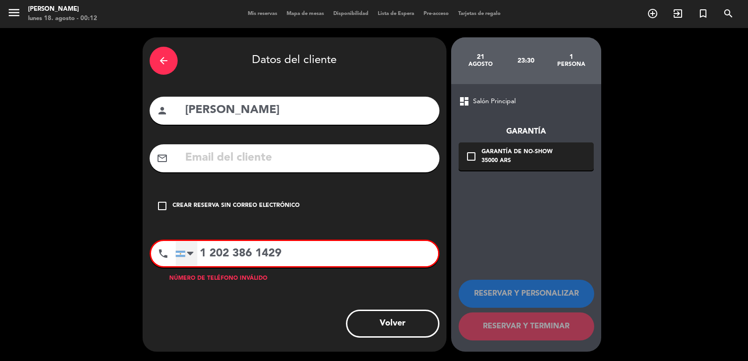
click at [197, 258] on div at bounding box center [186, 254] width 21 height 24
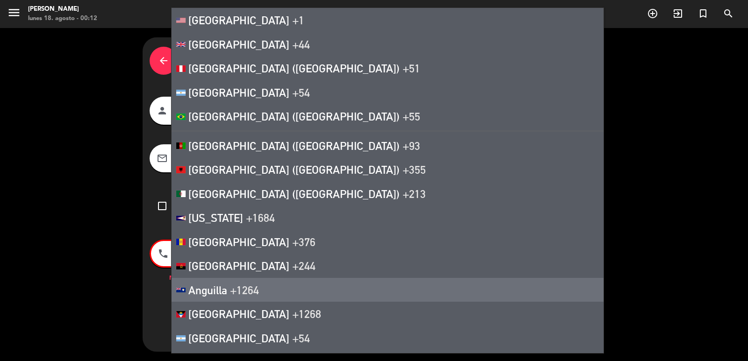
click at [60, 309] on div "arrow_back Datos del cliente person [PERSON_NAME] mail_outline check_box_outlin…" at bounding box center [374, 194] width 748 height 333
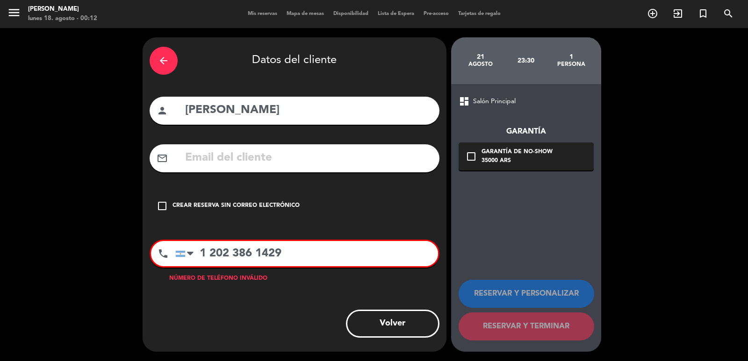
click at [198, 259] on input "1 202 386 1429" at bounding box center [306, 253] width 263 height 25
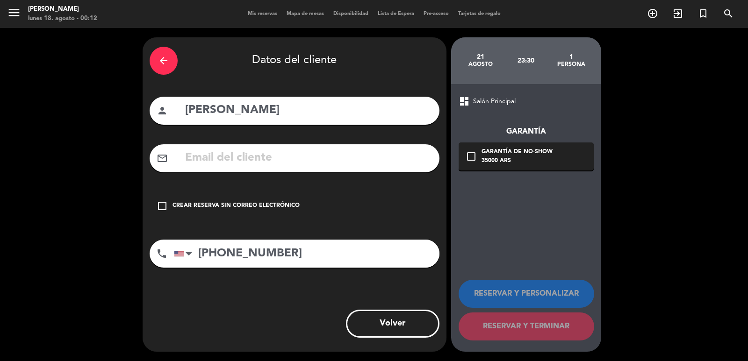
type input "[PHONE_NUMBER]"
click at [315, 161] on input "text" at bounding box center [308, 158] width 248 height 19
paste input "[EMAIL_ADDRESS][DOMAIN_NAME]"
type input "[EMAIL_ADDRESS][DOMAIN_NAME]"
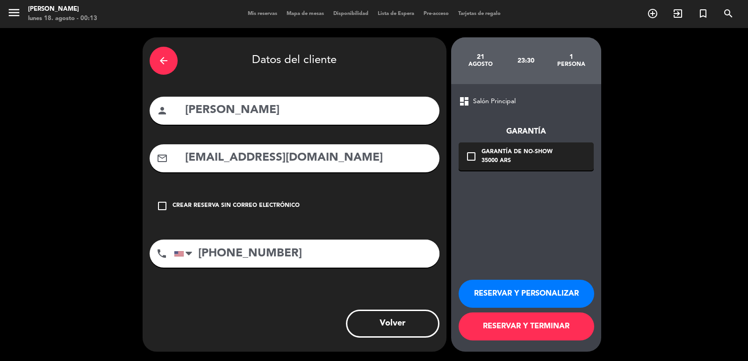
click at [522, 156] on div "Garantía de no-show" at bounding box center [516, 152] width 71 height 9
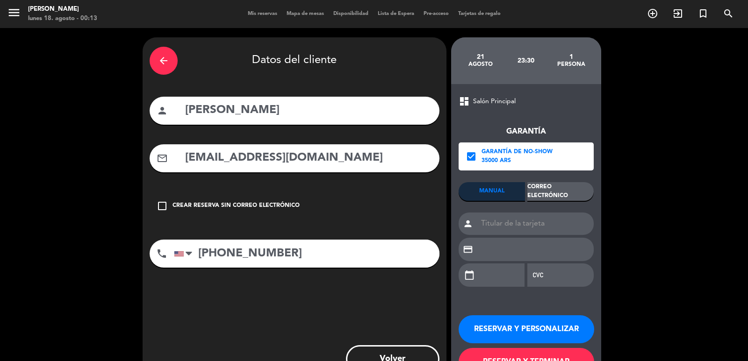
click at [546, 181] on div "Garantía check_box Garantía de no-show 35000 ARS MANUAL Correo Electrónico pers…" at bounding box center [525, 201] width 135 height 189
click at [571, 179] on div "Garantía check_box Garantía de no-show 35000 ARS MANUAL Correo Electrónico pers…" at bounding box center [525, 201] width 135 height 189
click at [583, 186] on div "Correo Electrónico" at bounding box center [560, 191] width 66 height 19
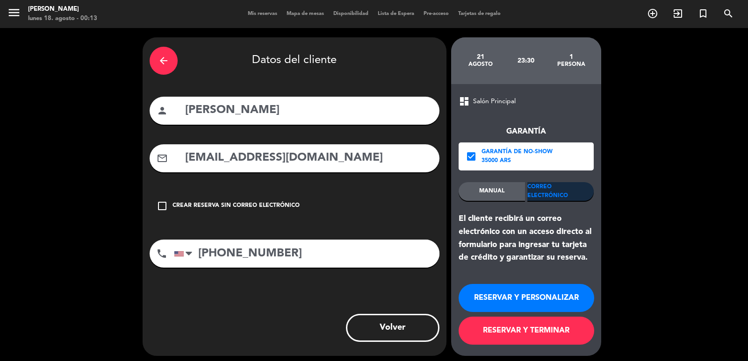
click at [550, 333] on button "RESERVAR Y TERMINAR" at bounding box center [526, 331] width 136 height 28
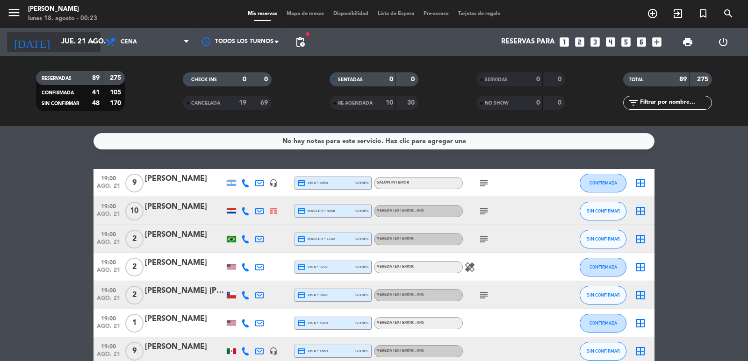
click at [70, 47] on input "jue. 21 ago." at bounding box center [102, 42] width 90 height 18
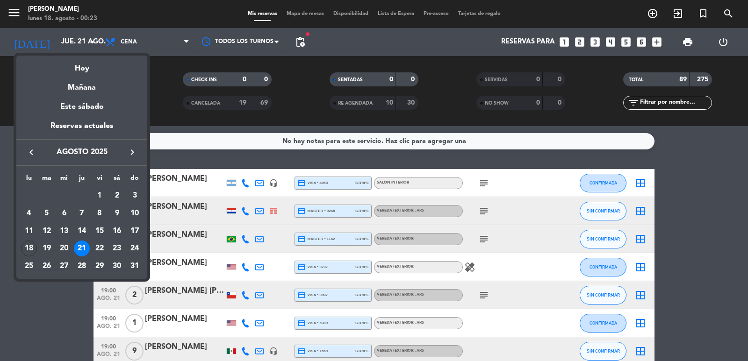
click at [48, 248] on div "19" at bounding box center [47, 249] width 16 height 16
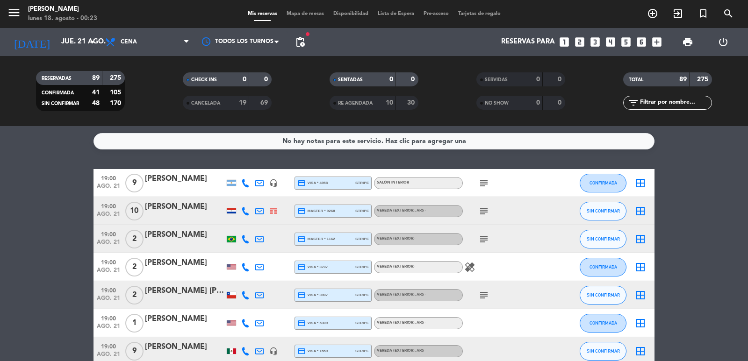
type input "[DATE] ago."
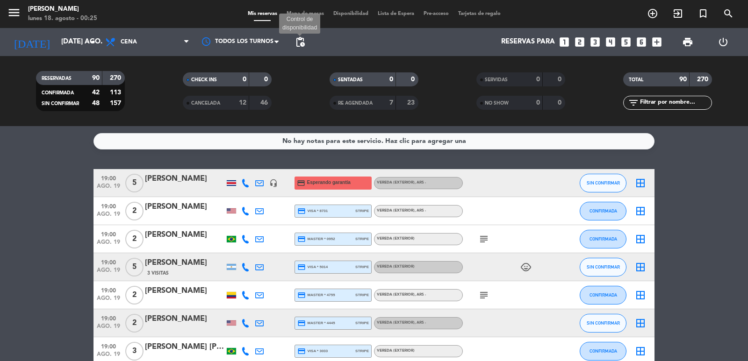
click at [303, 45] on span "pending_actions" at bounding box center [299, 41] width 11 height 11
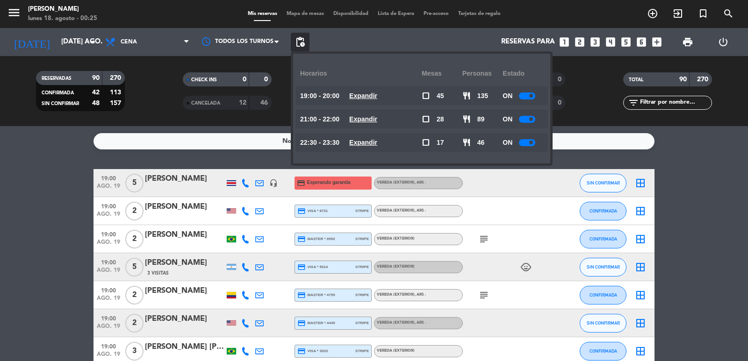
click at [367, 95] on u "Expandir" at bounding box center [363, 95] width 28 height 7
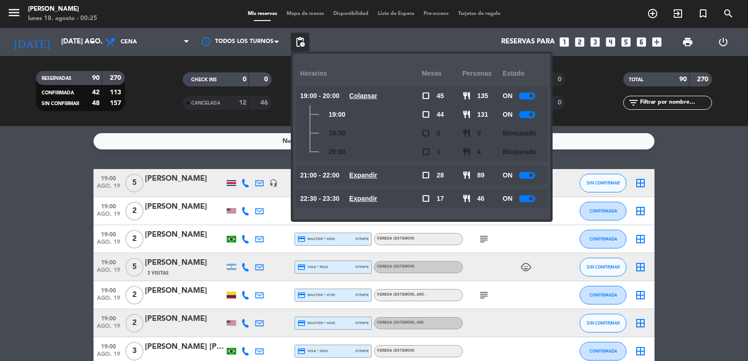
click at [367, 95] on u "Colapsar" at bounding box center [363, 95] width 28 height 7
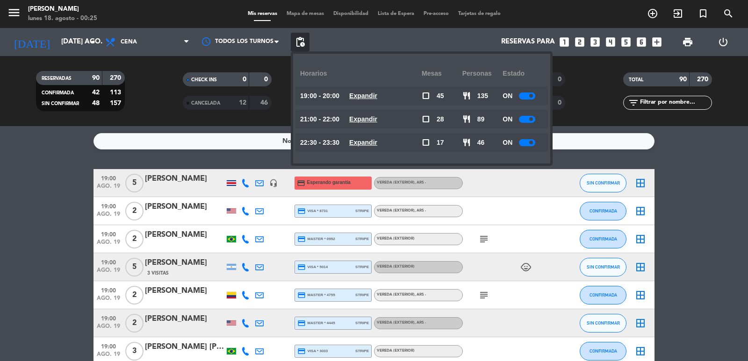
click at [361, 115] on u "Expandir" at bounding box center [363, 118] width 28 height 7
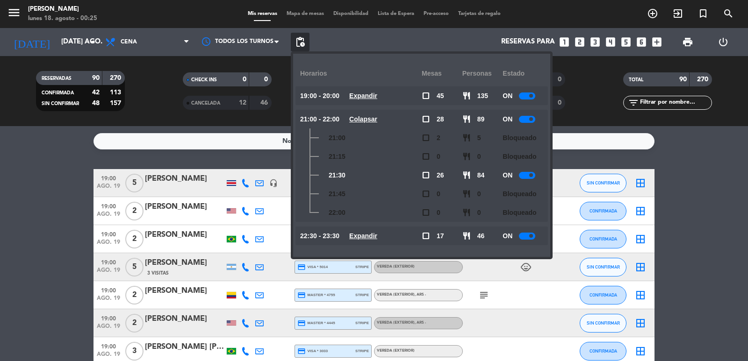
click at [368, 26] on div "menu [PERSON_NAME] lunes 18. agosto - 00:25 Mis reservas Mapa de mesas Disponib…" at bounding box center [374, 14] width 748 height 28
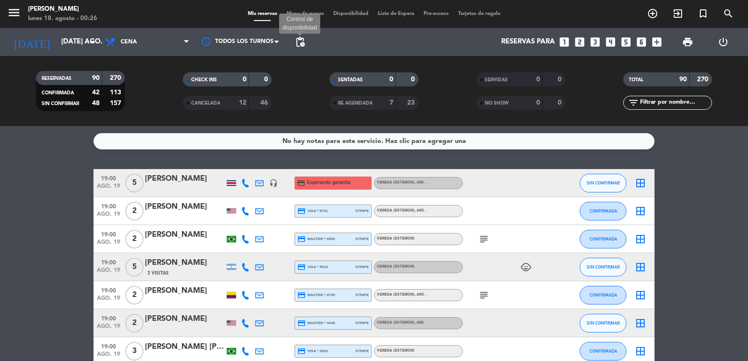
click at [299, 46] on span "pending_actions" at bounding box center [299, 41] width 11 height 11
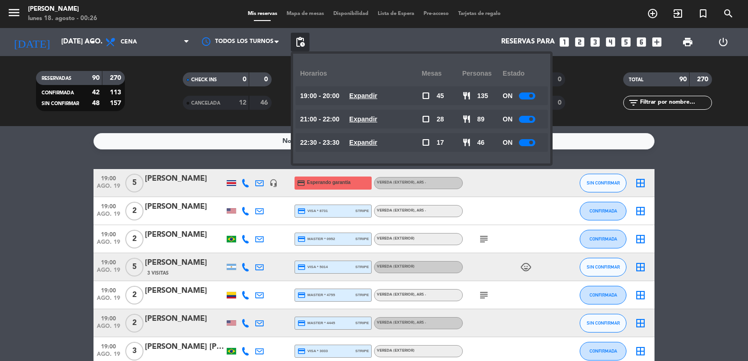
click at [377, 115] on u "Expandir" at bounding box center [363, 118] width 28 height 7
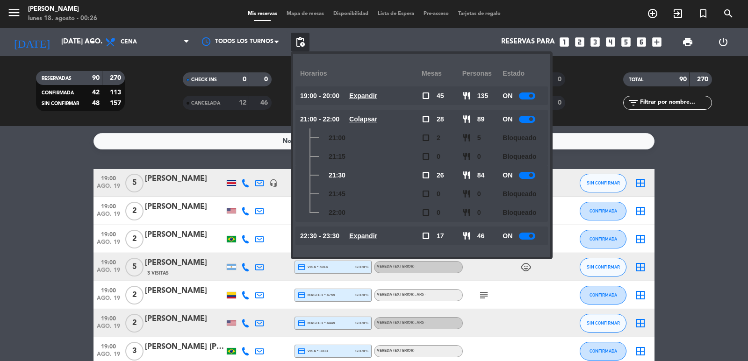
click at [377, 115] on u "Colapsar" at bounding box center [363, 118] width 28 height 7
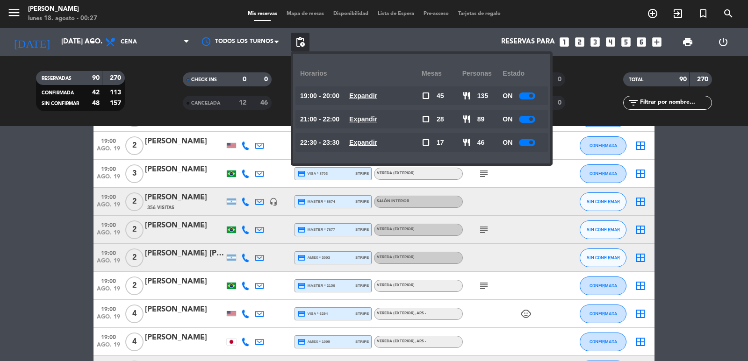
scroll to position [1215, 0]
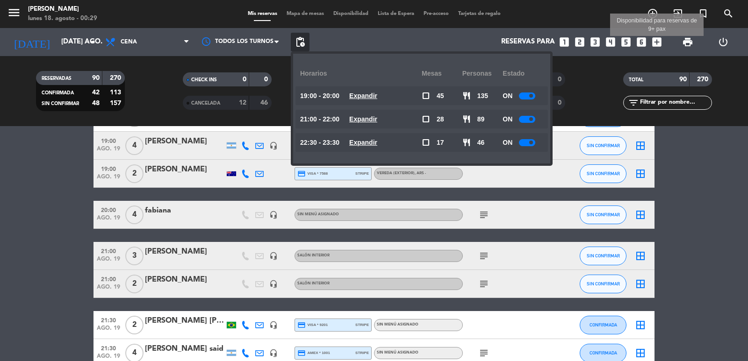
click at [656, 40] on icon "add_box" at bounding box center [656, 42] width 12 height 12
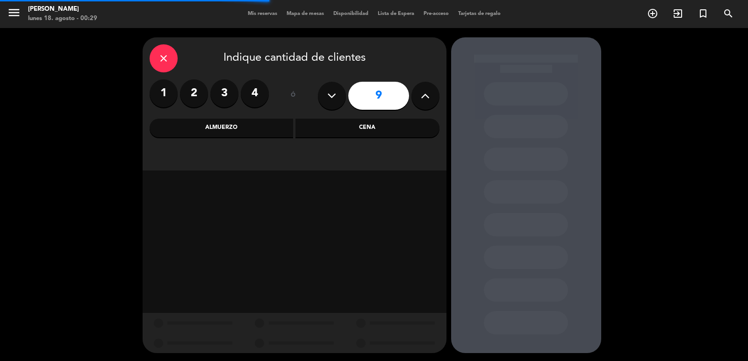
click at [428, 102] on icon at bounding box center [425, 96] width 9 height 14
drag, startPoint x: 441, startPoint y: 94, endPoint x: 434, endPoint y: 95, distance: 7.1
click at [438, 94] on div "close Indique cantidad de clientes 1 2 3 4 ó 11 Almuerzo Cena" at bounding box center [295, 103] width 304 height 133
click at [434, 95] on button at bounding box center [425, 96] width 28 height 28
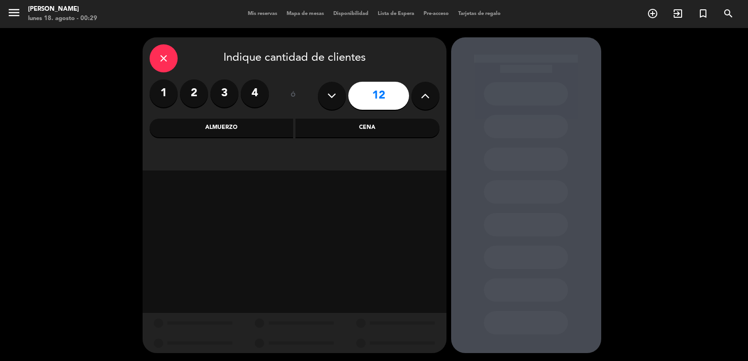
click at [434, 95] on button at bounding box center [425, 96] width 28 height 28
type input "13"
click at [385, 138] on div "close Indique cantidad de clientes 1 2 3 4 ó 13 Almuerzo Cena" at bounding box center [295, 103] width 304 height 133
click at [383, 136] on div "Cena" at bounding box center [367, 128] width 144 height 19
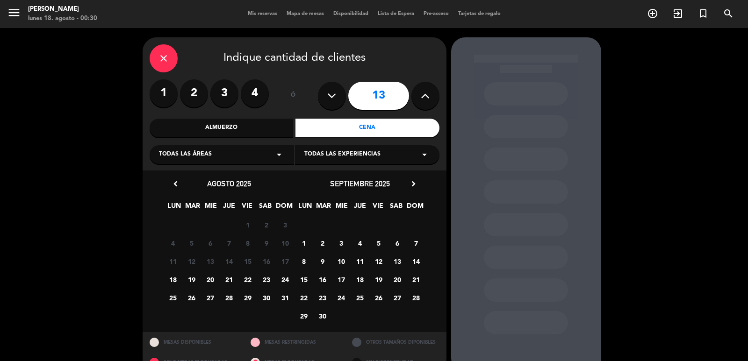
click at [188, 296] on span "26" at bounding box center [191, 297] width 15 height 15
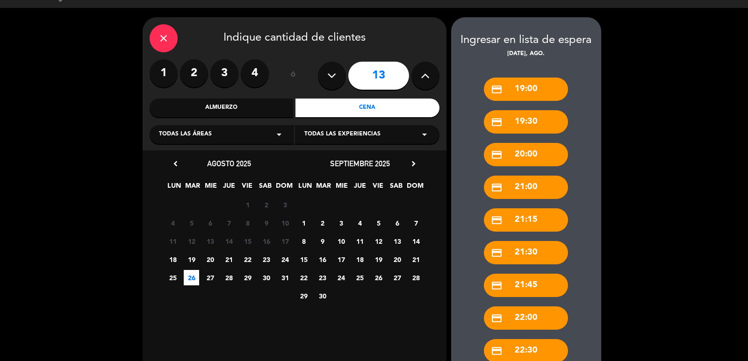
scroll to position [211, 0]
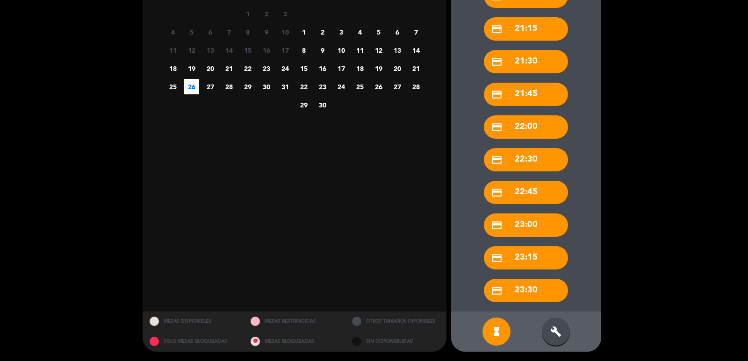
click at [553, 337] on icon "build" at bounding box center [555, 331] width 11 height 11
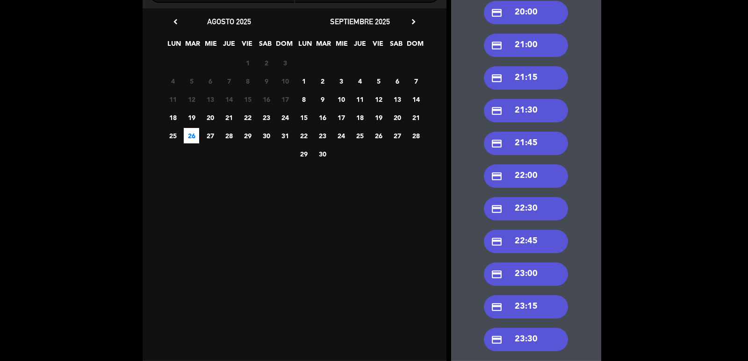
scroll to position [0, 0]
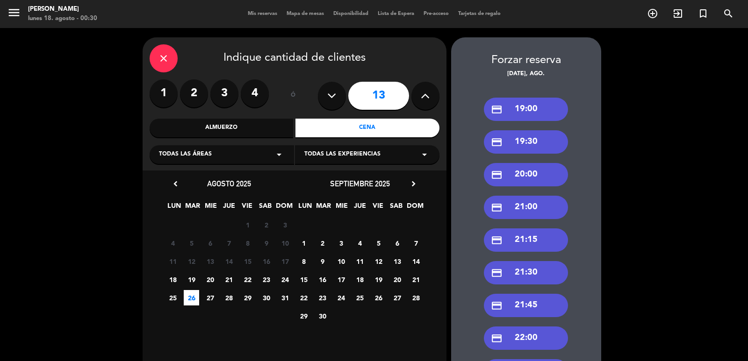
click at [532, 103] on div "credit_card 19:00" at bounding box center [526, 109] width 84 height 23
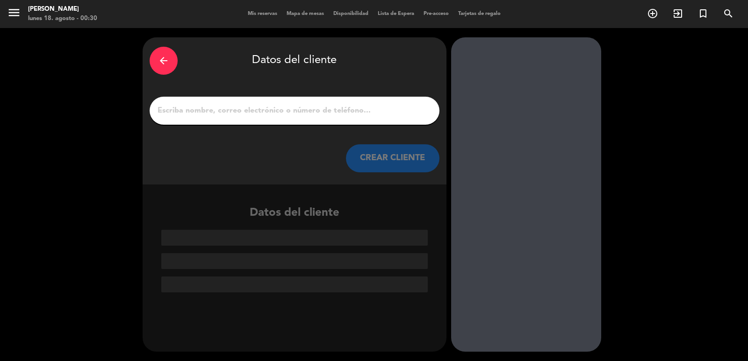
click at [314, 109] on input "1" at bounding box center [295, 110] width 276 height 13
paste input "[PERSON_NAME] : [PERSON_NAME]"
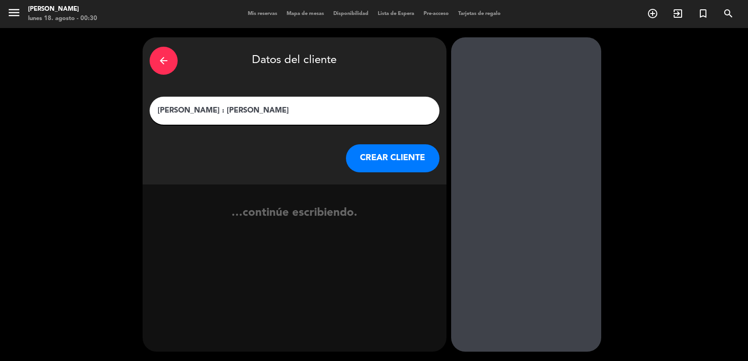
click at [221, 104] on div "[PERSON_NAME] : [PERSON_NAME]" at bounding box center [295, 111] width 290 height 28
click at [221, 106] on input "[PERSON_NAME] : [PERSON_NAME]" at bounding box center [295, 110] width 276 height 13
type input "[PERSON_NAME]"
click at [382, 161] on button "CREAR CLIENTE" at bounding box center [392, 158] width 93 height 28
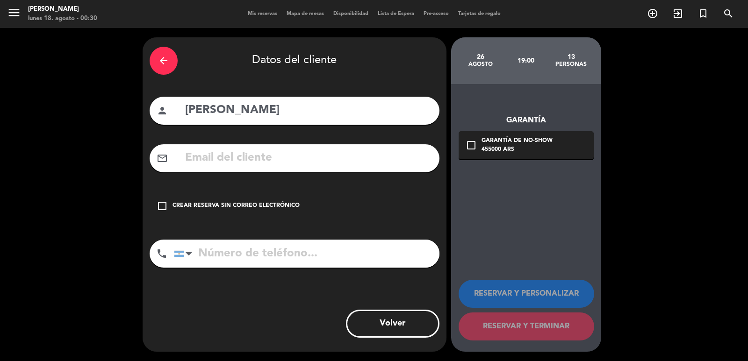
click at [266, 164] on input "text" at bounding box center [308, 158] width 248 height 19
paste input "[EMAIL_ADDRESS][DOMAIN_NAME]"
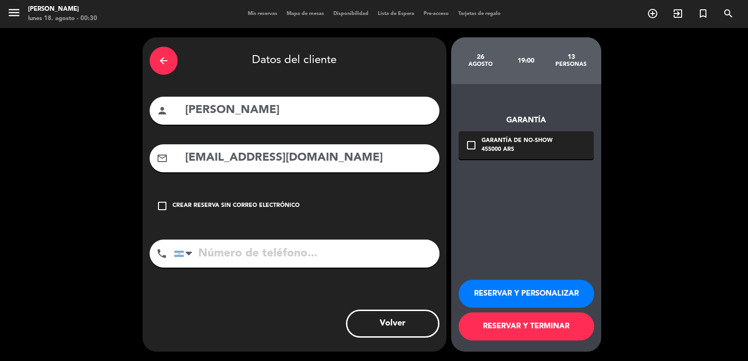
type input "[EMAIL_ADDRESS][DOMAIN_NAME]"
click at [507, 298] on button "RESERVAR Y PERSONALIZAR" at bounding box center [526, 294] width 136 height 28
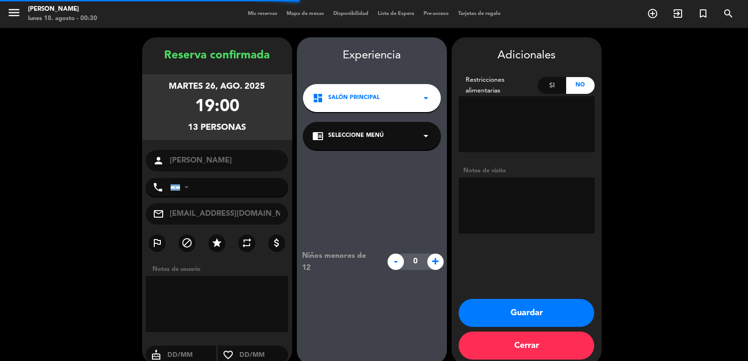
scroll to position [13, 0]
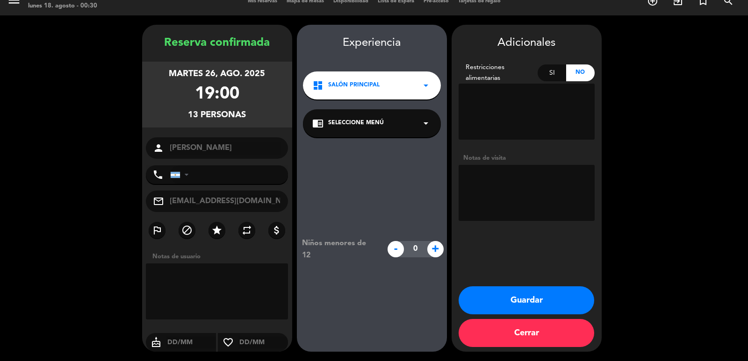
click at [538, 193] on textarea at bounding box center [526, 193] width 136 height 56
type textarea "d"
type textarea "Daniel zarate (hoffmann)"
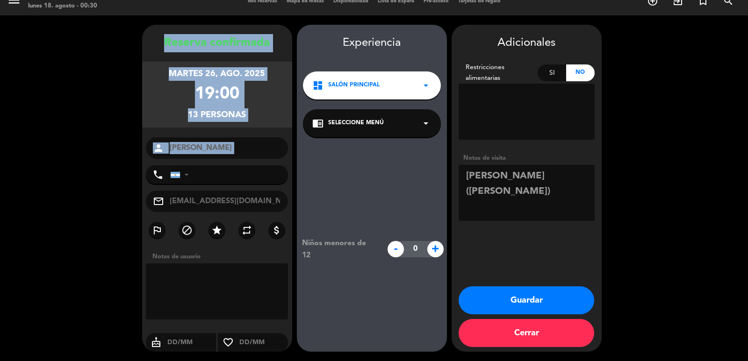
drag, startPoint x: 156, startPoint y: 30, endPoint x: 250, endPoint y: 164, distance: 163.6
click at [250, 164] on div "Reserva confirmada martes 26, ago. 2025 19:00 13 personas person PETER PETSCHNE…" at bounding box center [217, 188] width 150 height 327
copy div "Reserva confirmada martes 26, ago. 2025 19:00 13 personas person"
click at [563, 300] on button "Guardar" at bounding box center [526, 300] width 136 height 28
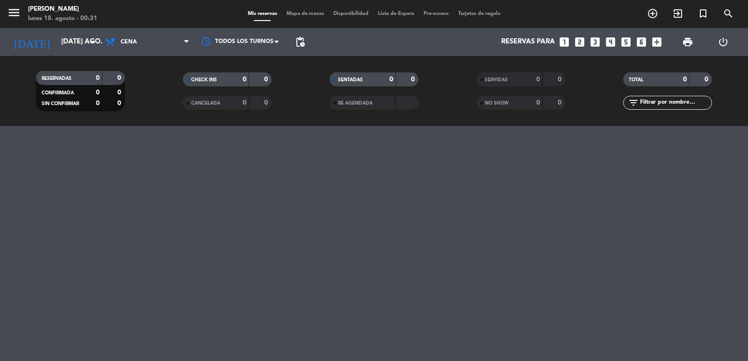
click at [579, 40] on icon "looks_two" at bounding box center [579, 42] width 12 height 12
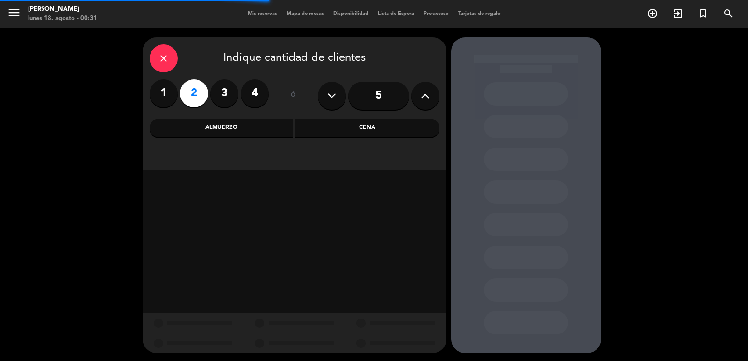
click at [322, 121] on div "Cena" at bounding box center [367, 128] width 144 height 19
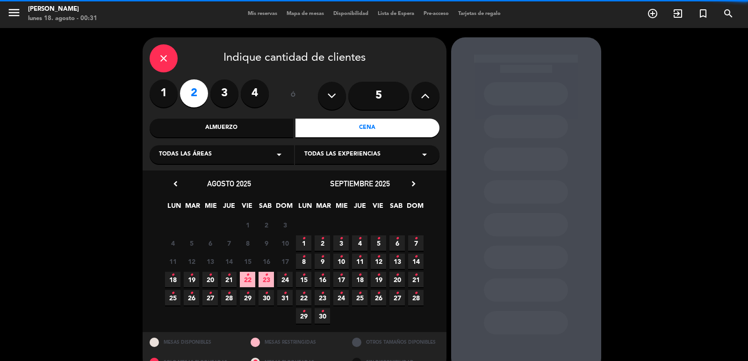
click at [274, 283] on div "18 • 19 • 20 • 21 • 22 • 23 • 24 •" at bounding box center [229, 280] width 131 height 18
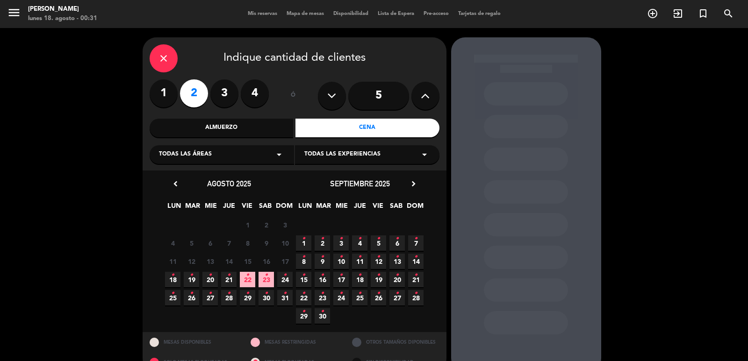
click at [264, 278] on icon "•" at bounding box center [265, 275] width 3 height 15
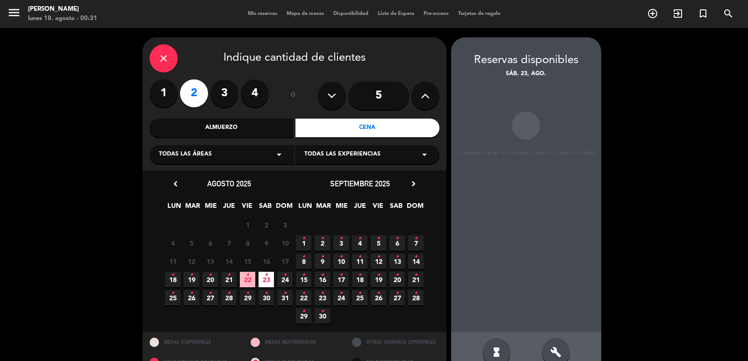
scroll to position [20, 0]
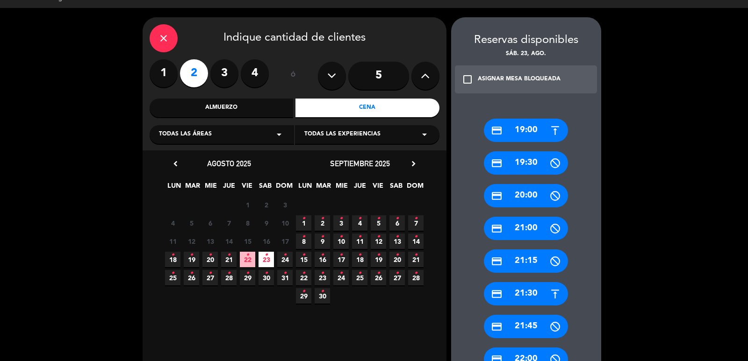
click at [534, 229] on div "credit_card 21:00" at bounding box center [526, 228] width 84 height 23
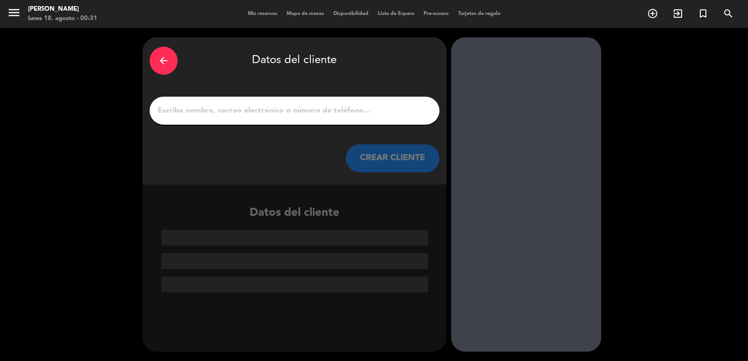
scroll to position [0, 0]
click at [299, 114] on input "1" at bounding box center [295, 110] width 276 height 13
paste input "Alondra Garcia-Miró"
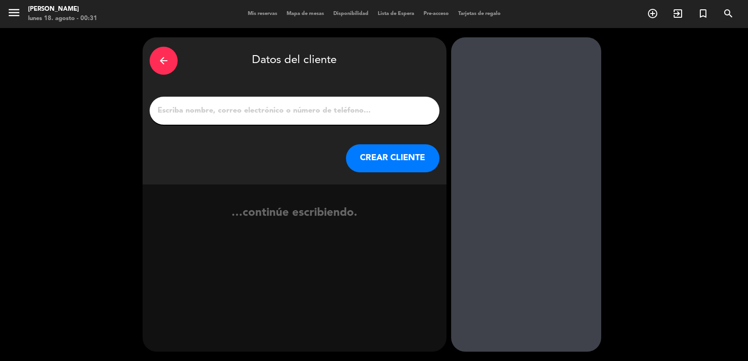
type input "Alondra Garcia-Miró"
click at [381, 155] on button "CREAR CLIENTE" at bounding box center [392, 158] width 93 height 28
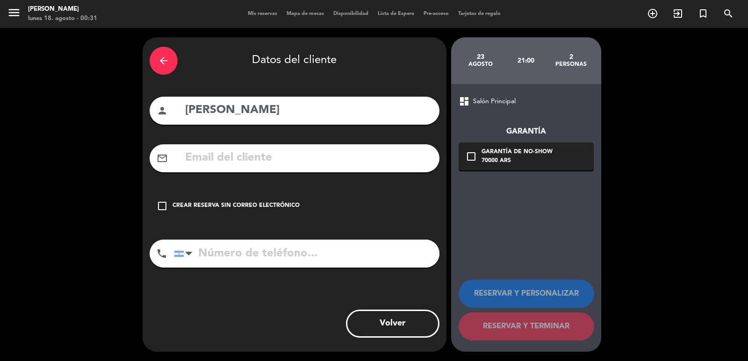
click at [254, 158] on input "text" at bounding box center [308, 158] width 248 height 19
paste input "Adriana@wbrandpr.com"
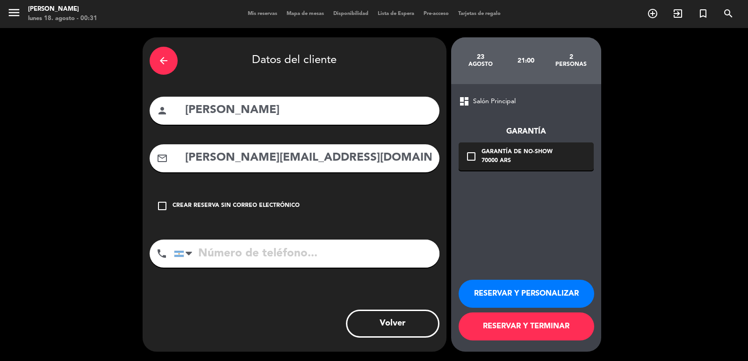
type input "Adriana@wbrandpr.com"
click at [503, 282] on button "RESERVAR Y PERSONALIZAR" at bounding box center [526, 294] width 136 height 28
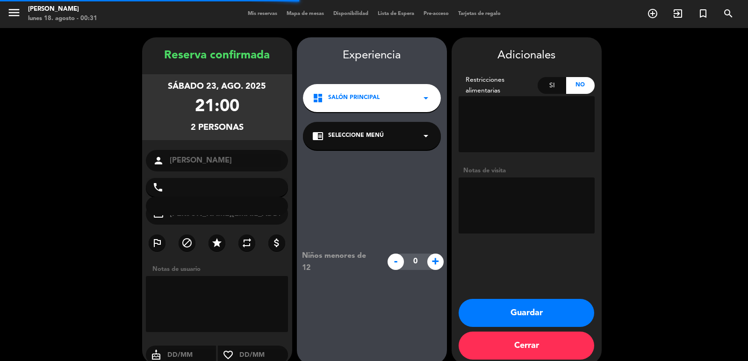
scroll to position [13, 0]
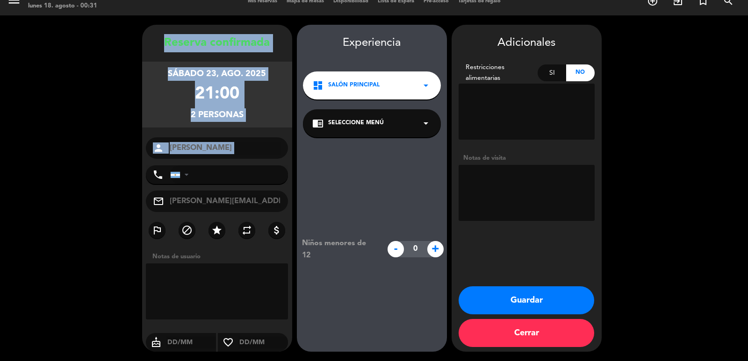
drag, startPoint x: 157, startPoint y: 36, endPoint x: 244, endPoint y: 164, distance: 154.7
click at [244, 164] on div "Reserva confirmada sábado 23, ago. 2025 21:00 2 personas person Alondra Garcia-…" at bounding box center [217, 197] width 150 height 327
copy div "Reserva confirmada sábado 23, ago. 2025 21:00 2 personas person"
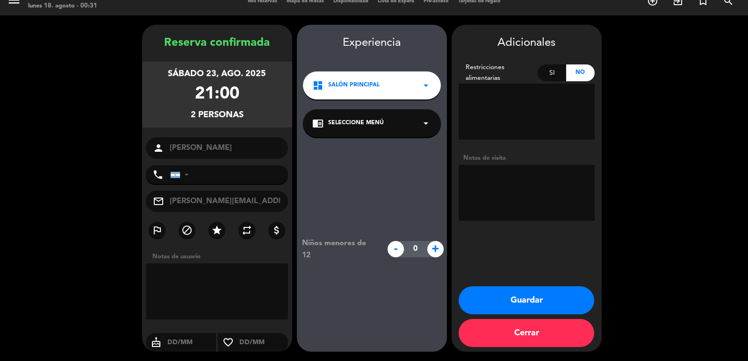
click at [504, 186] on textarea at bounding box center [526, 193] width 136 height 56
type textarea "Diego mansilla (hoffmann)"
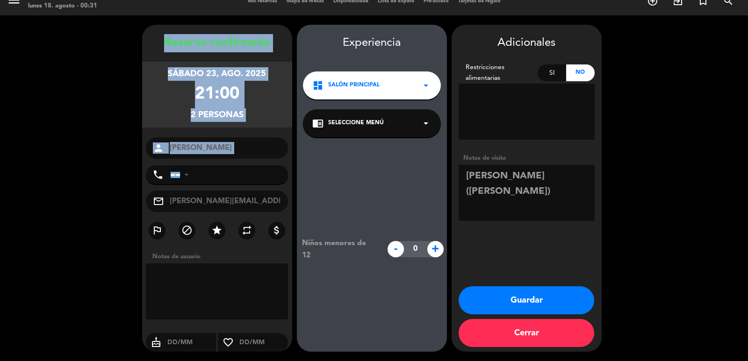
copy div "Reserva confirmada sábado 23, ago. 2025 21:00 2 personas person"
drag, startPoint x: 156, startPoint y: 31, endPoint x: 266, endPoint y: 161, distance: 170.7
click at [266, 161] on div "Reserva confirmada sábado 23, ago. 2025 21:00 2 personas person Alondra Garcia-…" at bounding box center [217, 188] width 150 height 327
click at [498, 309] on button "Guardar" at bounding box center [526, 300] width 136 height 28
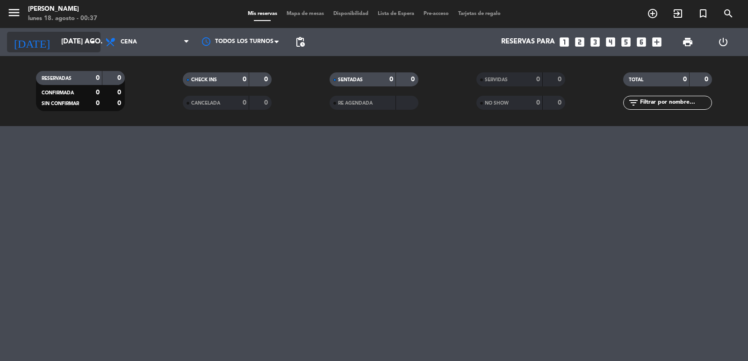
click at [63, 45] on input "[DATE] ago." at bounding box center [102, 42] width 90 height 18
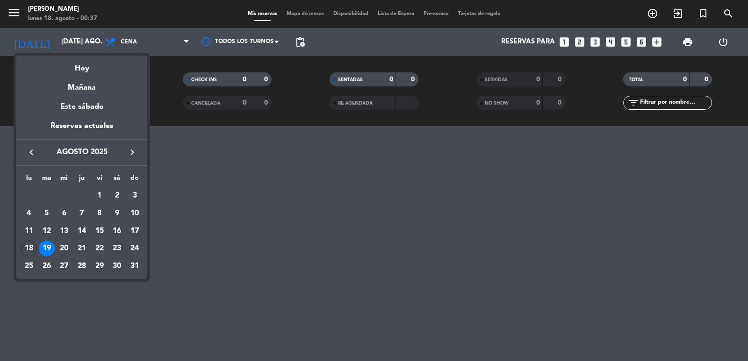
click at [115, 247] on div "23" at bounding box center [117, 249] width 16 height 16
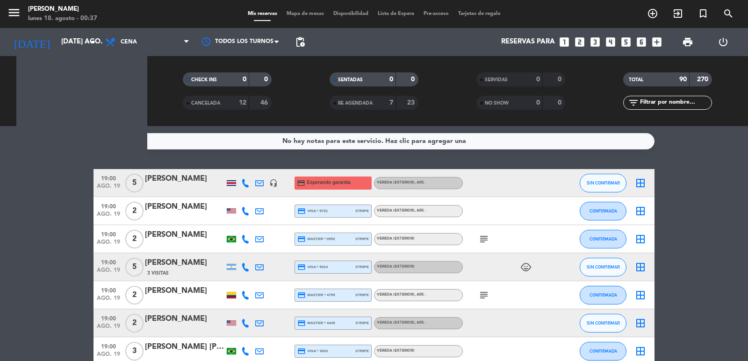
type input "sáb. 23 ago."
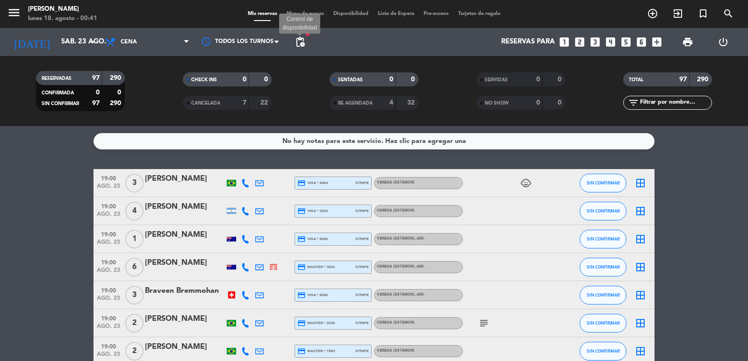
click at [299, 44] on span "pending_actions" at bounding box center [299, 41] width 11 height 11
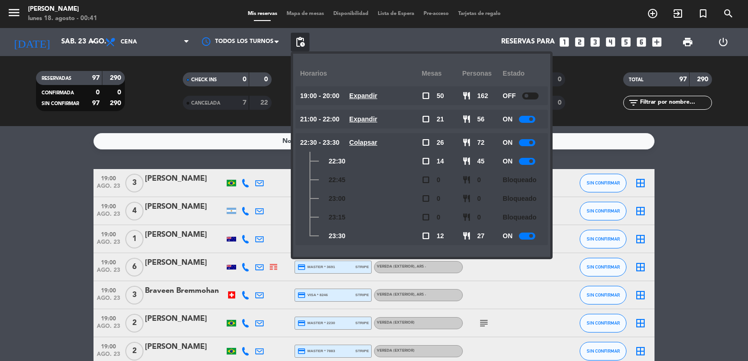
click at [373, 144] on u "Colapsar" at bounding box center [363, 142] width 28 height 7
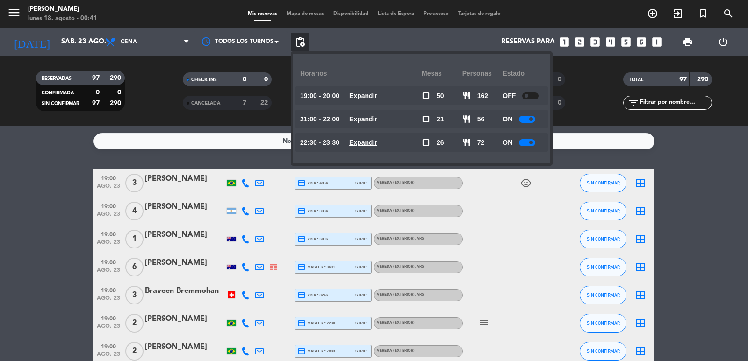
click at [373, 143] on u "Expandir" at bounding box center [363, 142] width 28 height 7
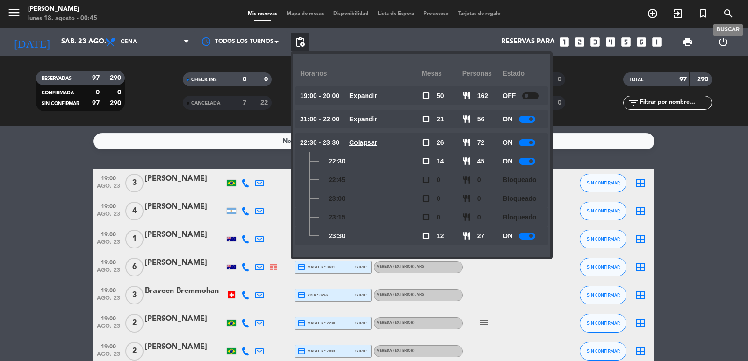
click at [731, 13] on icon "search" at bounding box center [727, 13] width 11 height 11
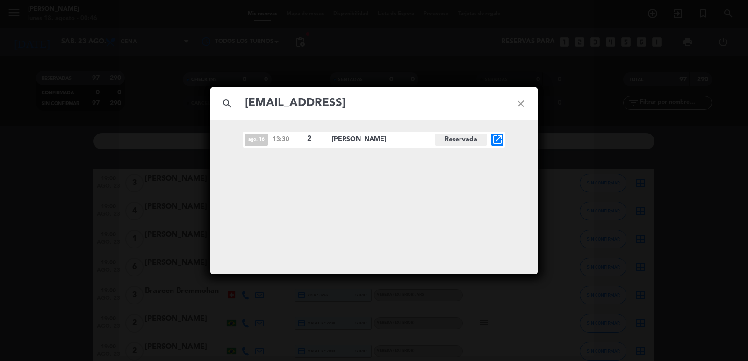
type input "[EMAIL_ADDRESS]"
